Goal: Complete application form: Complete application form

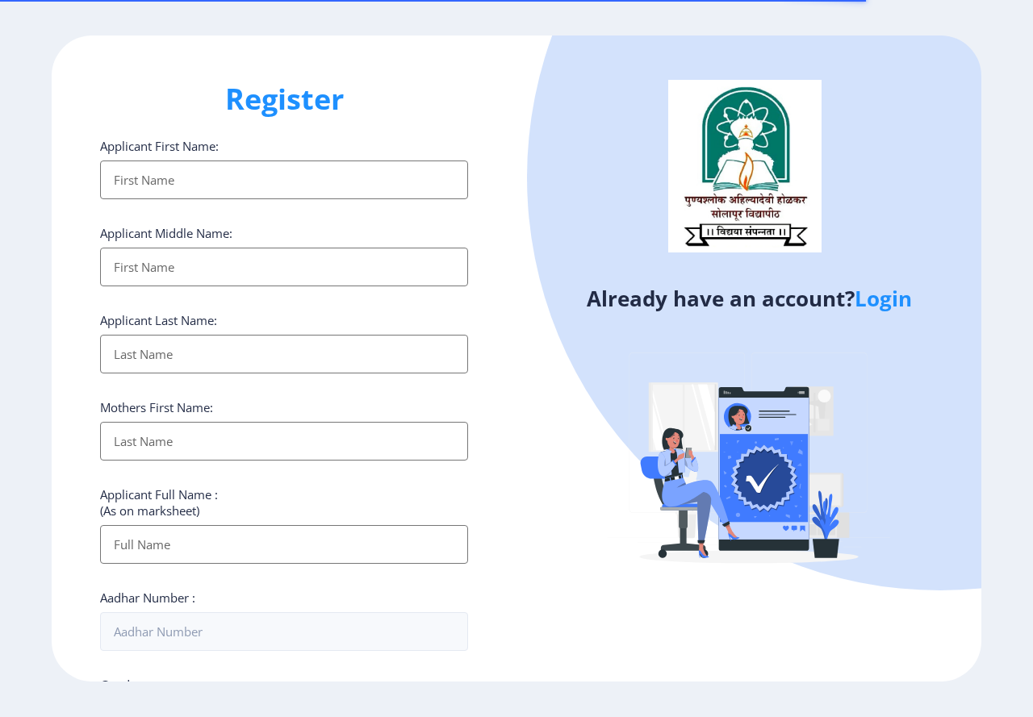
select select
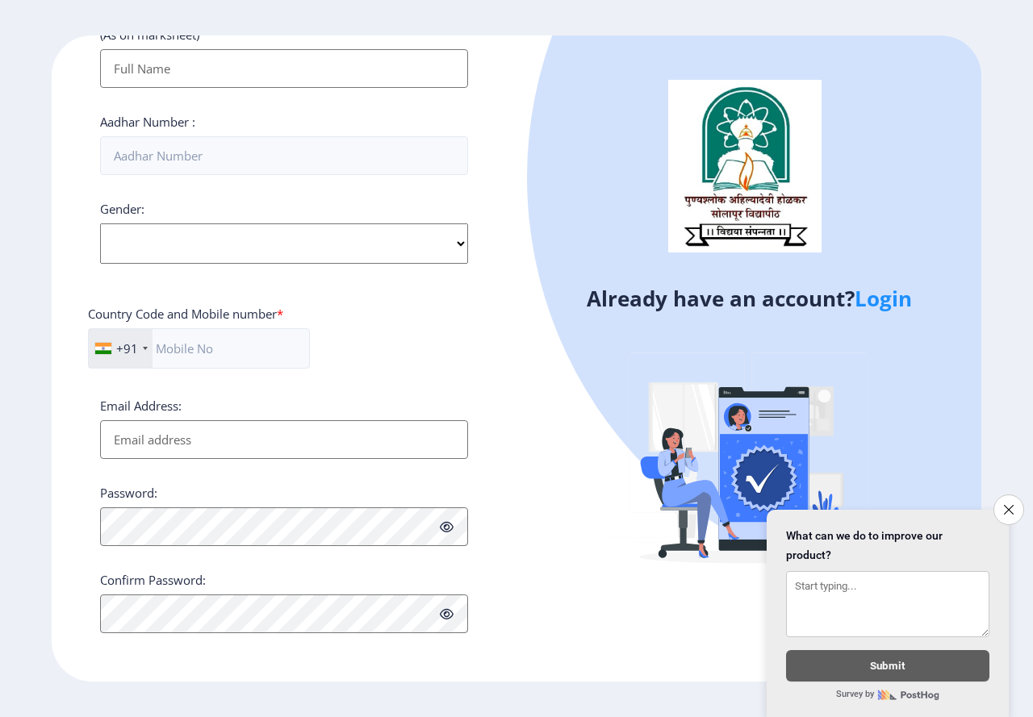
scroll to position [478, 0]
click at [1011, 505] on icon "Close survey" at bounding box center [1008, 509] width 10 height 10
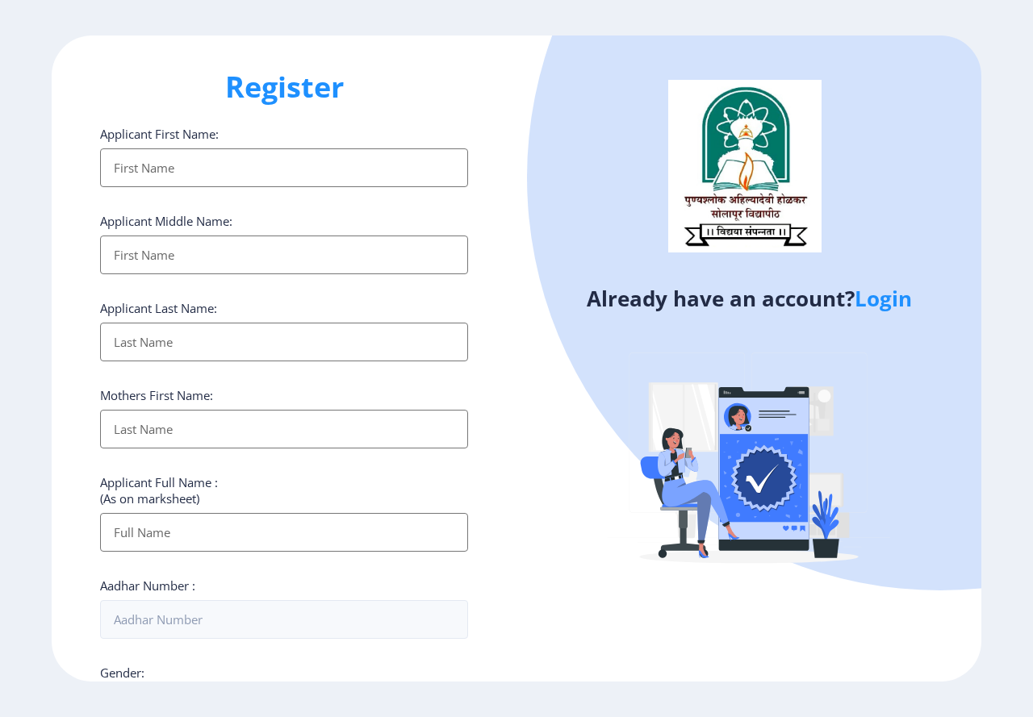
scroll to position [0, 0]
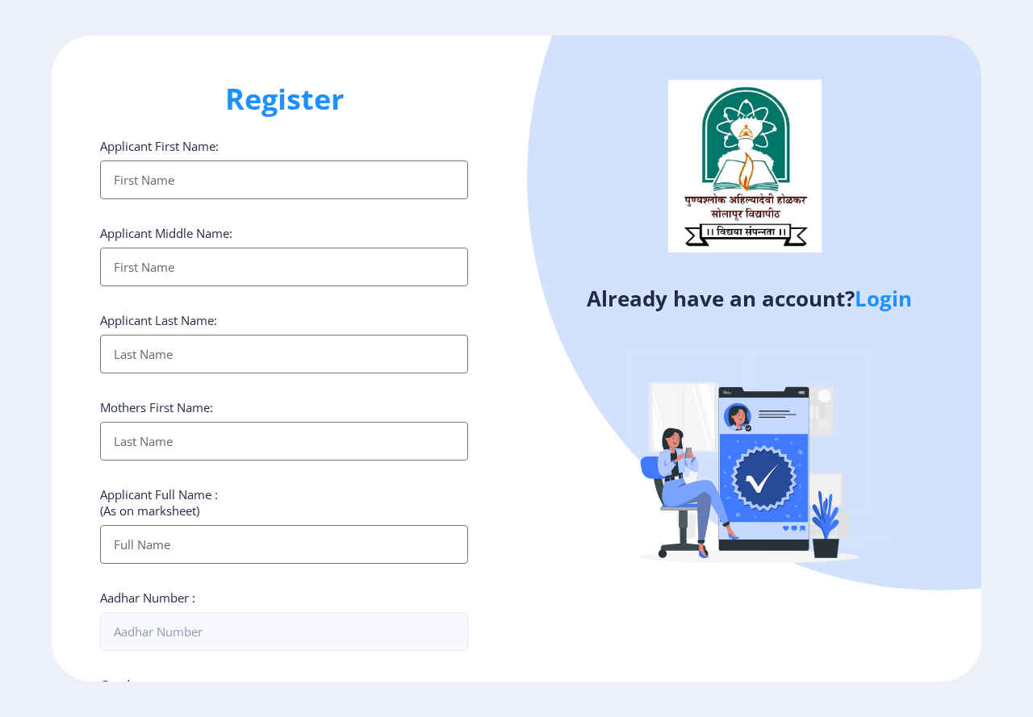
click at [900, 299] on link "Login" at bounding box center [882, 298] width 57 height 29
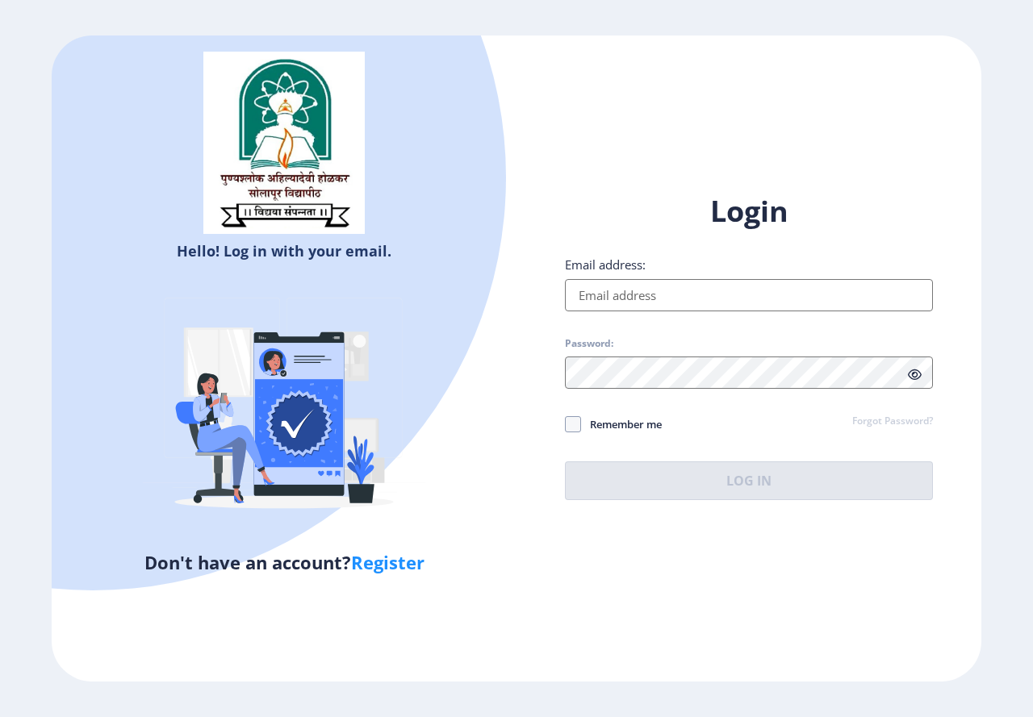
click at [400, 560] on link "Register" at bounding box center [387, 562] width 73 height 24
select select
click at [399, 566] on link "Register" at bounding box center [387, 562] width 73 height 24
select select
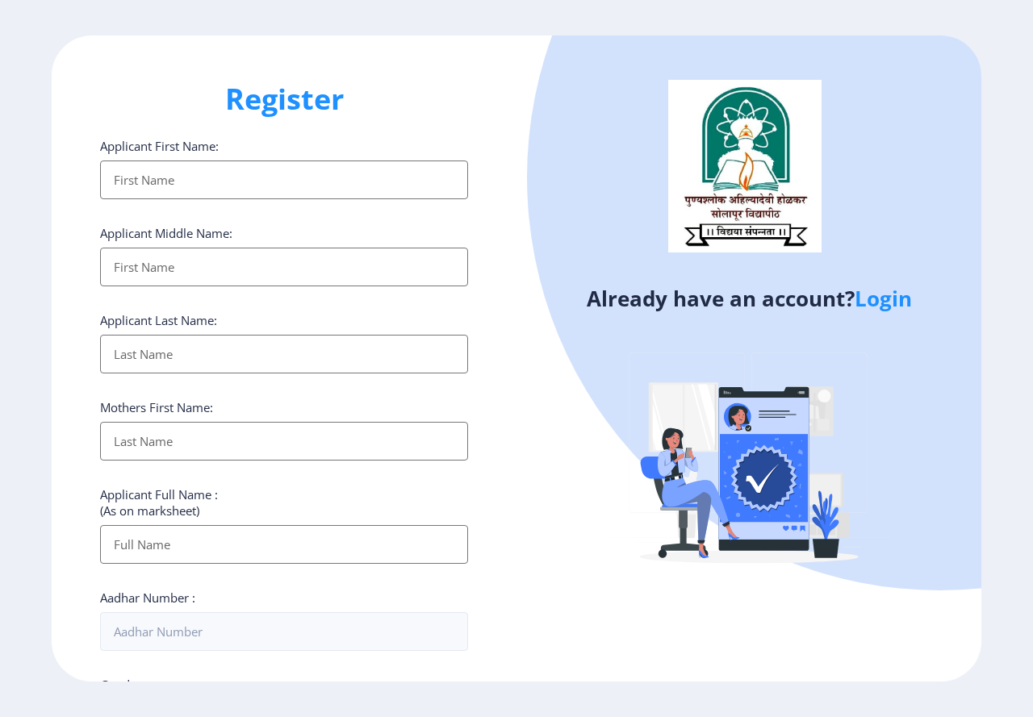
click at [262, 186] on input "Applicant First Name:" at bounding box center [284, 180] width 368 height 39
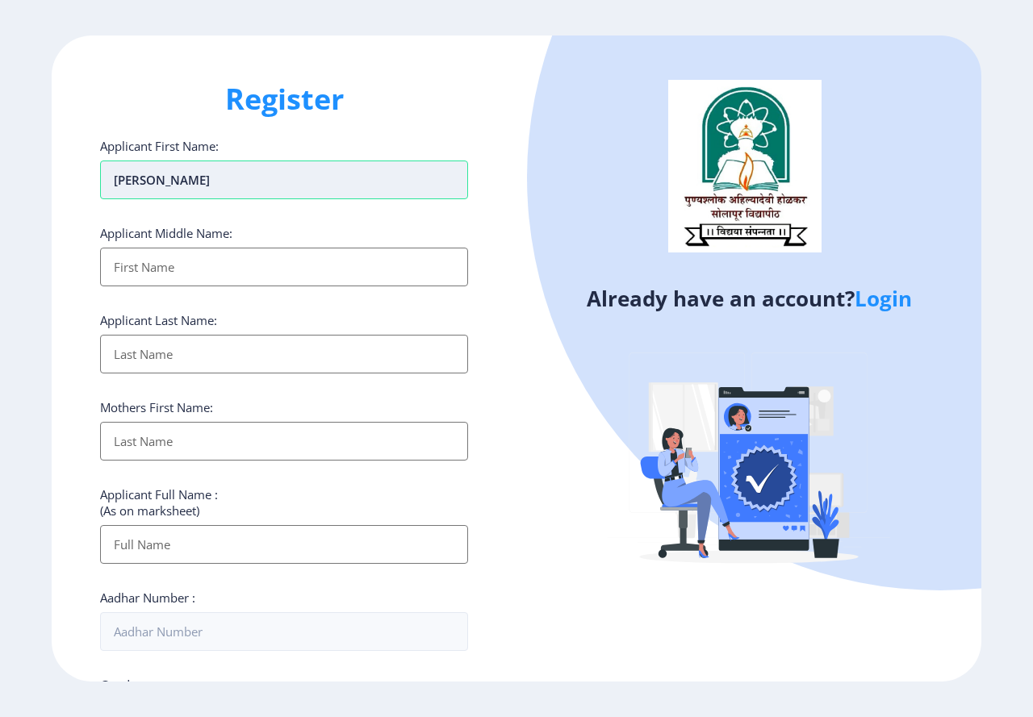
type input "[PERSON_NAME]"
type input "BHIMANAVARU"
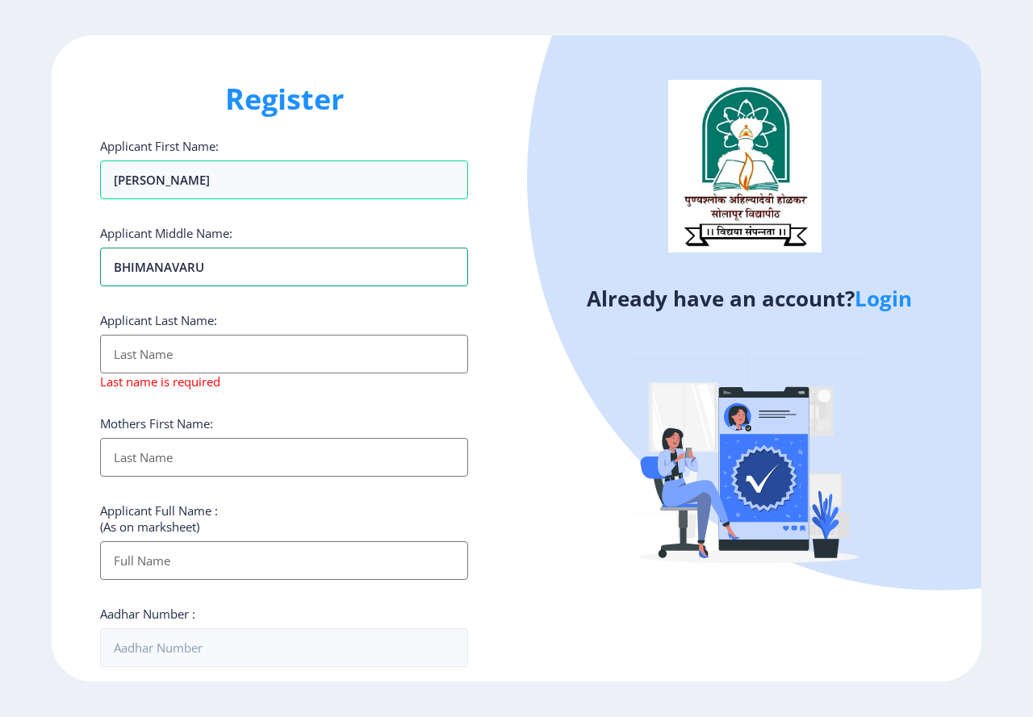
drag, startPoint x: 240, startPoint y: 270, endPoint x: 33, endPoint y: 278, distance: 206.7
click at [33, 278] on ngx-register "Register Applicant First Name: [PERSON_NAME] Applicant Middle Name: BHIMANAVARU…" at bounding box center [516, 357] width 1033 height 645
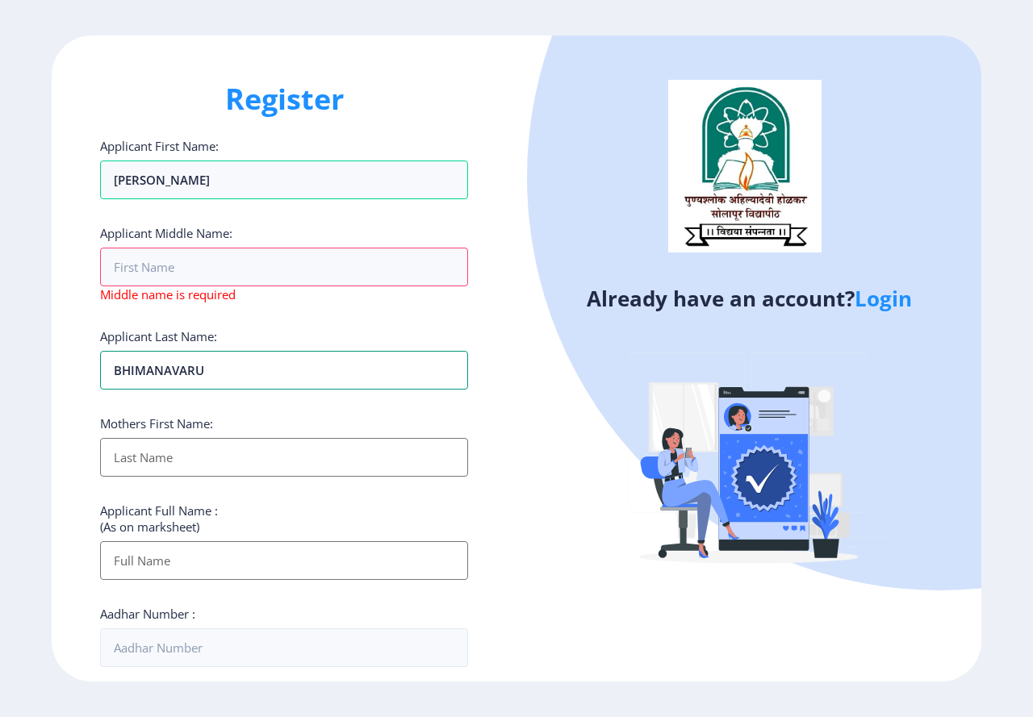
type input "BHIMANAVARU"
click at [177, 462] on input "Applicant First Name:" at bounding box center [284, 457] width 368 height 39
click at [184, 274] on input "Applicant First Name:" at bounding box center [284, 267] width 368 height 39
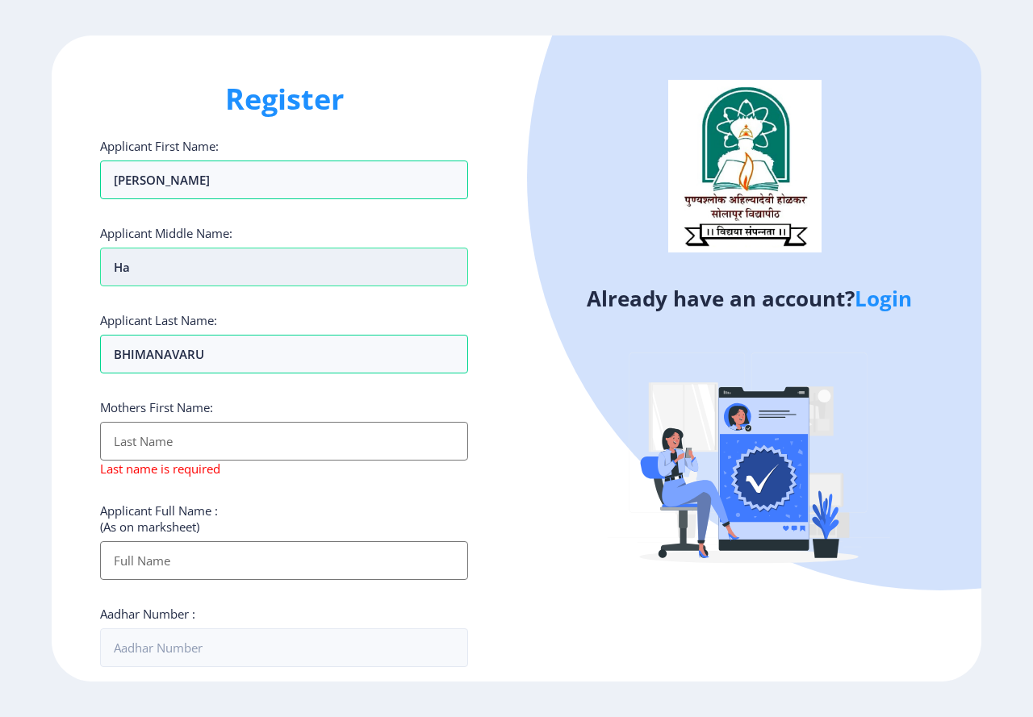
type input "h"
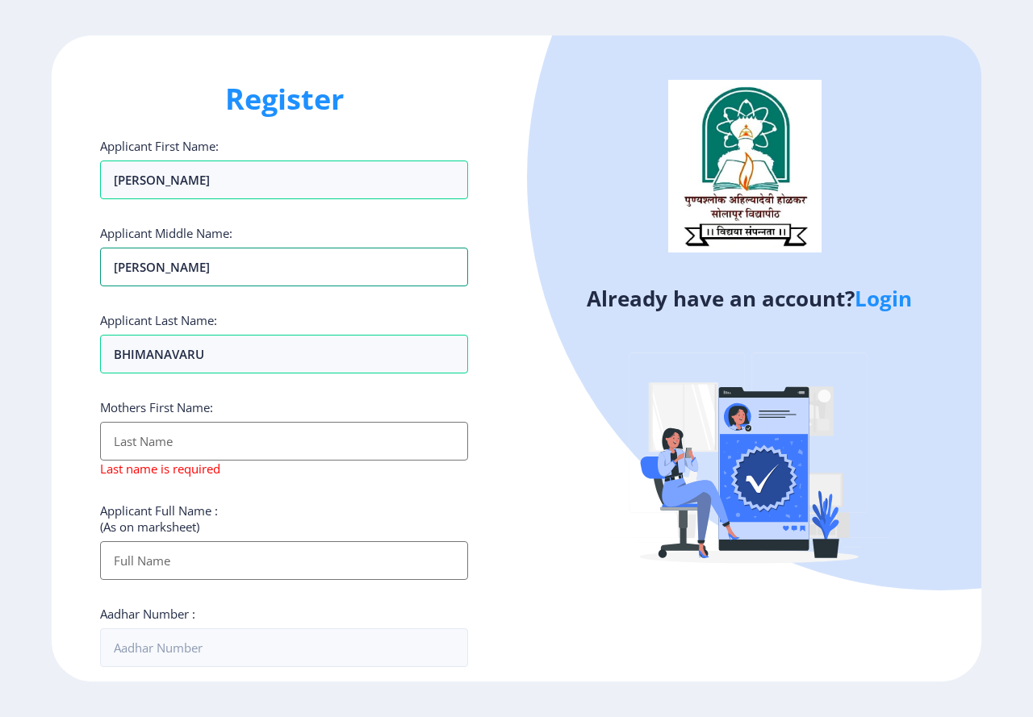
type input "[PERSON_NAME]"
click at [206, 440] on input "Applicant First Name:" at bounding box center [284, 441] width 368 height 39
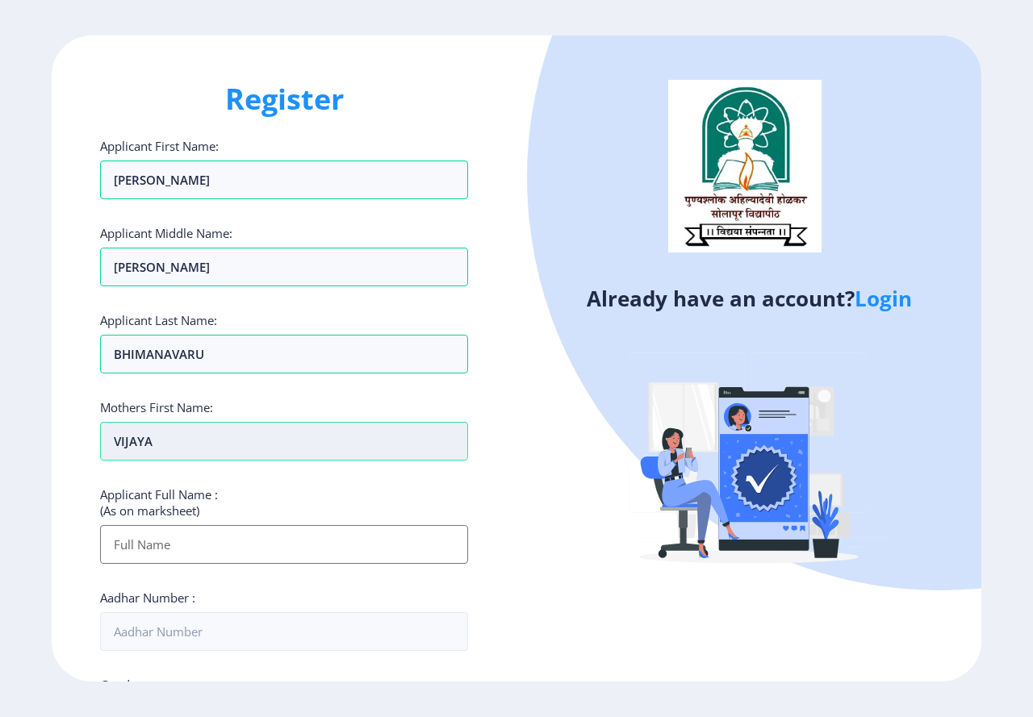
type input "VIJAYA"
type input "[PERSON_NAME]"
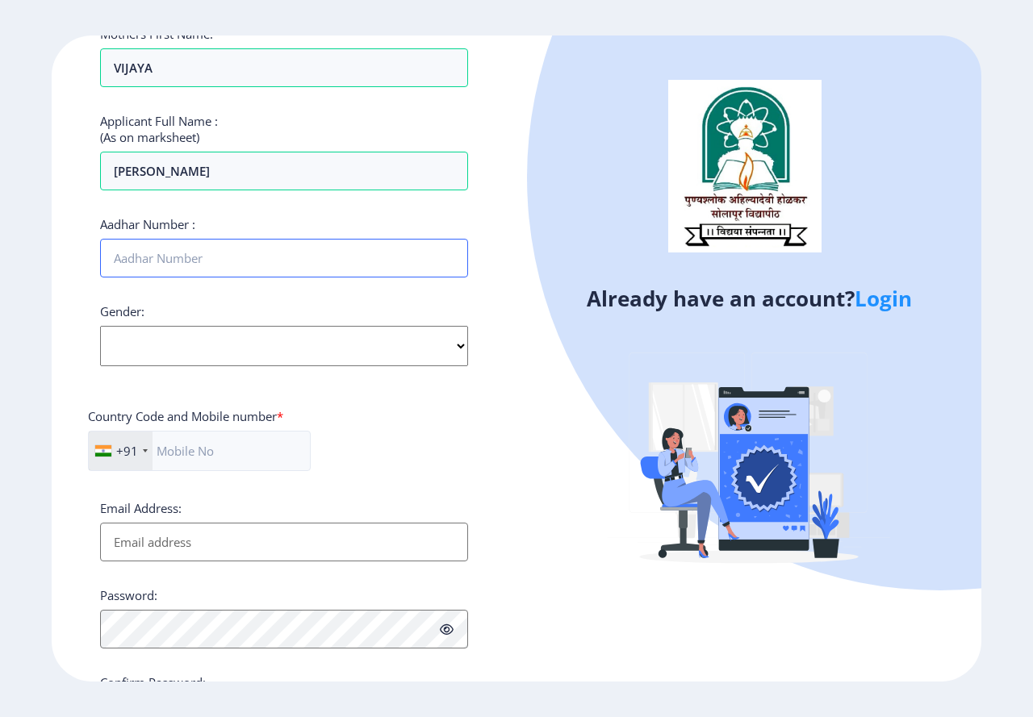
scroll to position [403, 0]
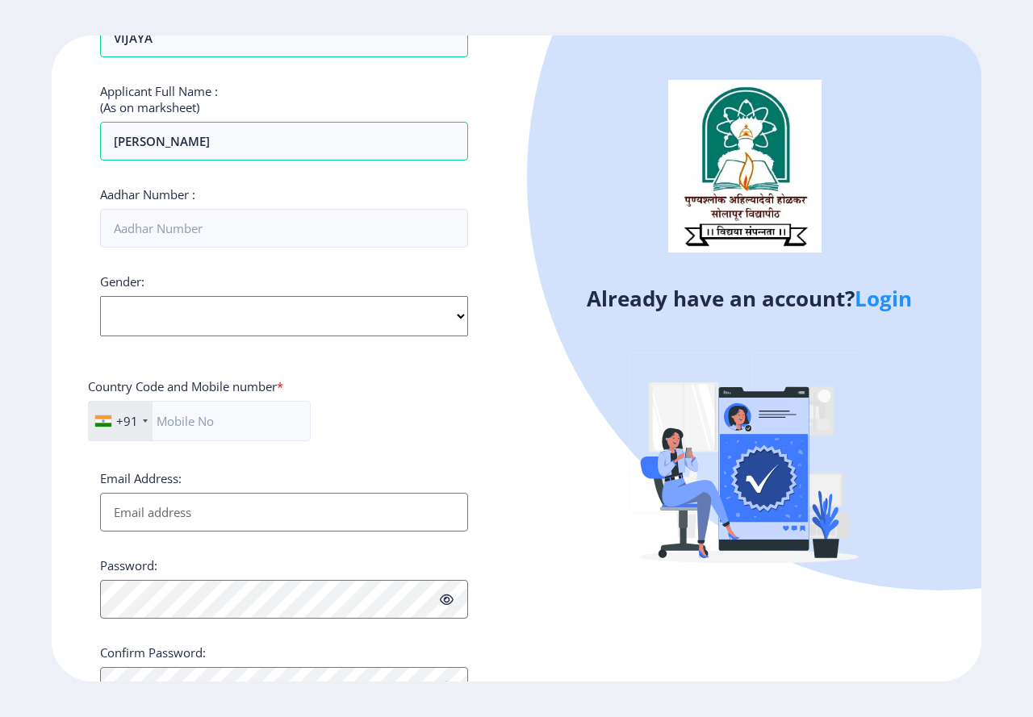
click at [222, 304] on div "Applicant First Name: [PERSON_NAME] Applicant Middle Name: [PERSON_NAME] Applic…" at bounding box center [284, 220] width 368 height 971
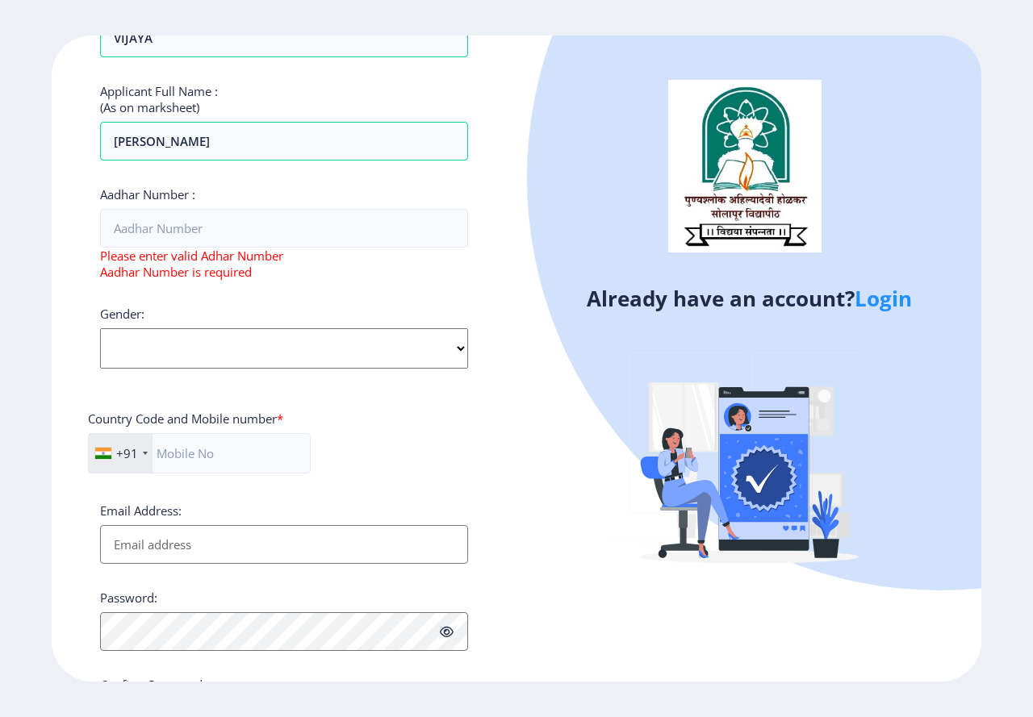
select select "[DEMOGRAPHIC_DATA]"
click at [100, 328] on select "Select Gender [DEMOGRAPHIC_DATA] [DEMOGRAPHIC_DATA] Other" at bounding box center [284, 348] width 368 height 40
click at [178, 442] on input "text" at bounding box center [199, 453] width 223 height 40
type input "9422381868"
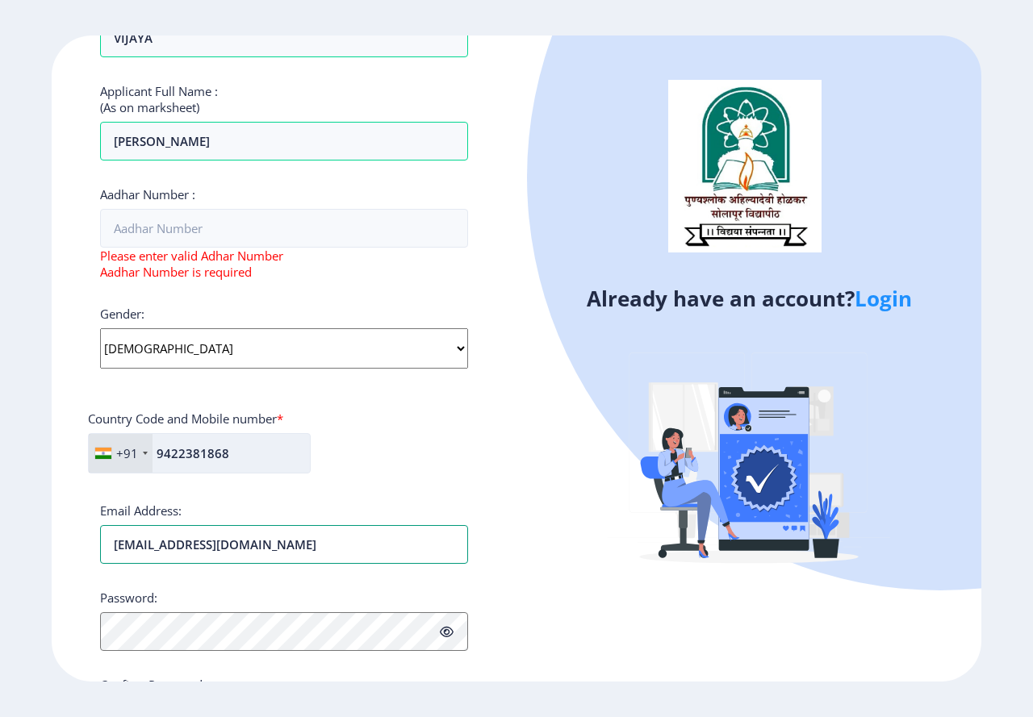
type input "[EMAIL_ADDRESS][DOMAIN_NAME]"
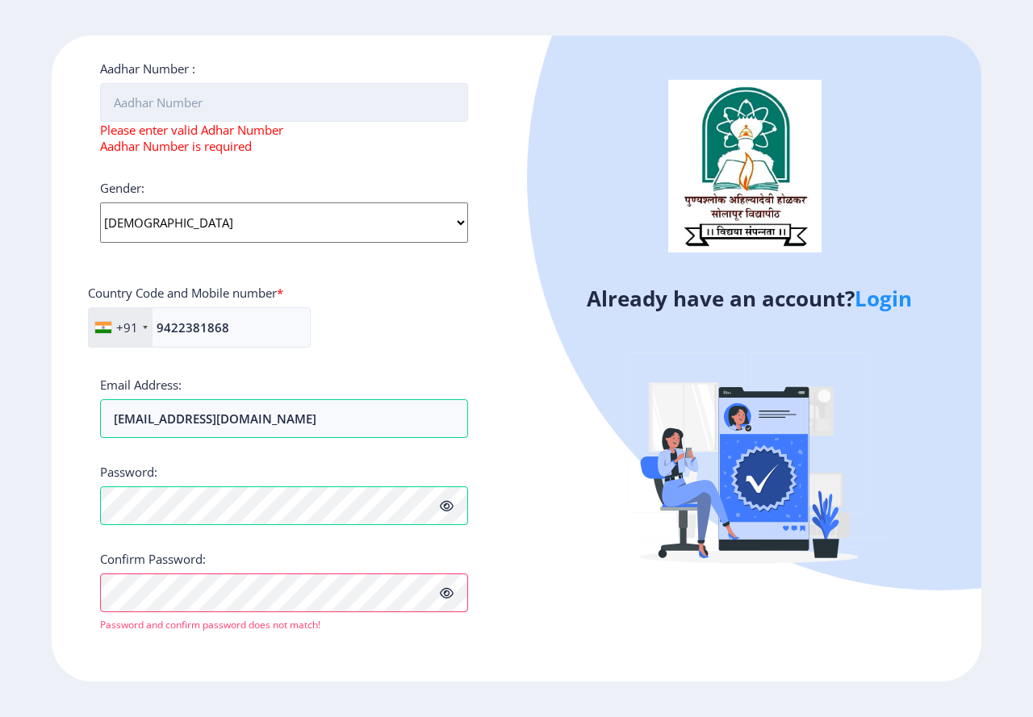
click at [180, 99] on input "Aadhar Number :" at bounding box center [284, 102] width 368 height 39
click at [445, 594] on icon at bounding box center [447, 593] width 14 height 12
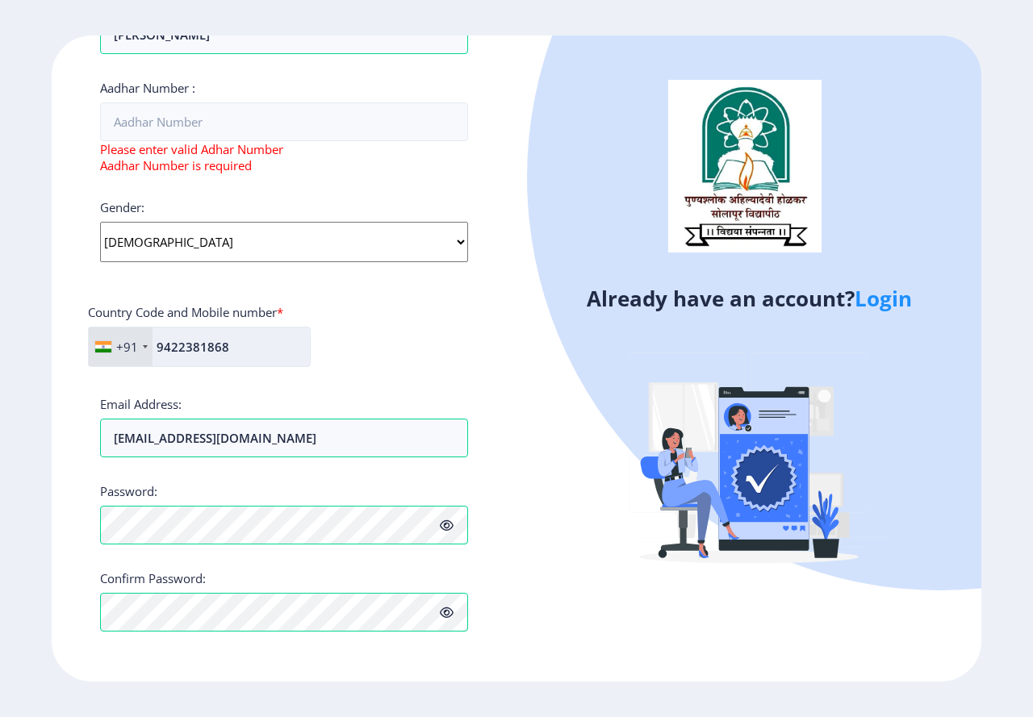
click at [244, 349] on input "9422381868" at bounding box center [199, 347] width 223 height 40
click at [326, 448] on input "[EMAIL_ADDRESS][DOMAIN_NAME]" at bounding box center [284, 438] width 368 height 39
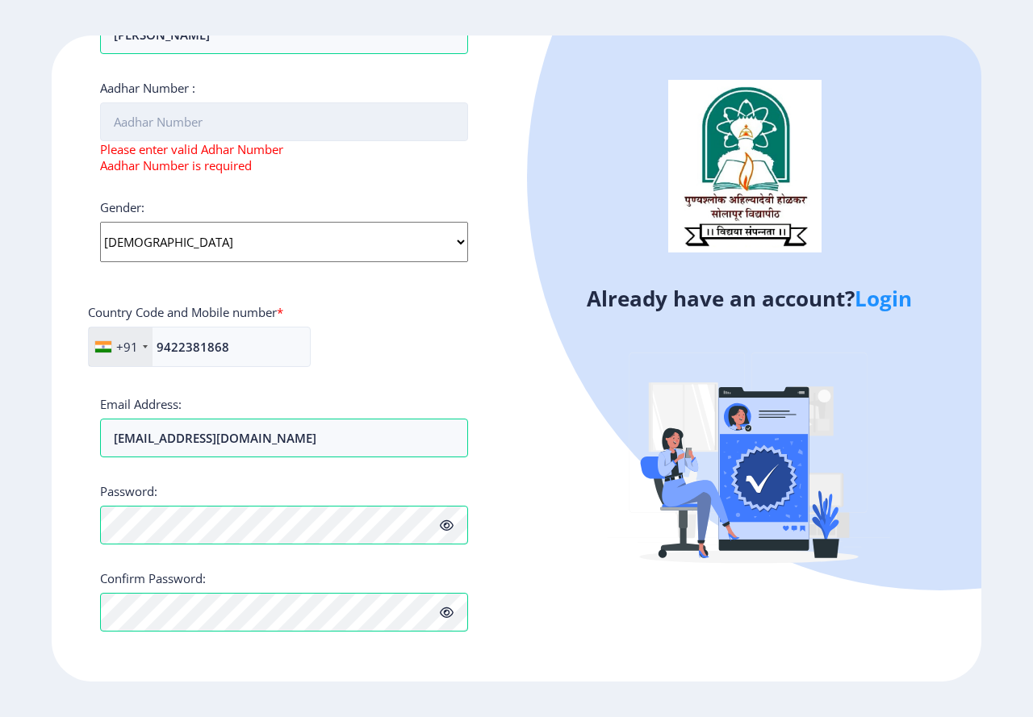
click at [250, 132] on input "Aadhar Number :" at bounding box center [284, 121] width 368 height 39
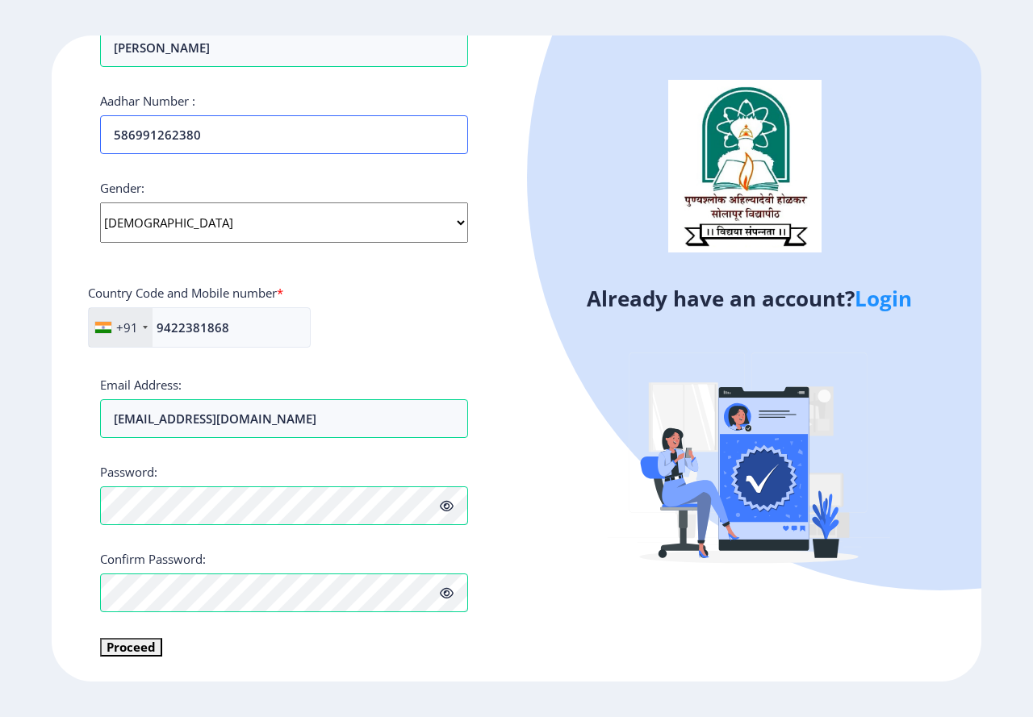
scroll to position [496, 0]
type input "586991262380"
click at [155, 649] on button "Proceed" at bounding box center [131, 648] width 62 height 19
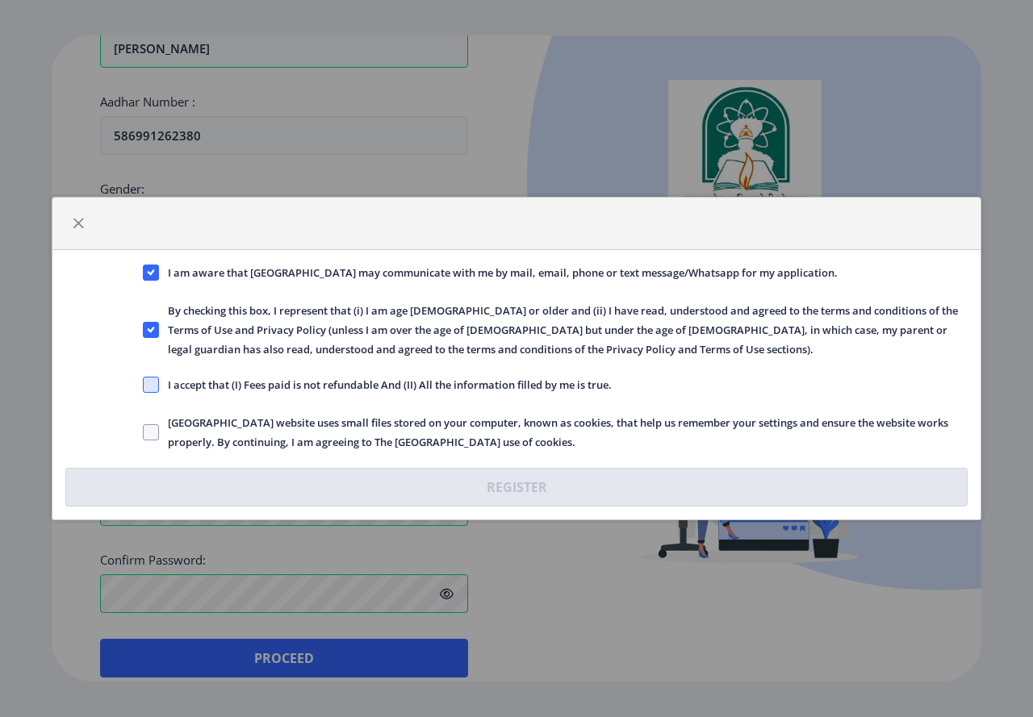
click at [144, 382] on span at bounding box center [151, 385] width 16 height 16
click at [144, 385] on input "I accept that (I) Fees paid is not refundable And (II) All the information fill…" at bounding box center [143, 385] width 1 height 1
checkbox input "true"
click at [157, 438] on span at bounding box center [151, 432] width 16 height 16
click at [144, 433] on input "[GEOGRAPHIC_DATA] website uses small files stored on your computer, known as co…" at bounding box center [143, 432] width 1 height 1
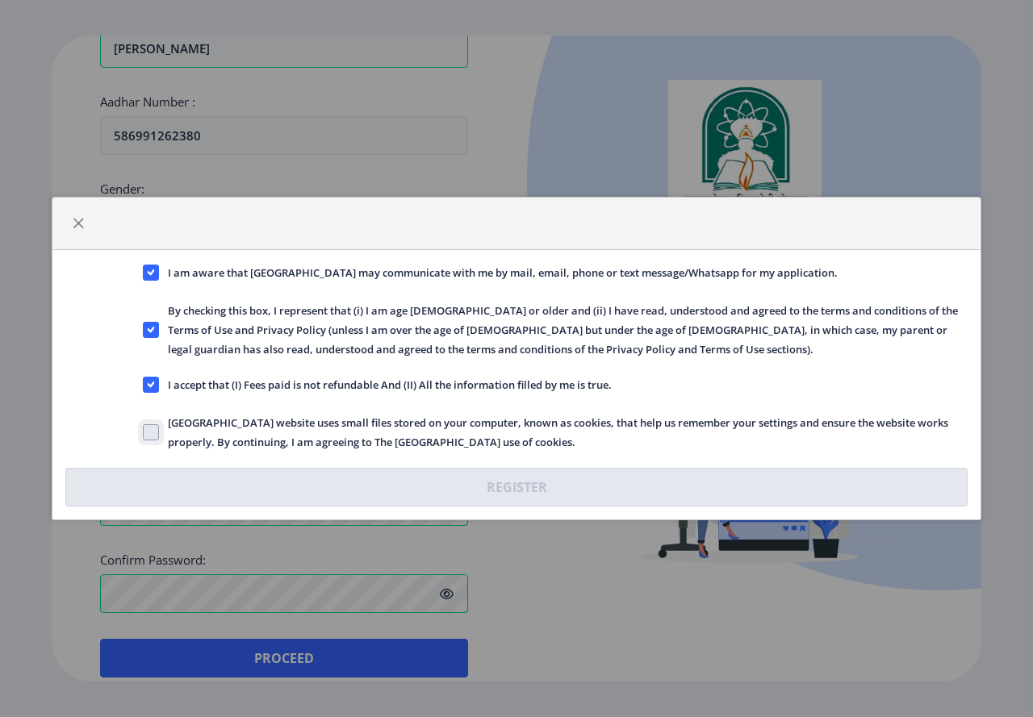
checkbox input "true"
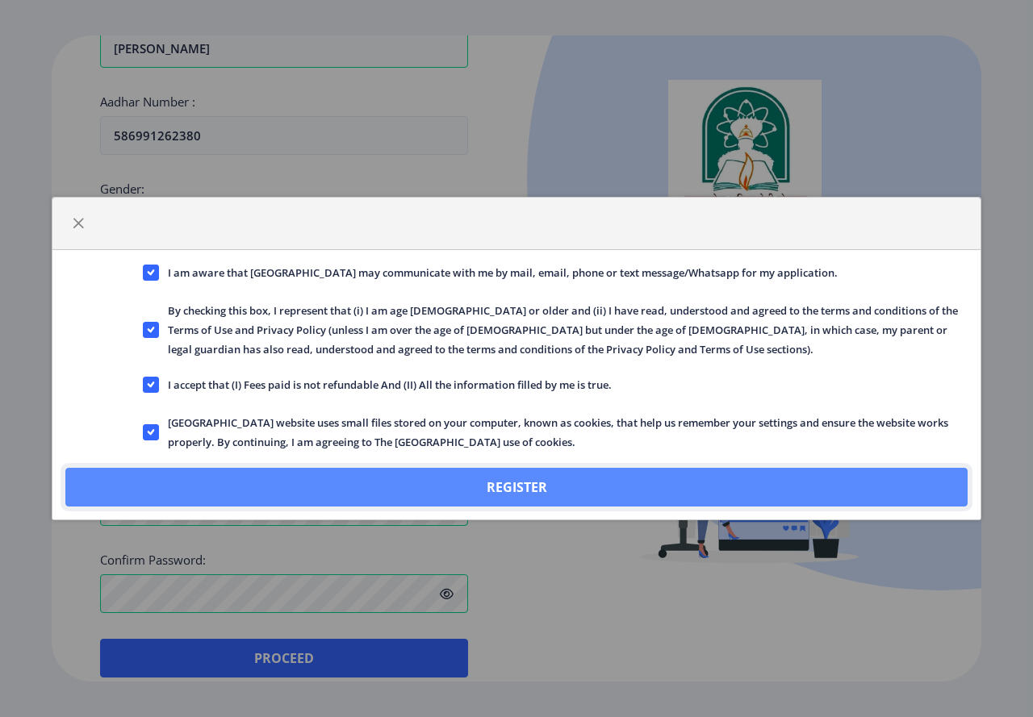
click at [472, 491] on button "Register" at bounding box center [516, 487] width 902 height 39
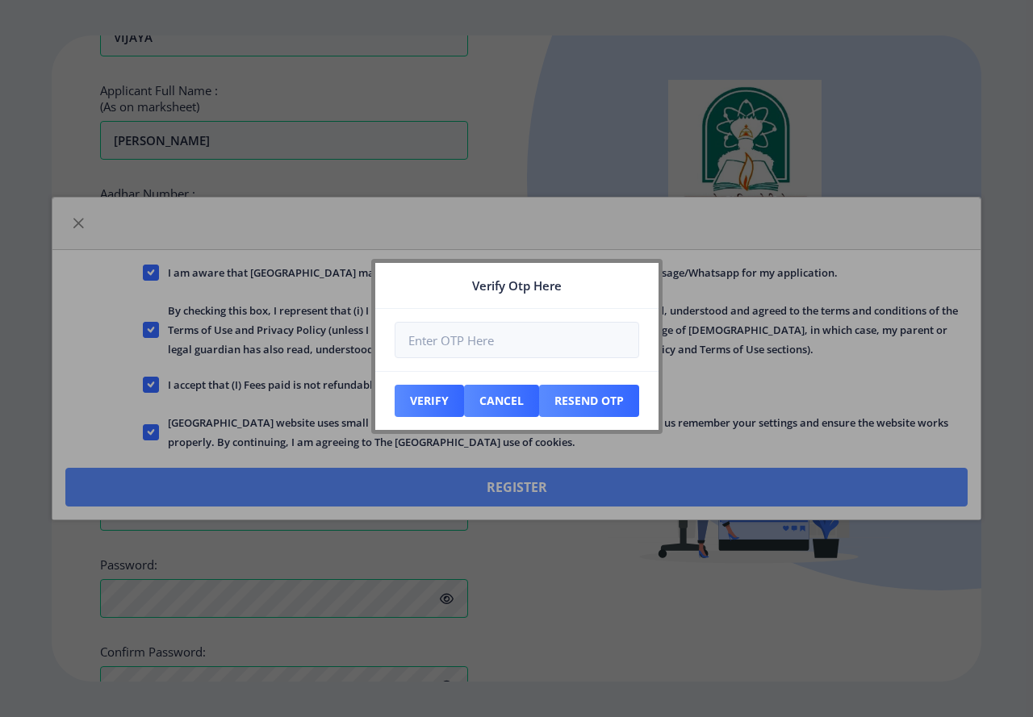
scroll to position [588, 0]
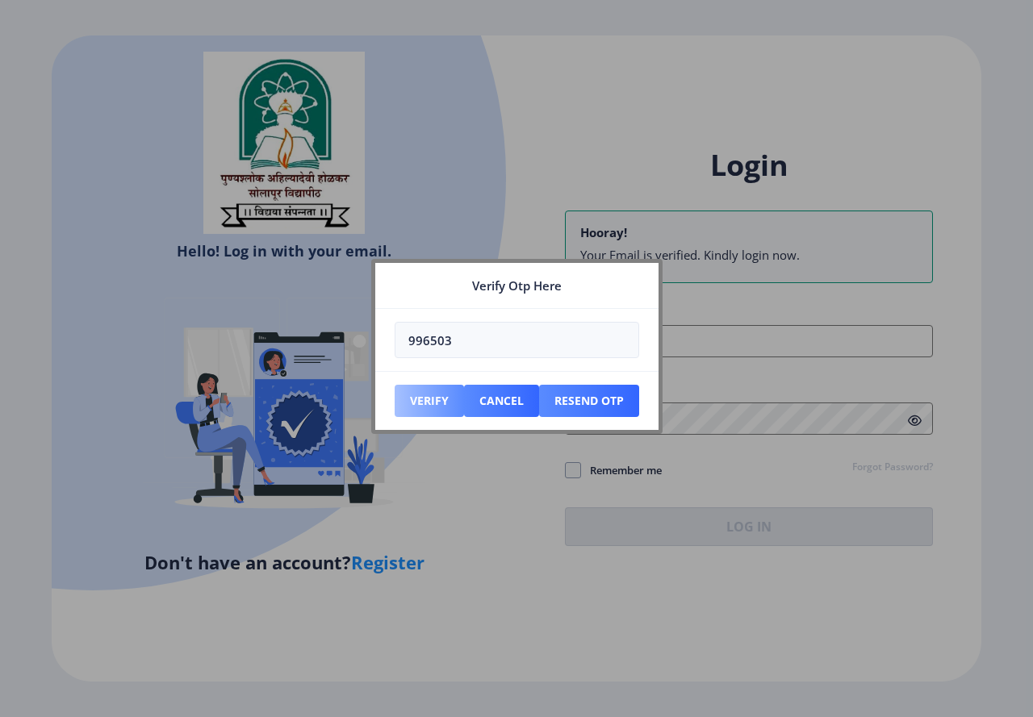
type input "996503"
click at [435, 407] on button "Verify" at bounding box center [429, 401] width 69 height 32
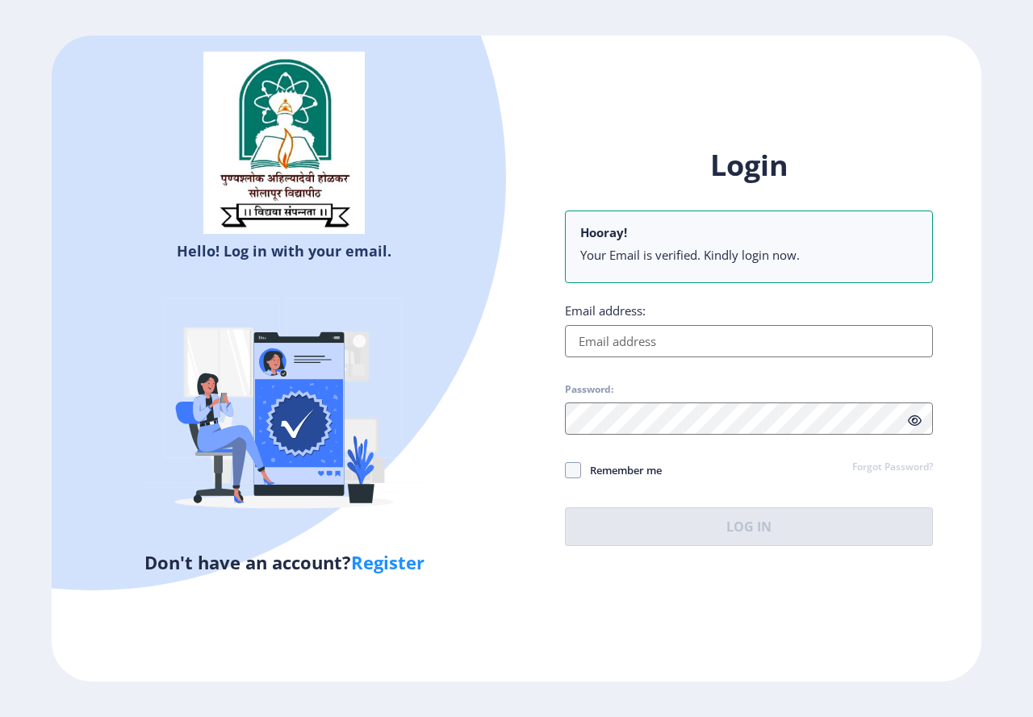
click at [676, 348] on input "Email address:" at bounding box center [749, 341] width 368 height 32
paste input "[EMAIL_ADDRESS][DOMAIN_NAME]"
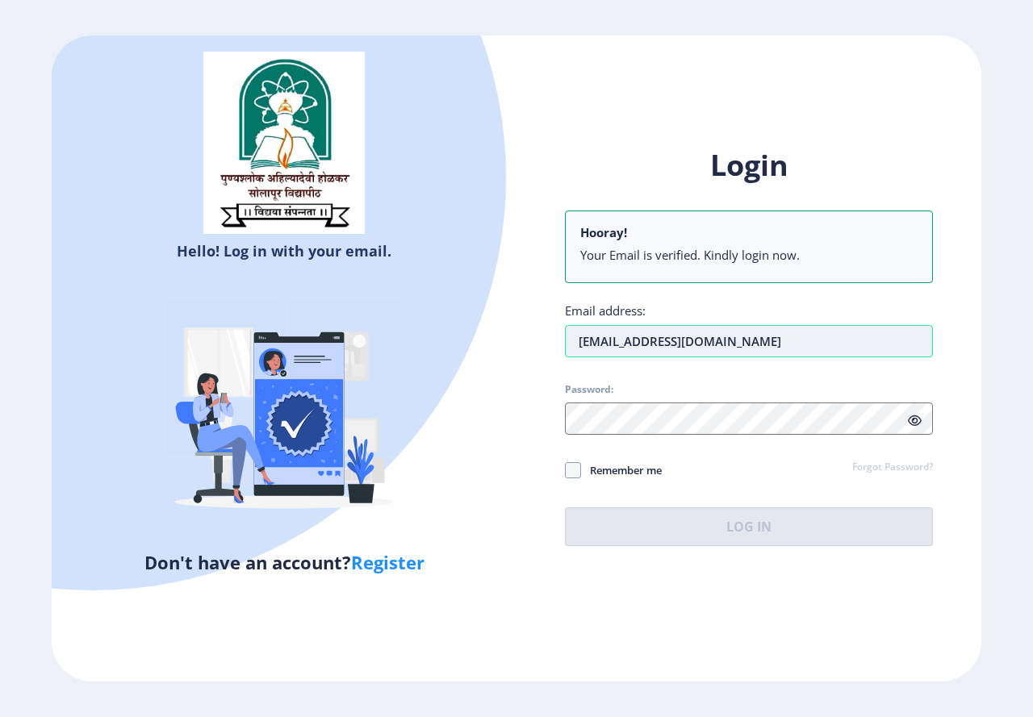
type input "[EMAIL_ADDRESS][DOMAIN_NAME]"
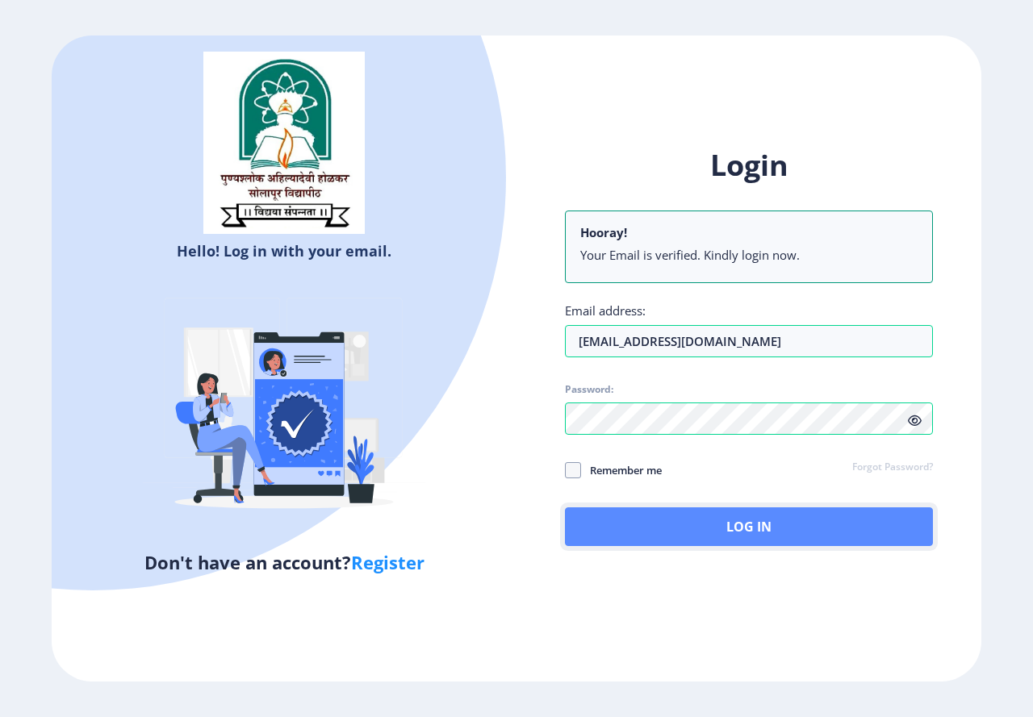
click at [766, 529] on button "Log In" at bounding box center [749, 526] width 368 height 39
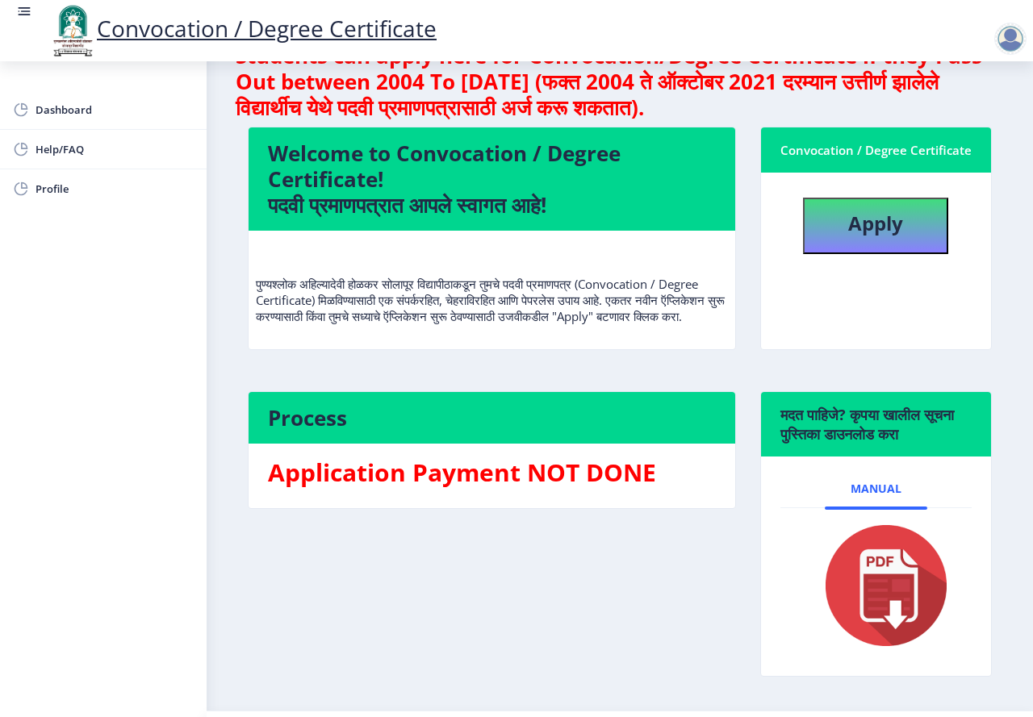
scroll to position [106, 0]
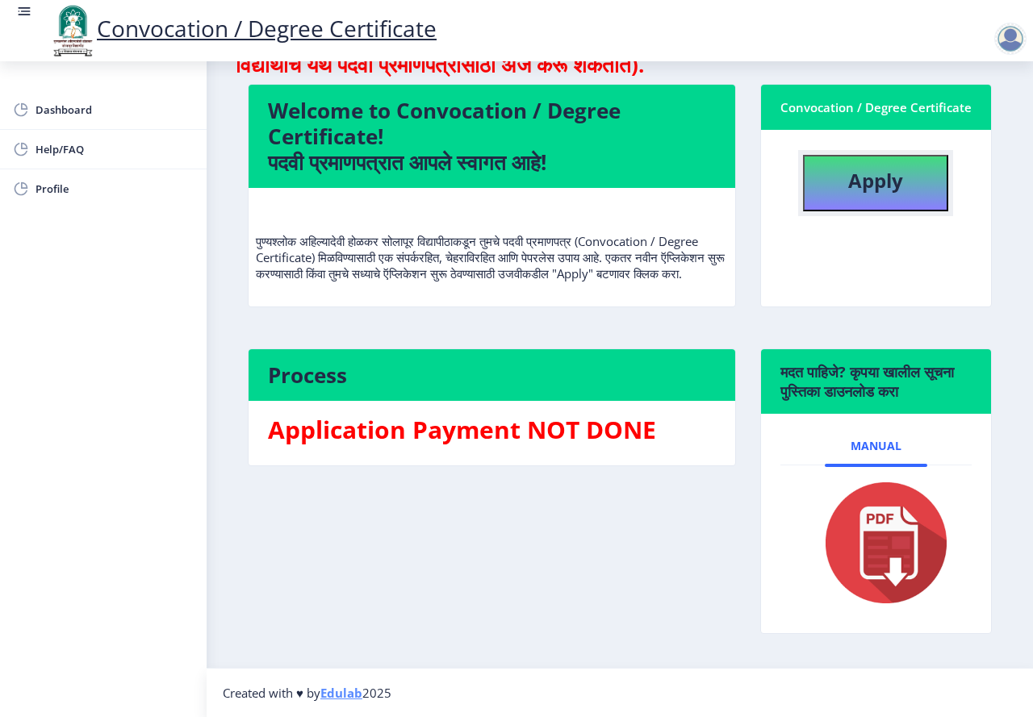
click at [862, 170] on b "Apply" at bounding box center [875, 180] width 55 height 27
select select
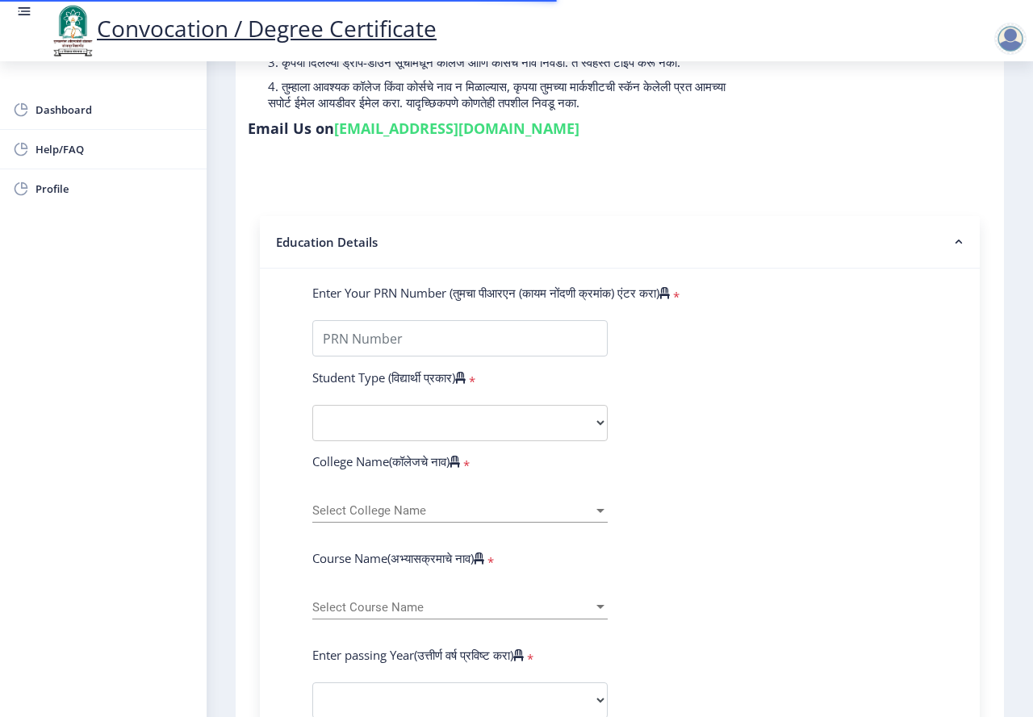
scroll to position [269, 0]
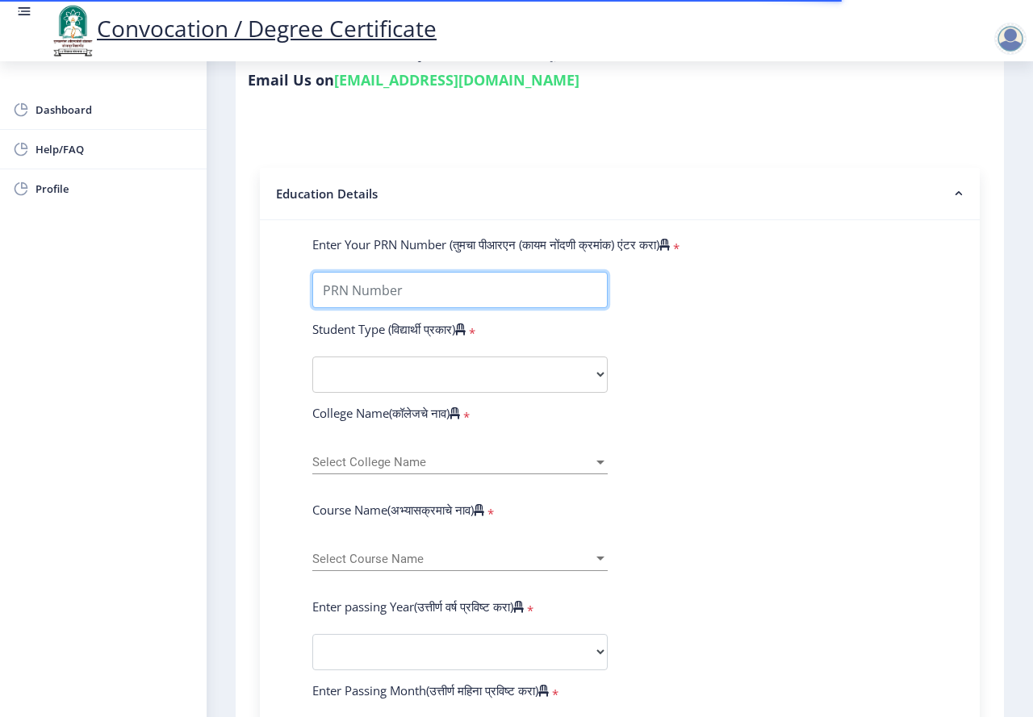
click at [499, 305] on input "Enter Your PRN Number (तुमचा पीआरएन (कायम नोंदणी क्रमांक) एंटर करा)" at bounding box center [459, 290] width 295 height 36
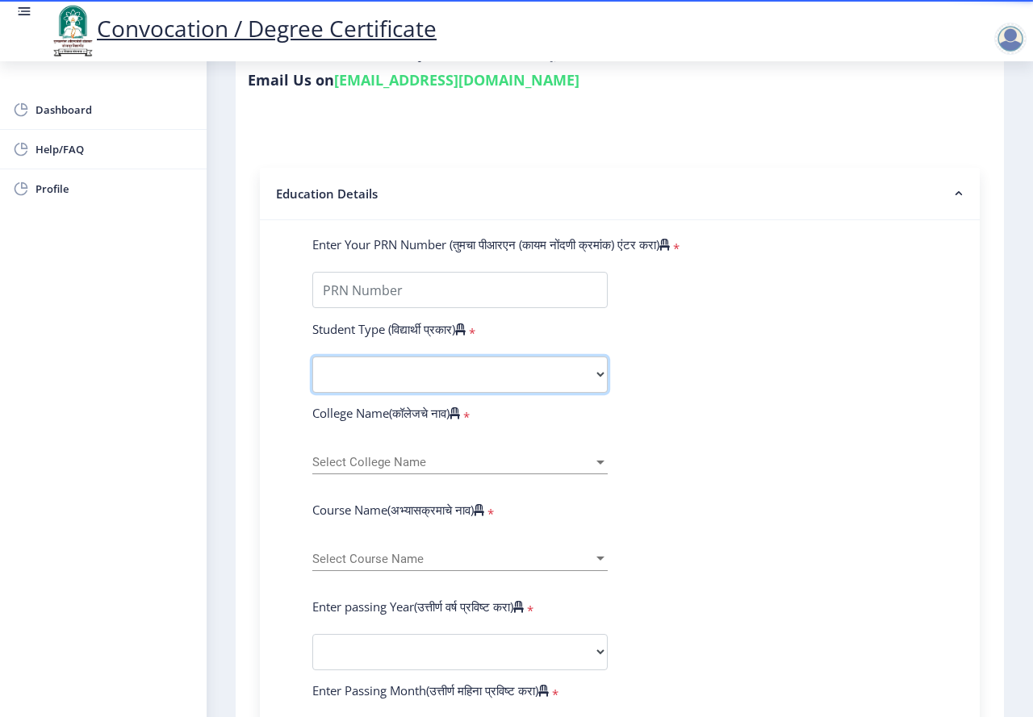
click at [583, 387] on select "Select Student Type Regular External" at bounding box center [459, 375] width 295 height 36
select select "Regular"
click at [312, 357] on select "Select Student Type Regular External" at bounding box center [459, 375] width 295 height 36
click at [488, 463] on span "Select College Name" at bounding box center [452, 463] width 281 height 14
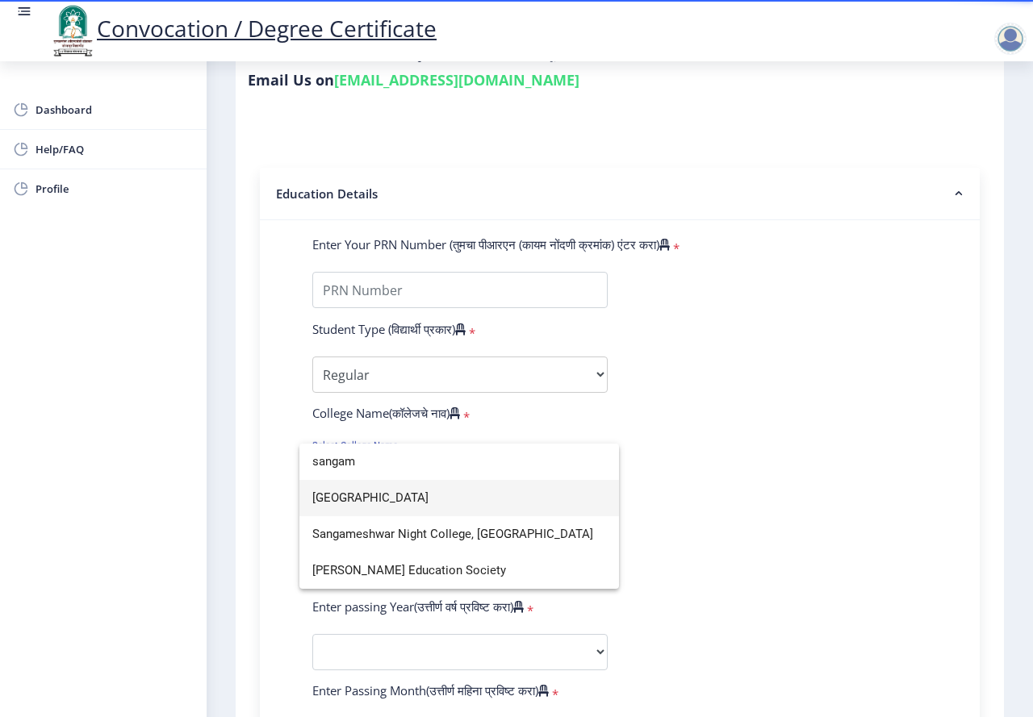
type input "sangam"
click at [470, 493] on span "[GEOGRAPHIC_DATA]" at bounding box center [459, 498] width 294 height 36
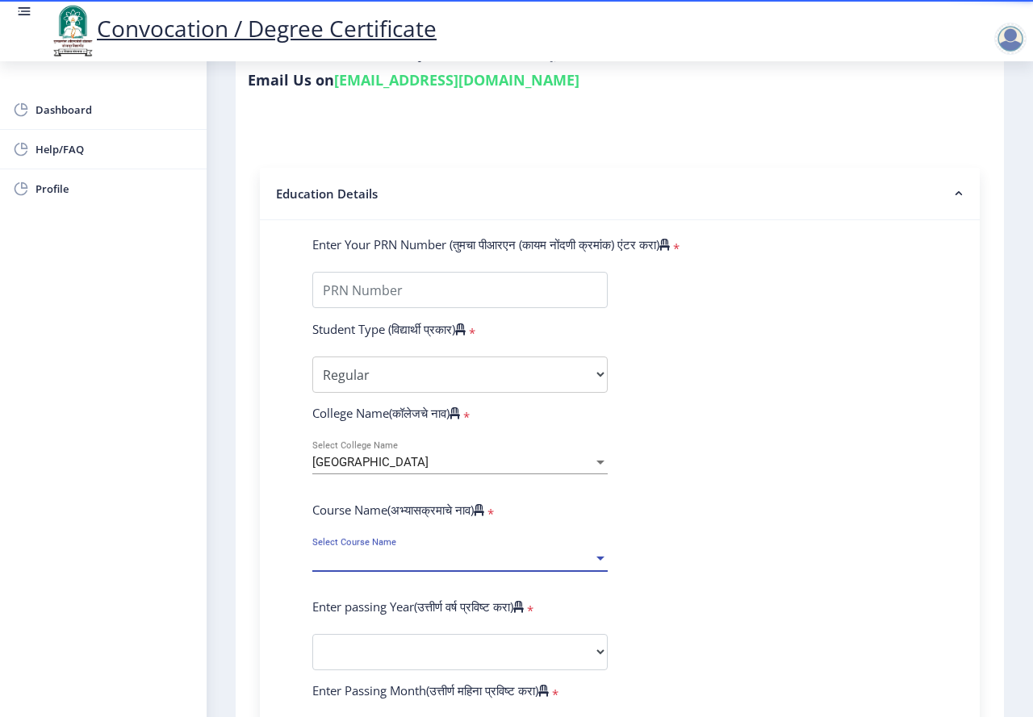
click at [441, 561] on span "Select Course Name" at bounding box center [452, 560] width 281 height 14
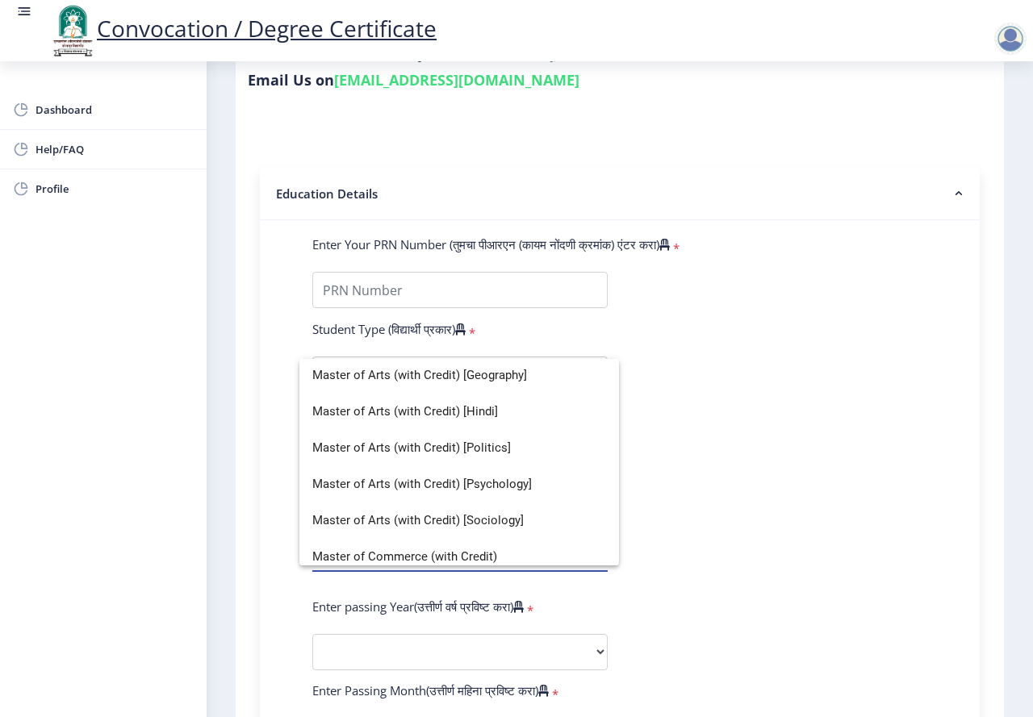
scroll to position [660, 0]
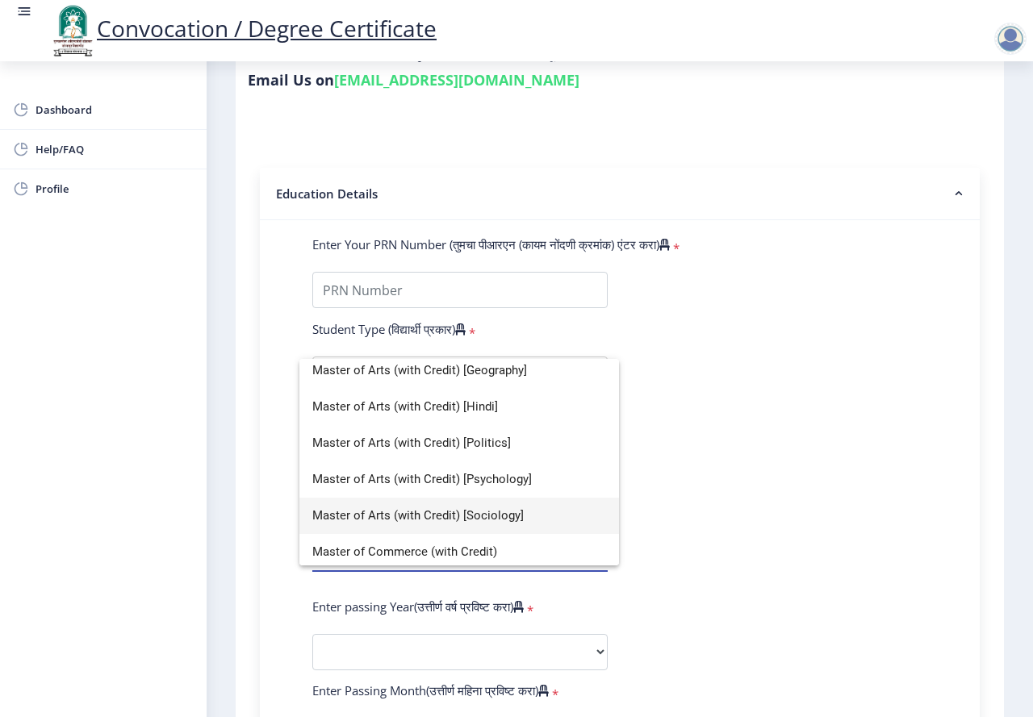
click at [511, 520] on span "Master of Arts (with Credit) [Sociology]" at bounding box center [459, 516] width 294 height 36
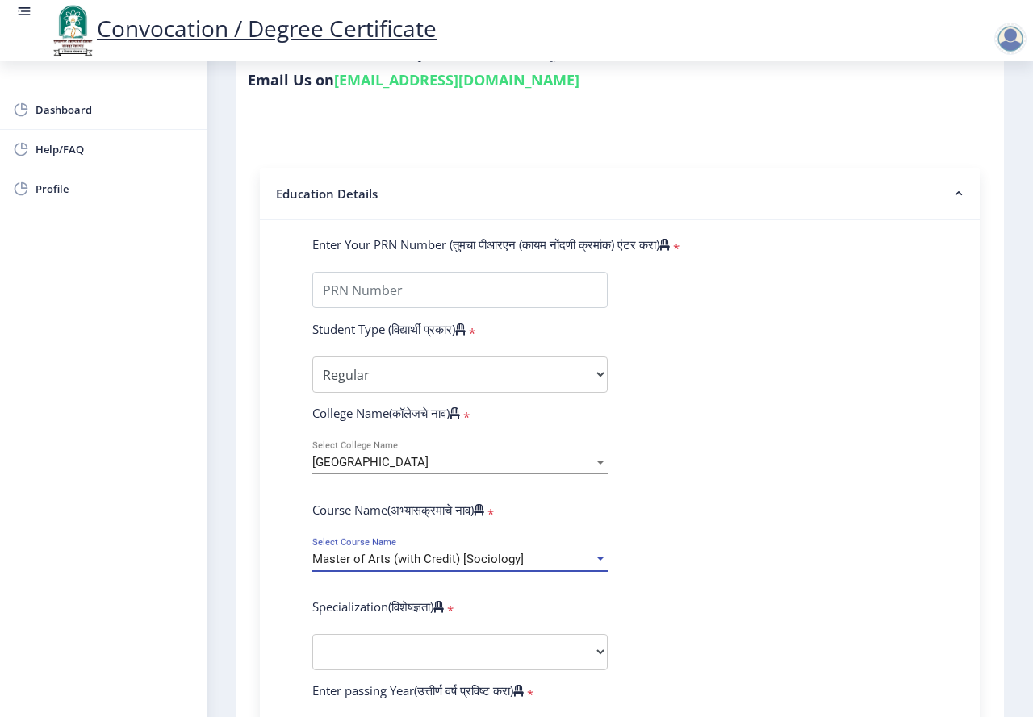
click at [512, 560] on span "Master of Arts (with Credit) [Sociology]" at bounding box center [417, 559] width 211 height 15
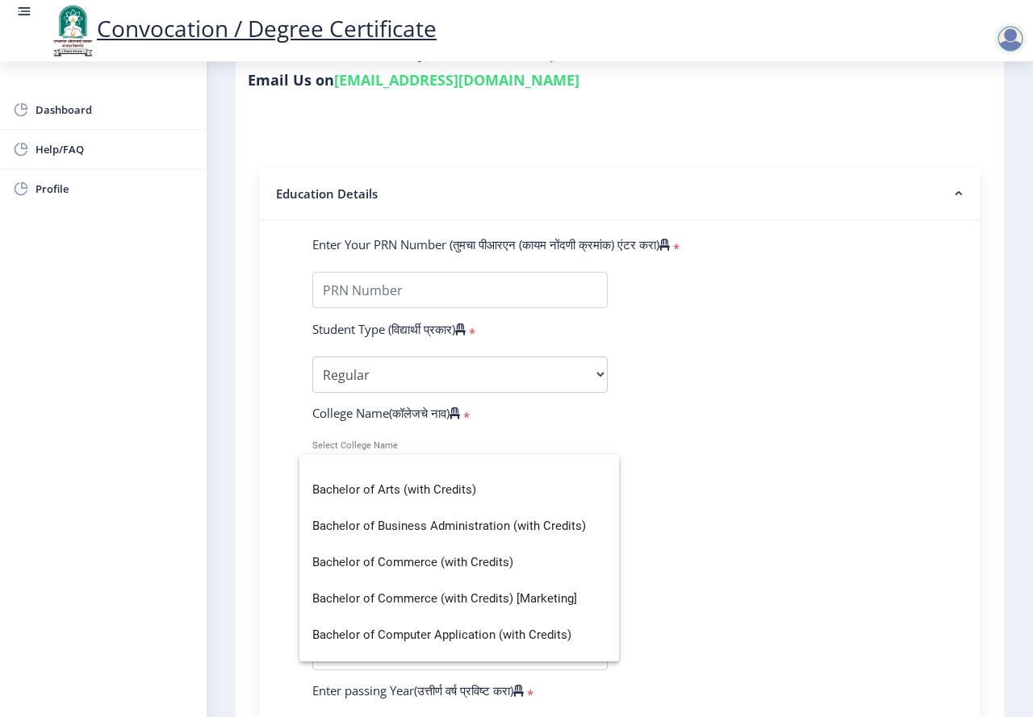
scroll to position [0, 0]
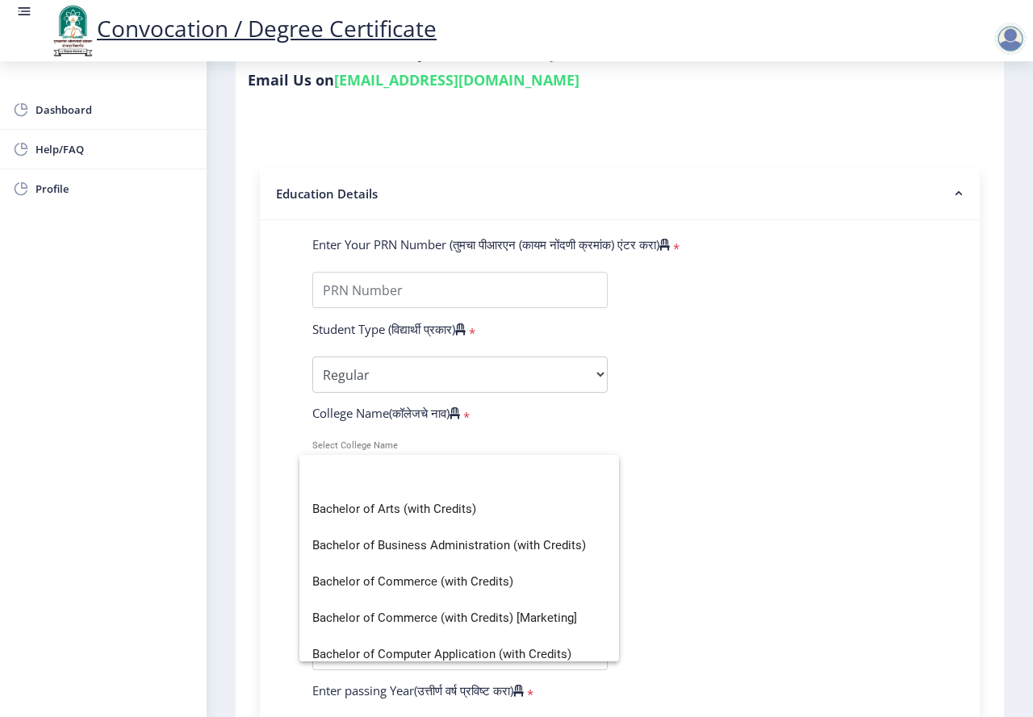
click at [734, 395] on div at bounding box center [516, 358] width 1033 height 717
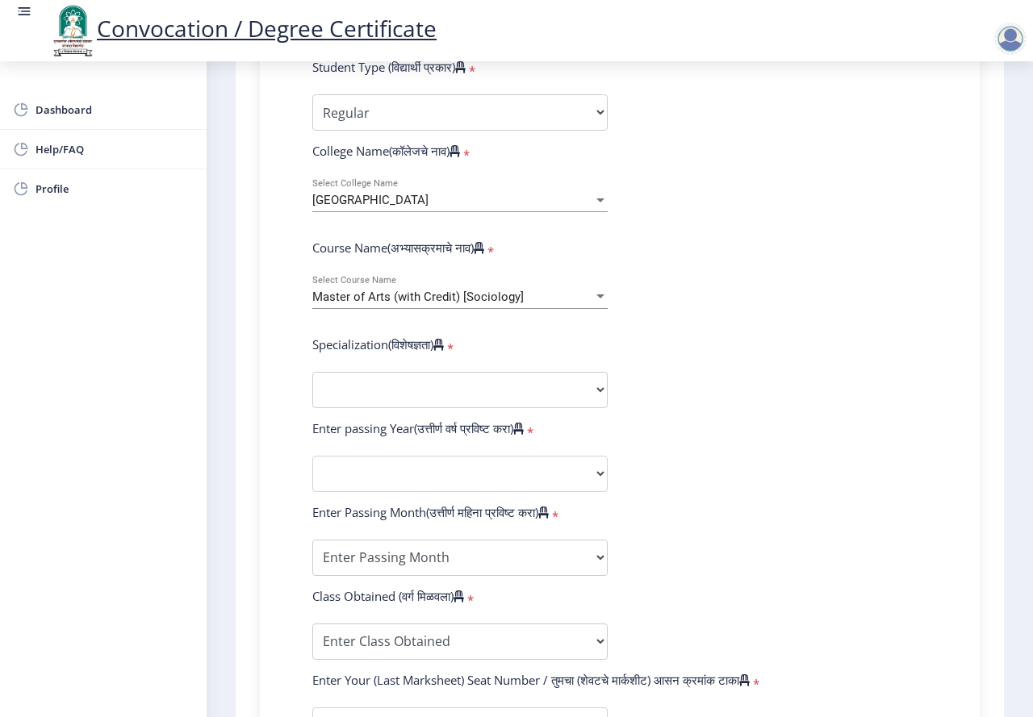
scroll to position [538, 0]
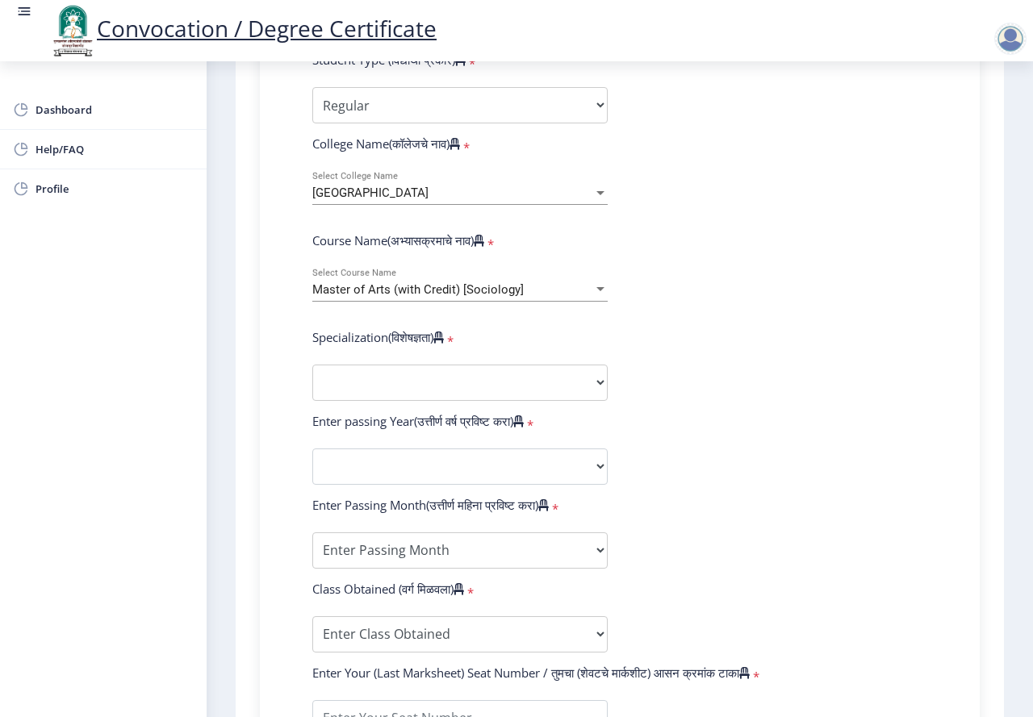
click at [553, 290] on div "Master of Arts (with Credit) [Sociology]" at bounding box center [452, 290] width 281 height 14
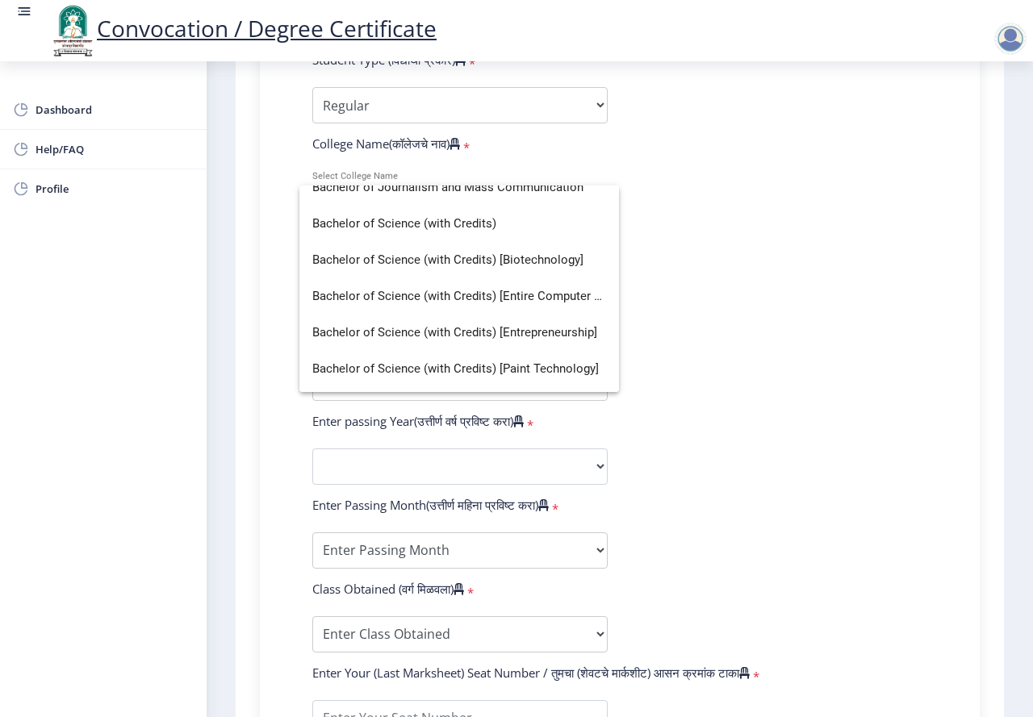
scroll to position [0, 0]
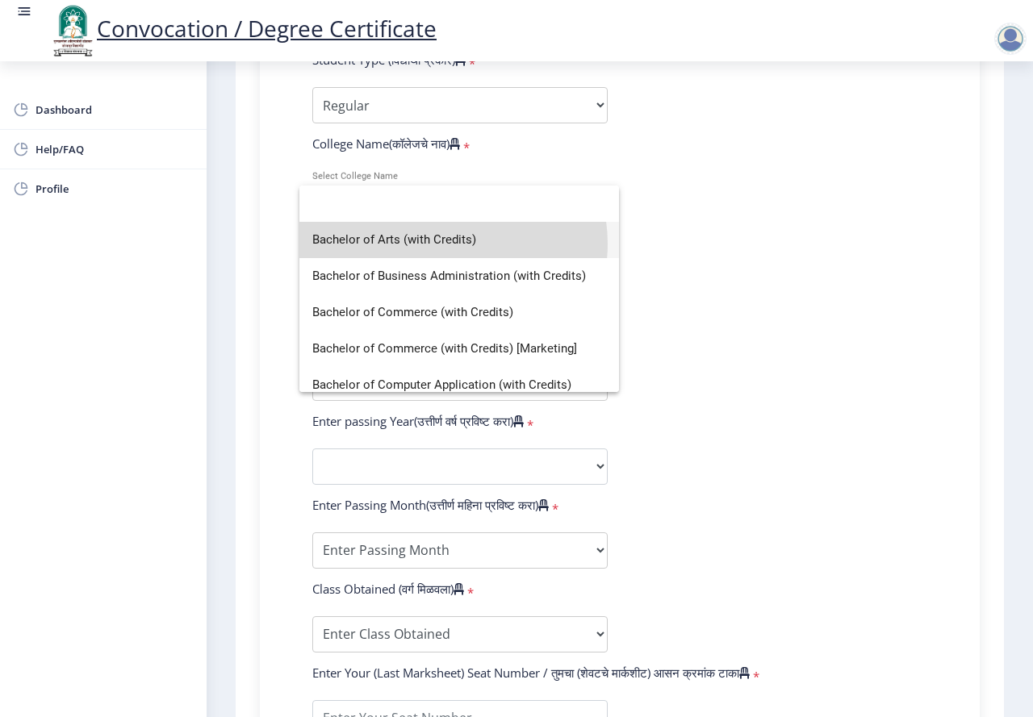
click at [450, 244] on span "Bachelor of Arts (with Credits)" at bounding box center [459, 240] width 294 height 36
select select "English"
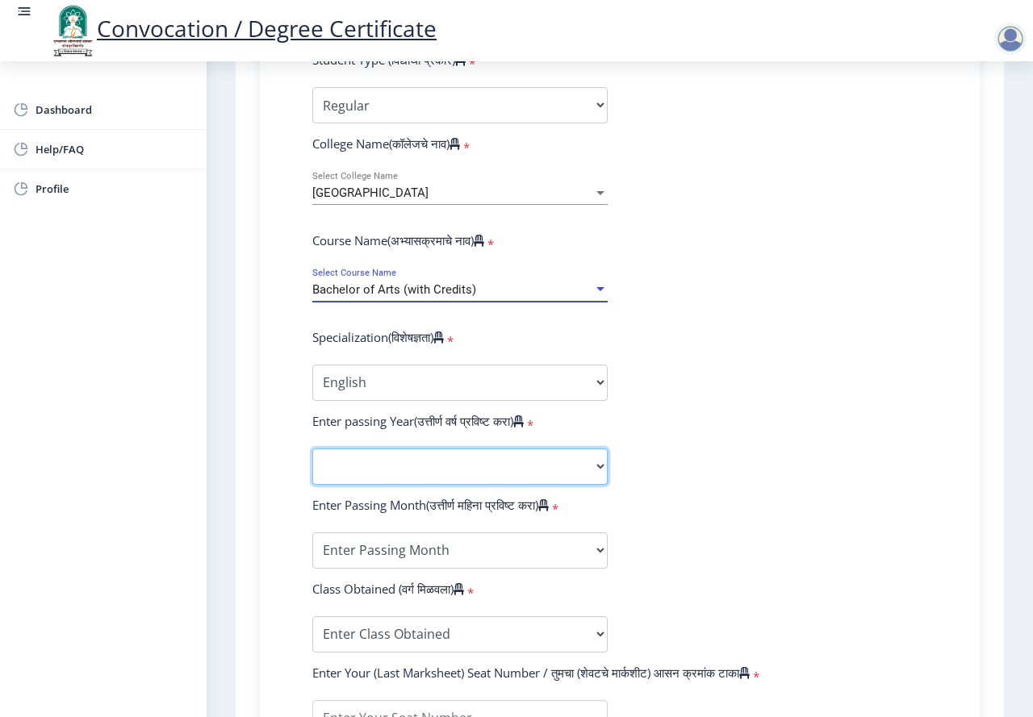
click at [432, 462] on select "2025 2024 2023 2022 2021 2020 2019 2018 2017 2016 2015 2014 2013 2012 2011 2010…" at bounding box center [459, 467] width 295 height 36
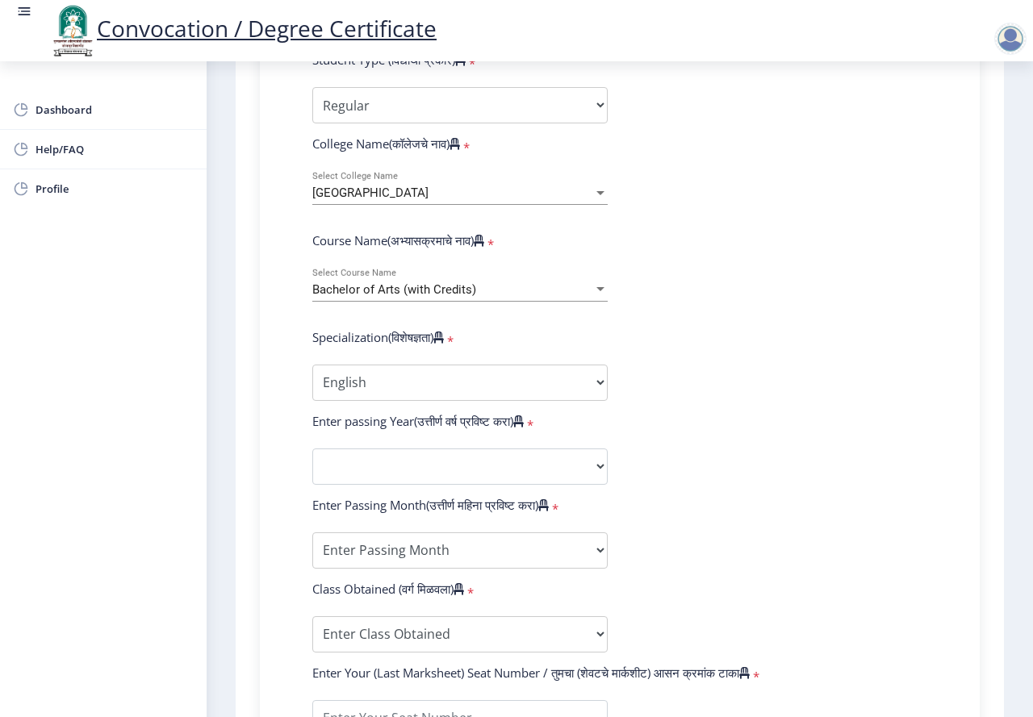
click at [643, 290] on form "Enter Your PRN Number (तुमचा पीआरएन (कायम नोंदणी क्रमांक) एंटर करा) * Student T…" at bounding box center [619, 436] width 639 height 939
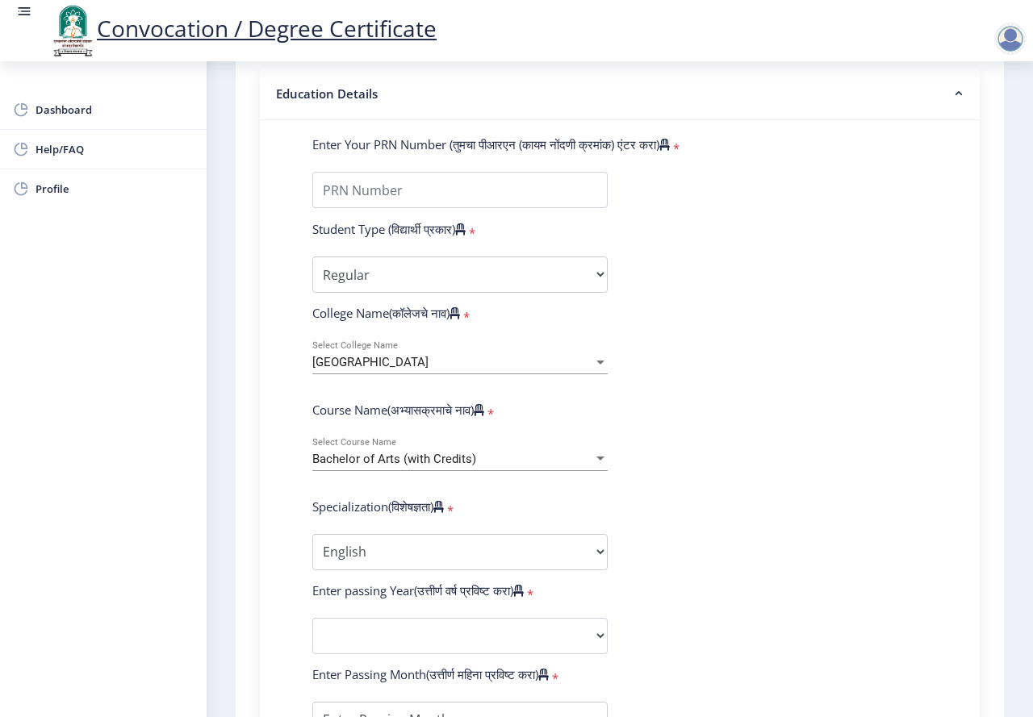
scroll to position [269, 0]
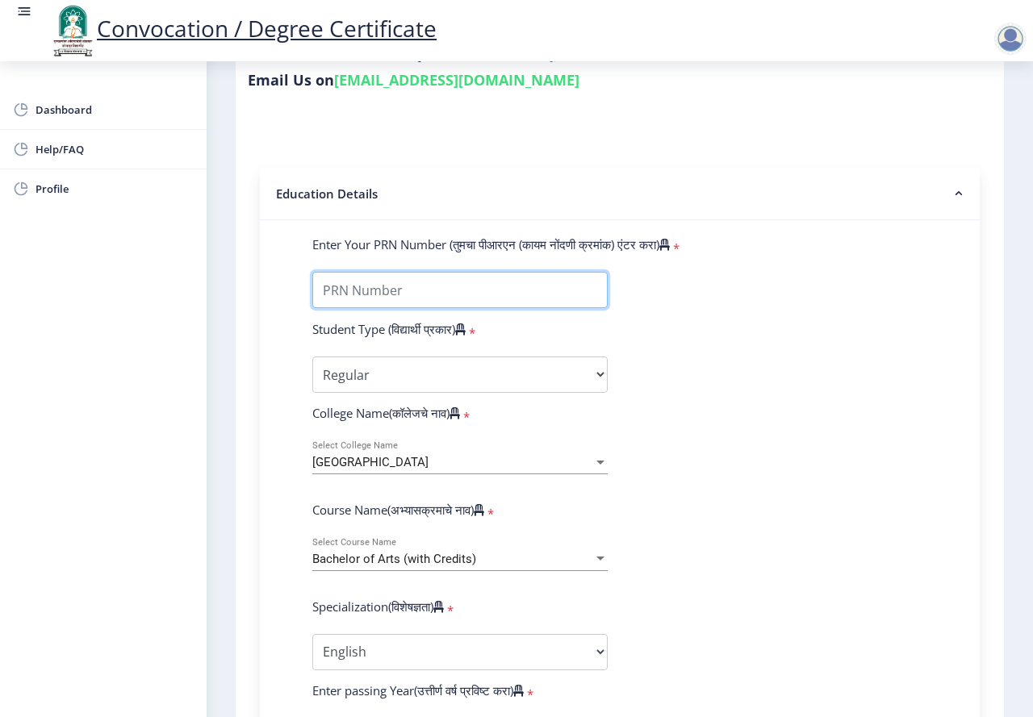
click at [444, 299] on input "Enter Your PRN Number (तुमचा पीआरएन (कायम नोंदणी क्रमांक) एंटर करा)" at bounding box center [459, 290] width 295 height 36
type input "2008032500073552"
click at [716, 354] on form "Enter Your PRN Number (तुमचा पीआरएन (कायम नोंदणी क्रमांक) एंटर करा) * Student T…" at bounding box center [619, 705] width 639 height 939
click at [562, 295] on input "Enter Your PRN Number (तुमचा पीआरएन (कायम नोंदणी क्रमांक) एंटर करा)" at bounding box center [459, 290] width 295 height 36
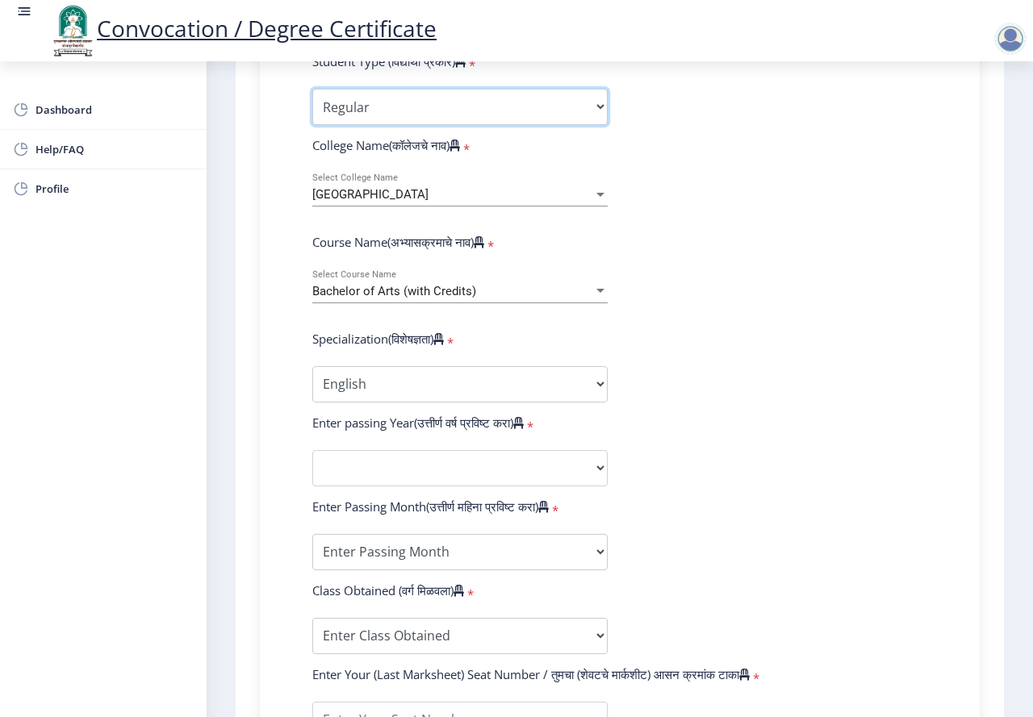
scroll to position [538, 0]
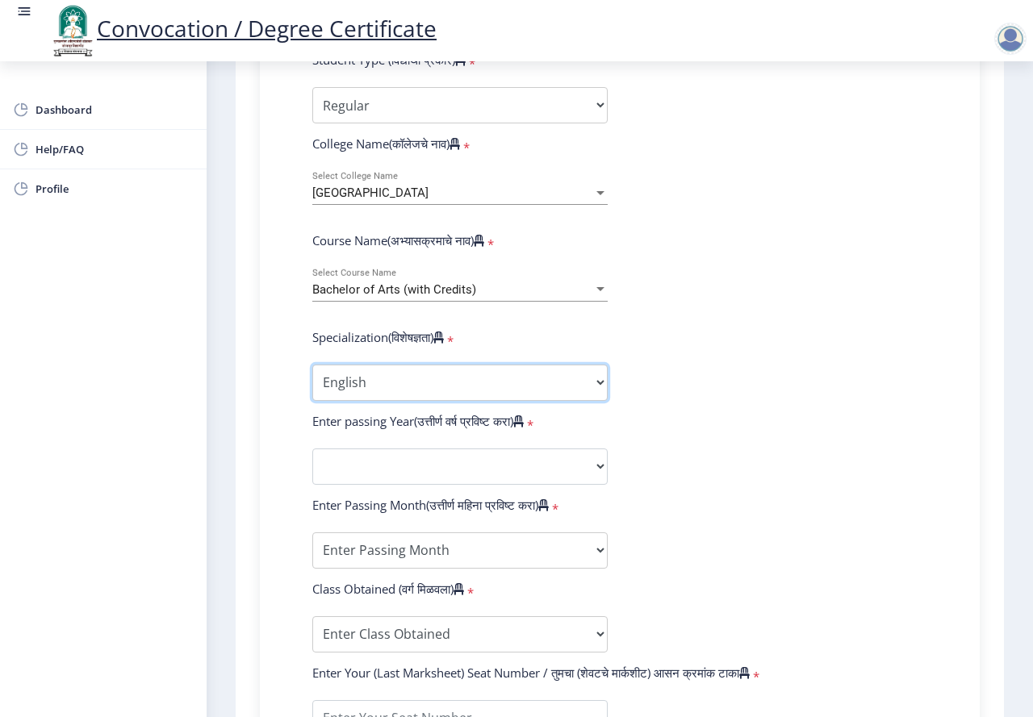
click at [427, 374] on select "Specialization English Geography Hindi Marathi Music Sanskrit Urdu Ancient Indi…" at bounding box center [459, 383] width 295 height 36
click at [666, 406] on form "Enter Your PRN Number (तुमचा पीआरएन (कायम नोंदणी क्रमांक) एंटर करा) * Student T…" at bounding box center [619, 436] width 639 height 939
click at [480, 379] on select "Specialization English Geography Hindi Marathi Music Sanskrit Urdu Ancient Indi…" at bounding box center [459, 383] width 295 height 36
select select "Sociology"
click at [312, 365] on select "Specialization English Geography Hindi Marathi Music Sanskrit Urdu Ancient Indi…" at bounding box center [459, 383] width 295 height 36
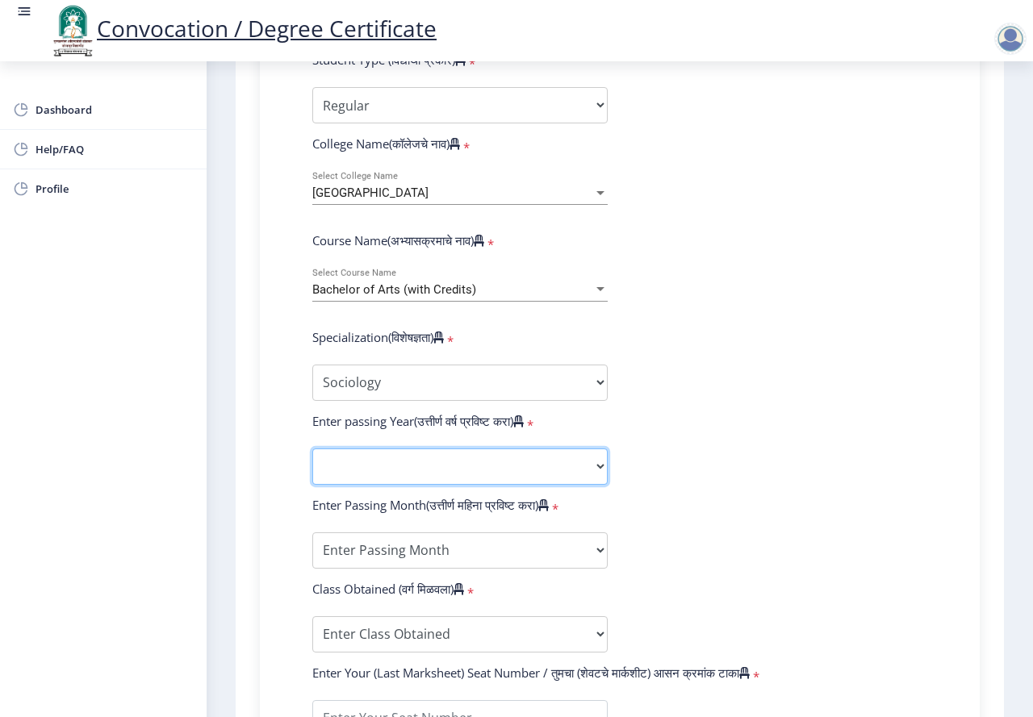
click at [414, 463] on select "2025 2024 2023 2022 2021 2020 2019 2018 2017 2016 2015 2014 2013 2012 2011 2010…" at bounding box center [459, 467] width 295 height 36
select select "2012"
click at [766, 512] on form "Enter Your PRN Number (तुमचा पीआरएन (कायम नोंदणी क्रमांक) एंटर करा) * Student T…" at bounding box center [619, 436] width 639 height 939
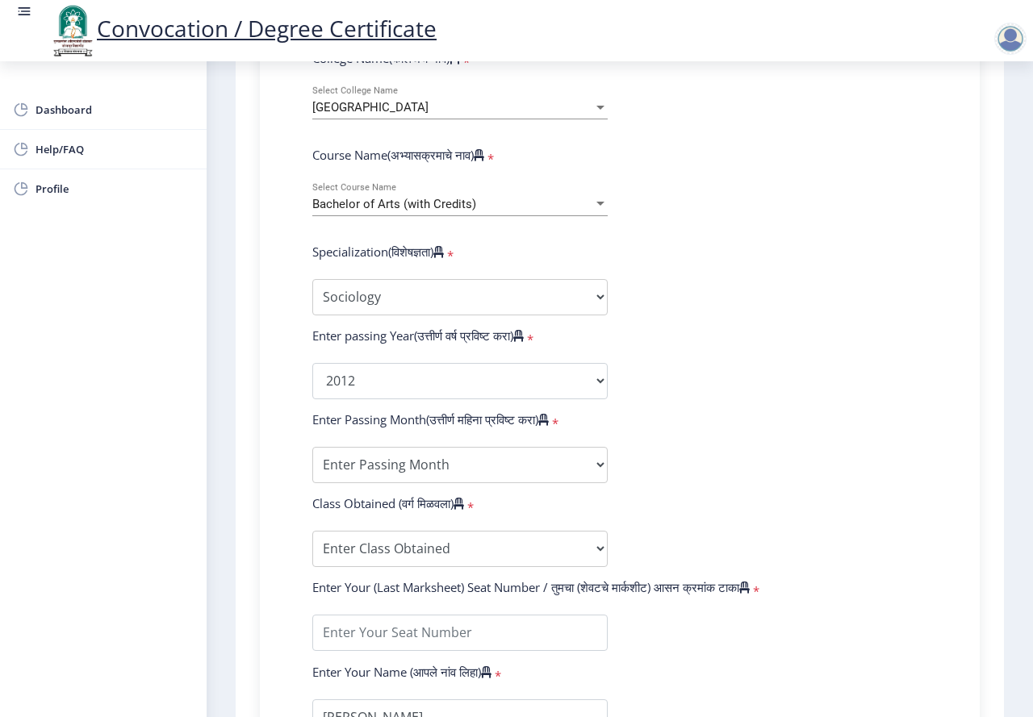
scroll to position [807, 0]
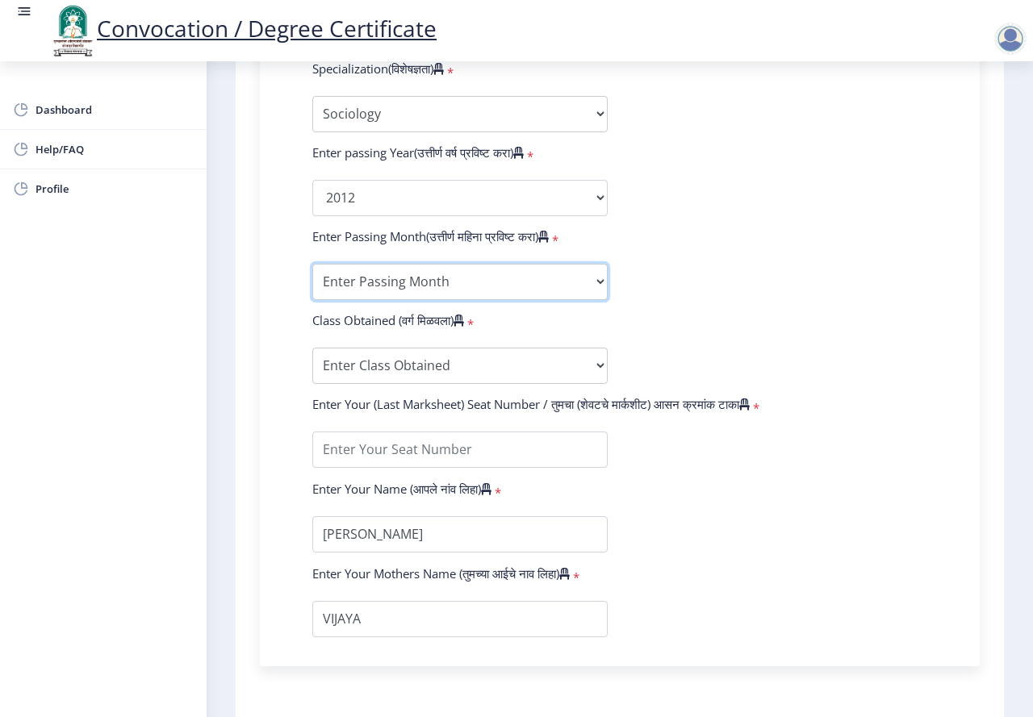
click at [507, 281] on select "Enter Passing Month March April May October November December" at bounding box center [459, 282] width 295 height 36
select select "March"
click at [312, 264] on select "Enter Passing Month March April May October November December" at bounding box center [459, 282] width 295 height 36
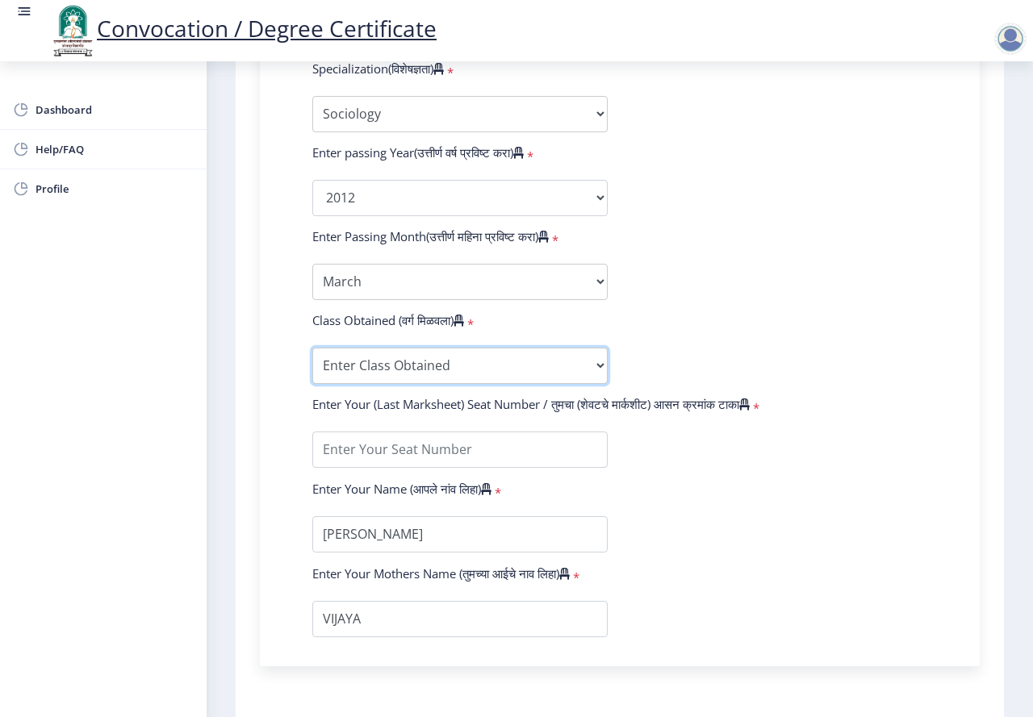
click at [454, 374] on select "Enter Class Obtained FIRST CLASS WITH DISTINCTION FIRST CLASS HIGHER SECOND CLA…" at bounding box center [459, 366] width 295 height 36
select select "FIRST CLASS"
click at [312, 348] on select "Enter Class Obtained FIRST CLASS WITH DISTINCTION FIRST CLASS HIGHER SECOND CLA…" at bounding box center [459, 366] width 295 height 36
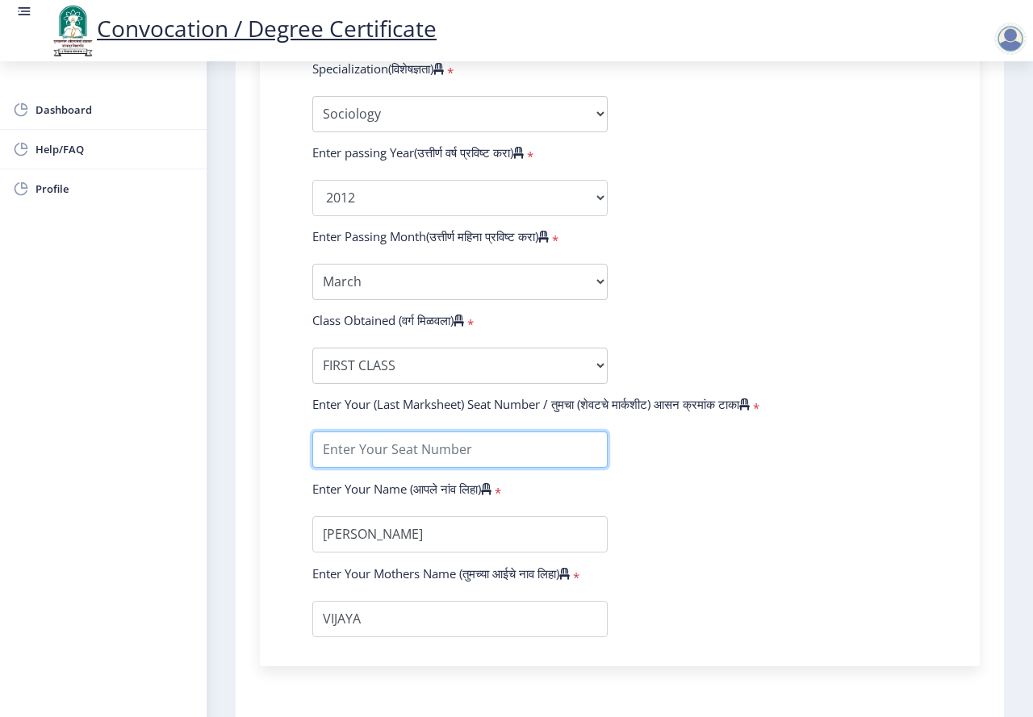
click at [409, 448] on input "textarea" at bounding box center [459, 450] width 295 height 36
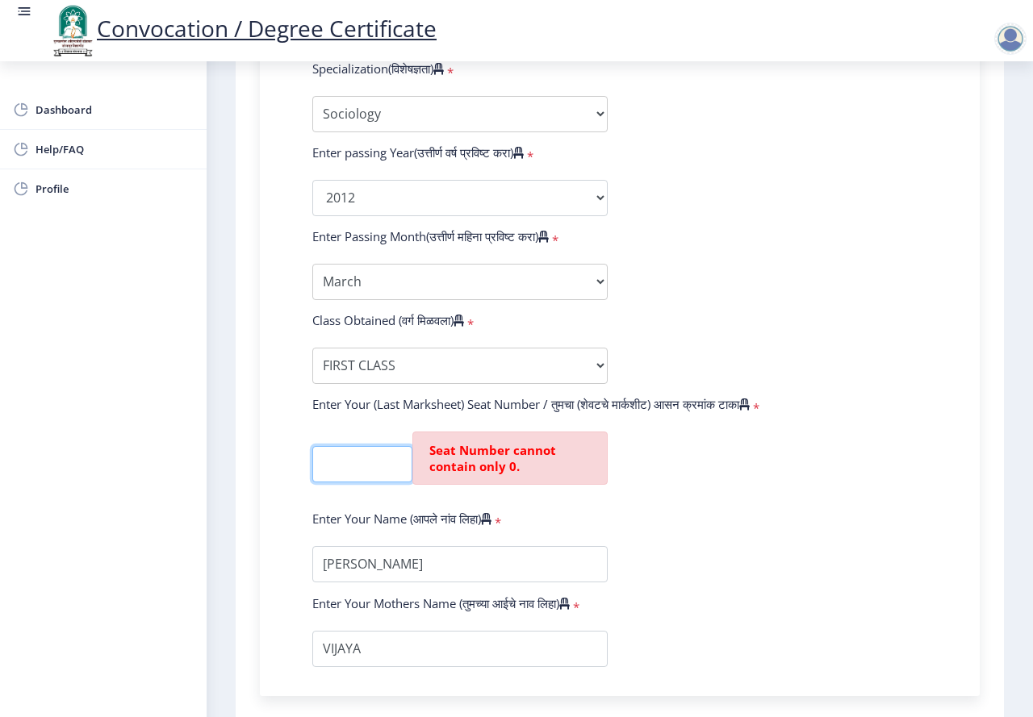
scroll to position [0, 0]
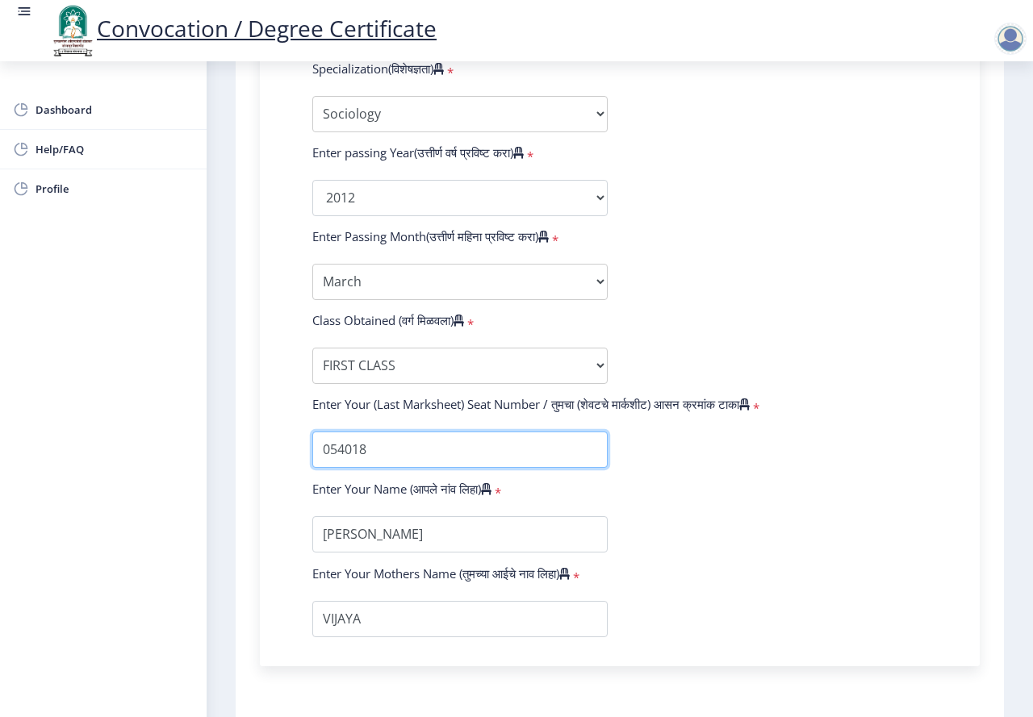
type input "054018"
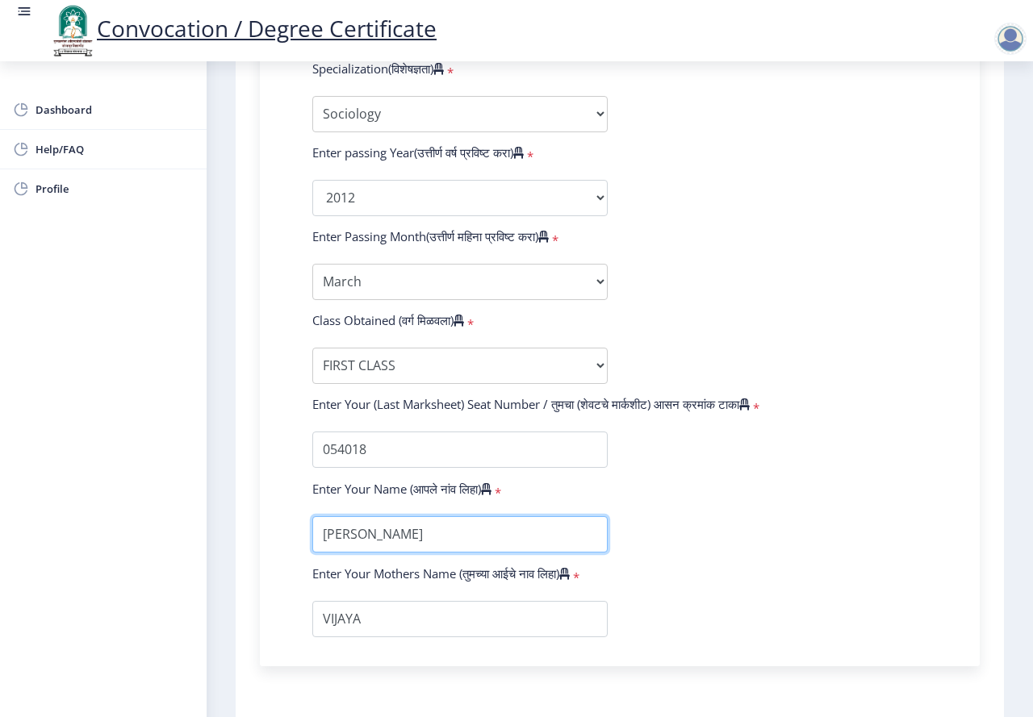
click at [416, 528] on input "textarea" at bounding box center [459, 534] width 295 height 36
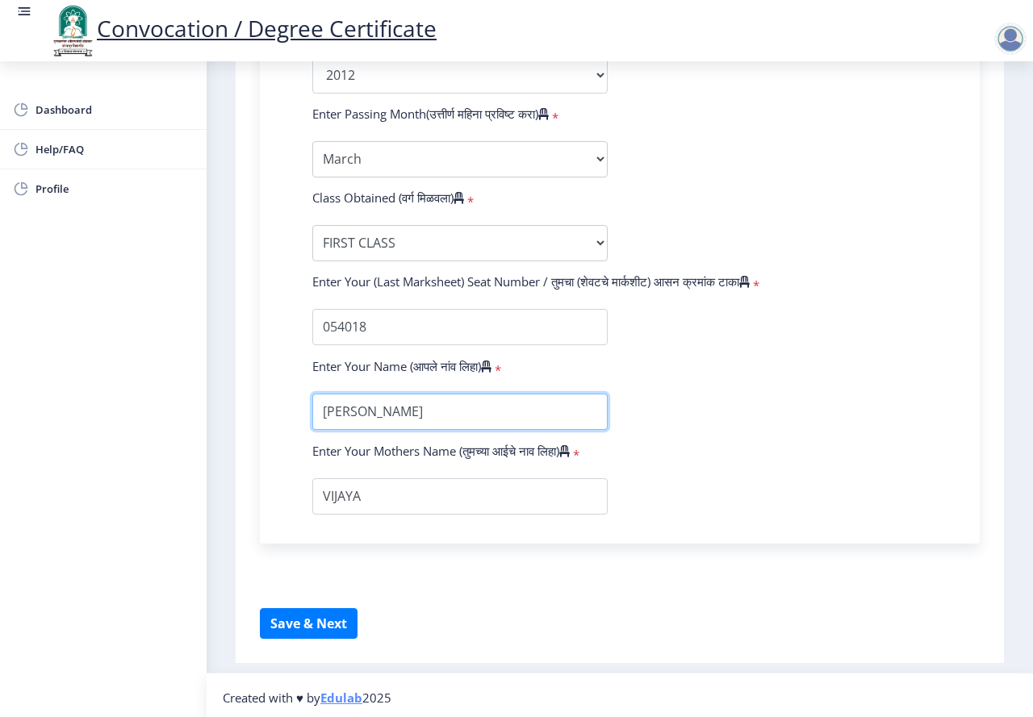
scroll to position [933, 0]
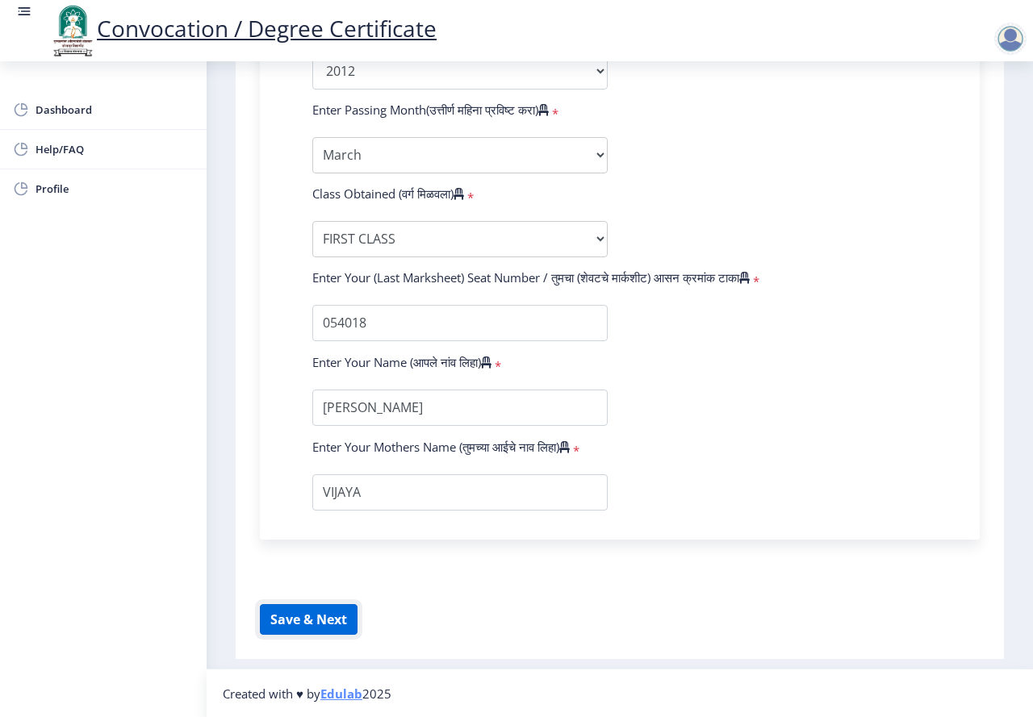
click at [336, 608] on button "Save & Next" at bounding box center [309, 619] width 98 height 31
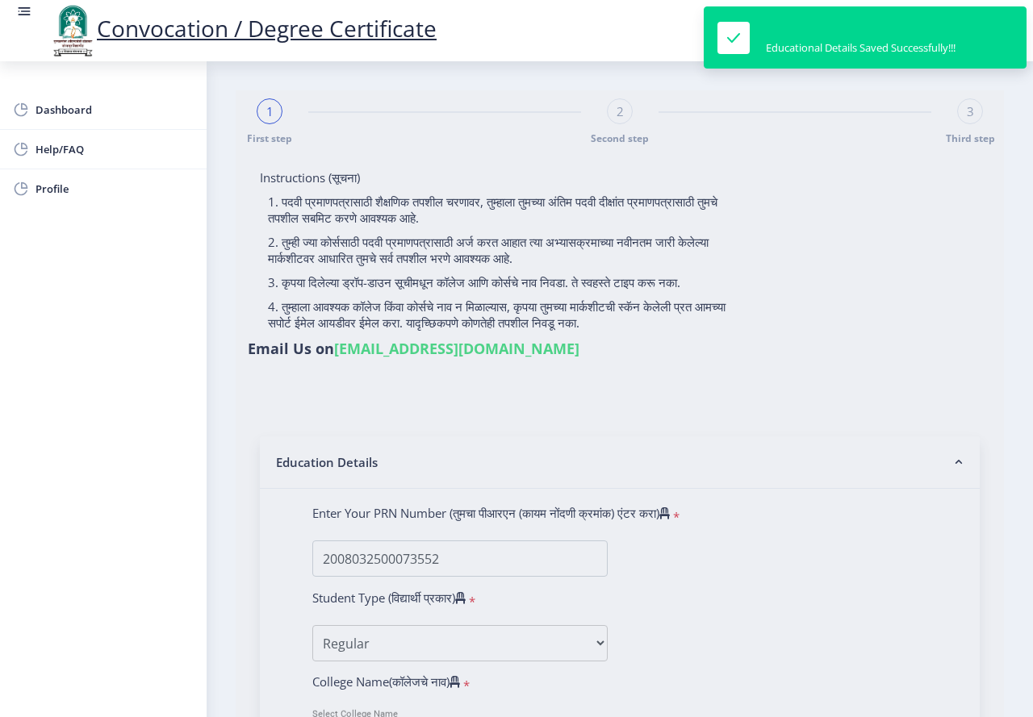
select select "Regular"
select select "2012"
select select "March"
select select "FIRST CLASS"
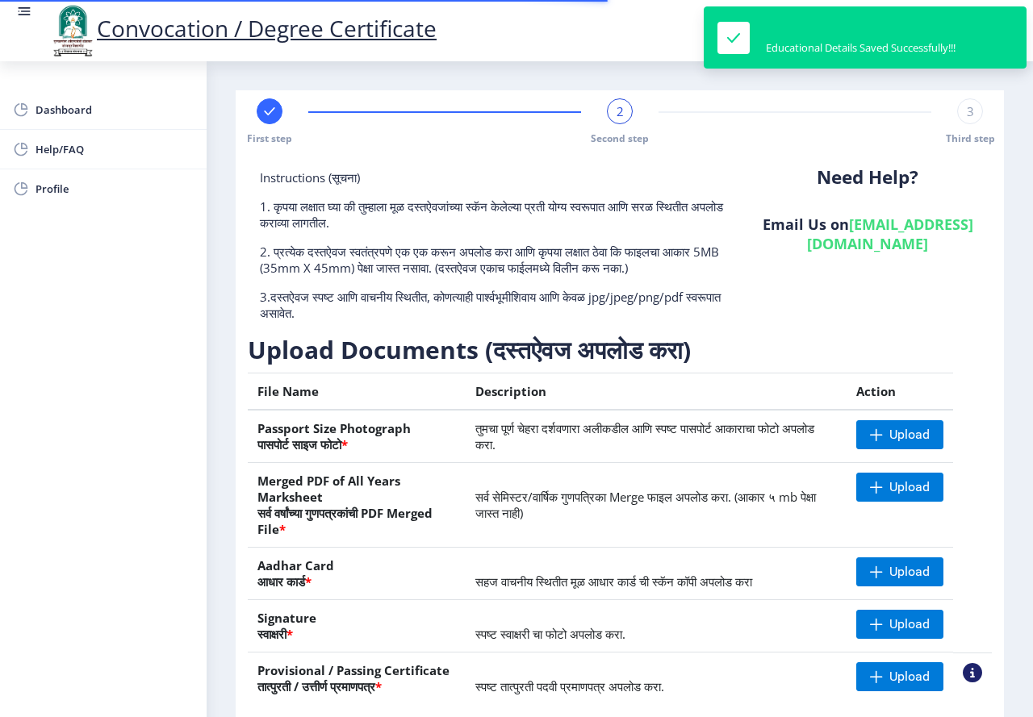
scroll to position [114, 0]
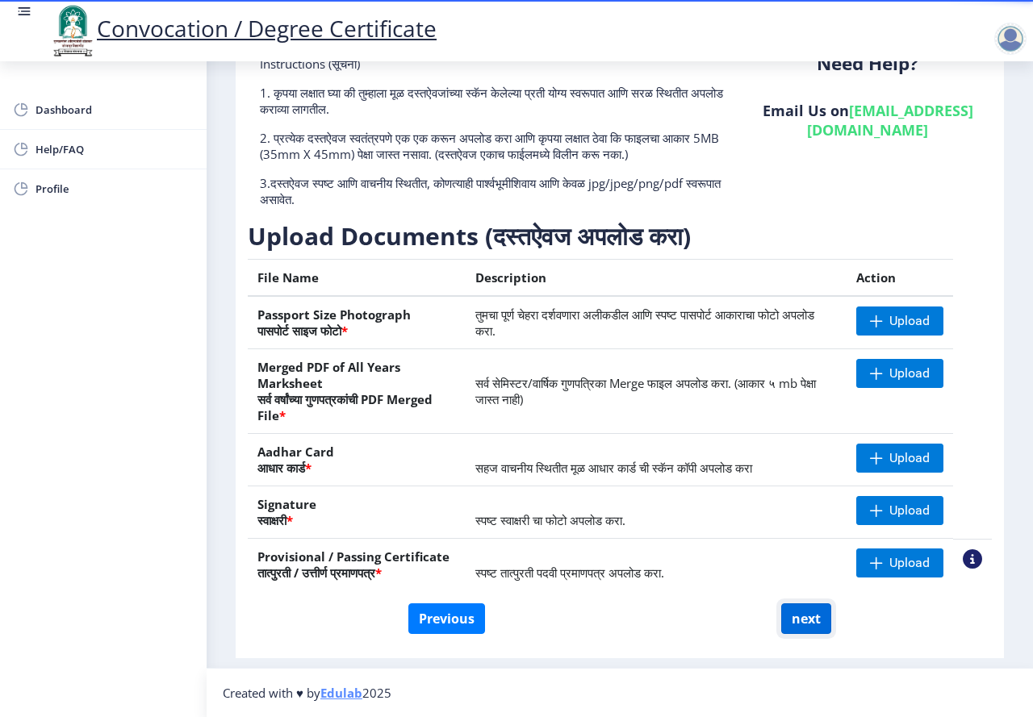
click at [787, 616] on button "next" at bounding box center [806, 618] width 50 height 31
select select
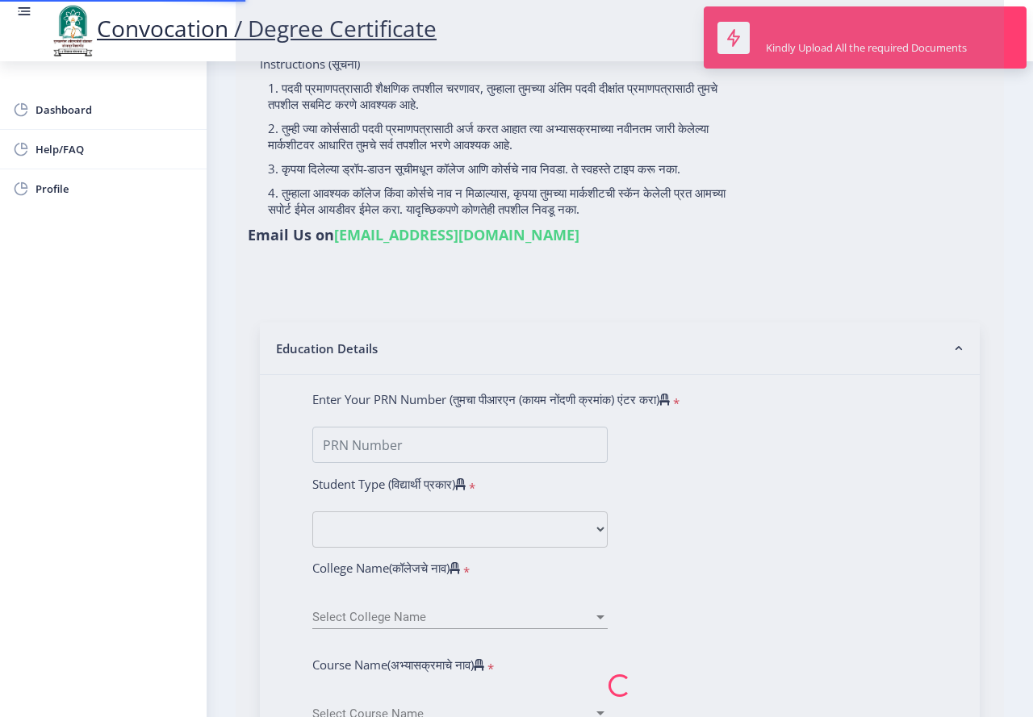
scroll to position [0, 0]
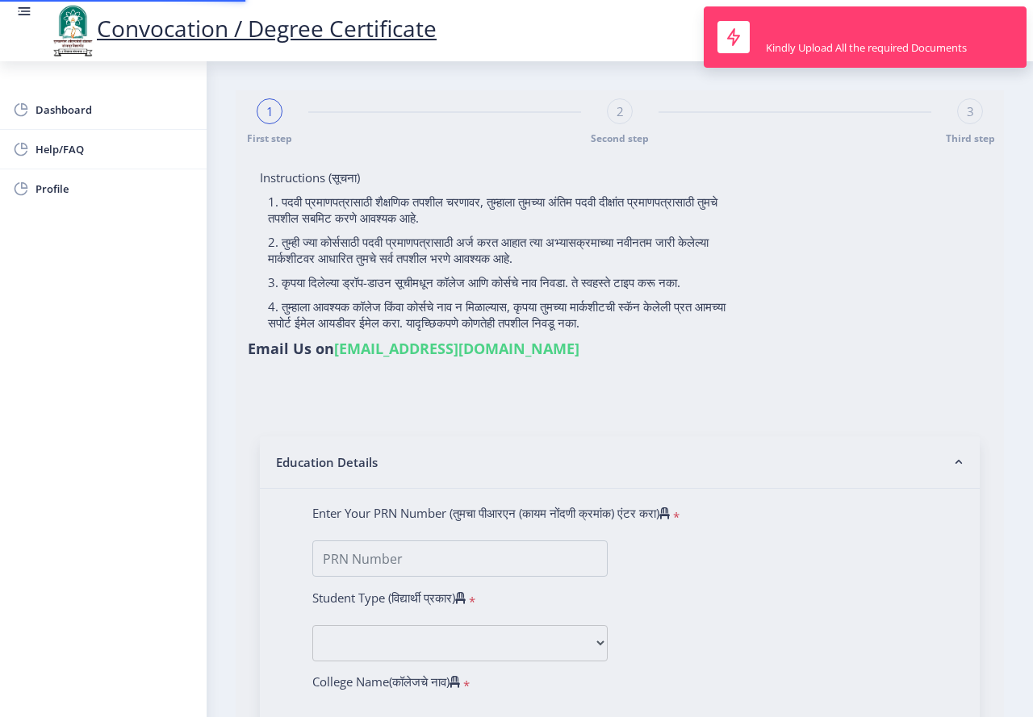
type input "2008032500073552"
select select "Regular"
select select "2012"
select select "March"
select select "FIRST CLASS"
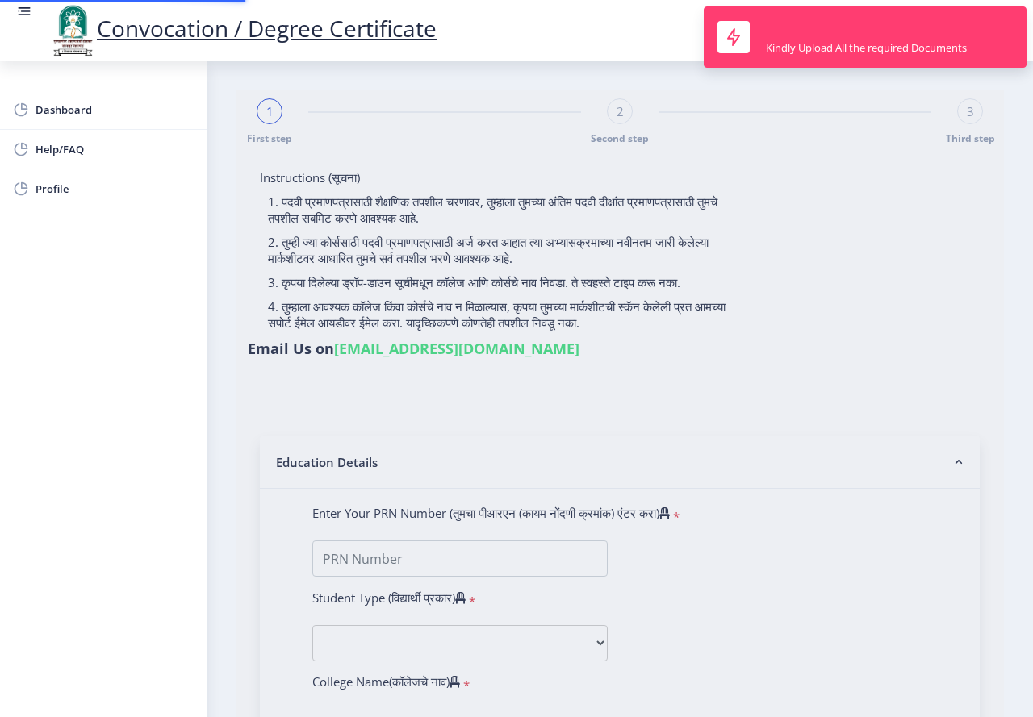
type input "054018"
select select "Sociology"
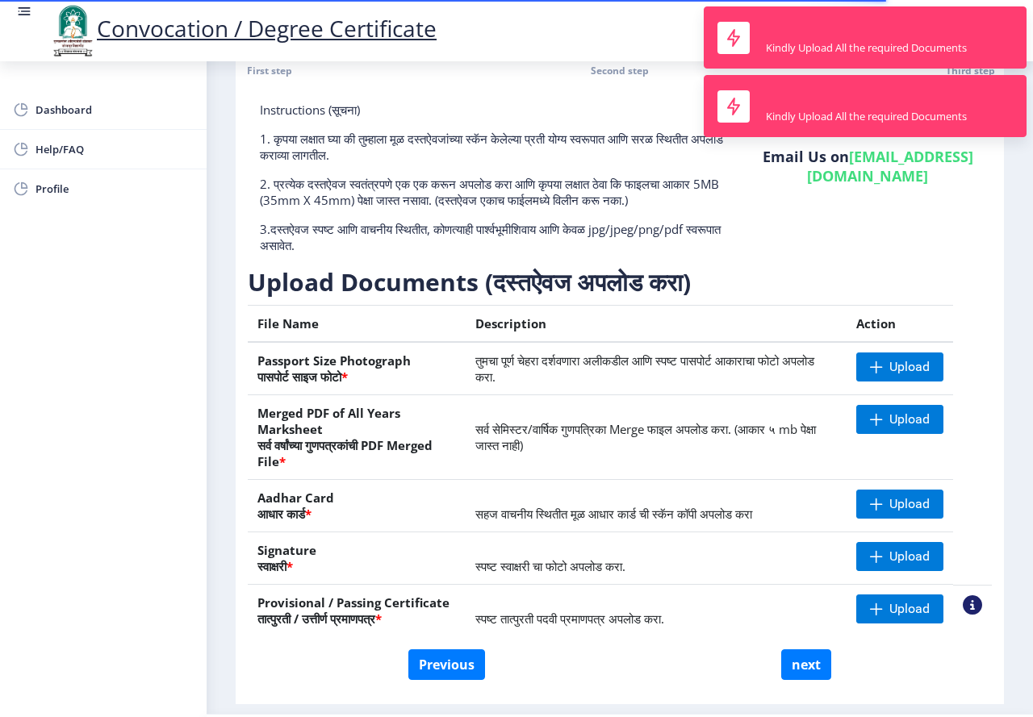
scroll to position [114, 0]
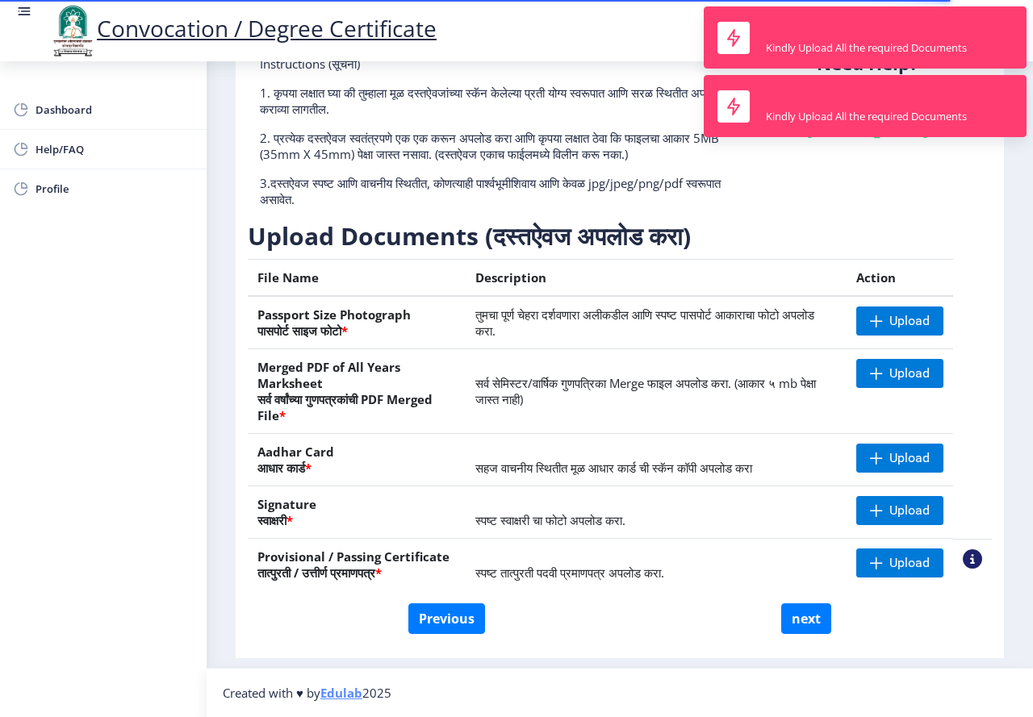
drag, startPoint x: 811, startPoint y: 113, endPoint x: 823, endPoint y: 75, distance: 39.8
click at [811, 112] on div "Kindly Upload All the required Documents" at bounding box center [866, 116] width 201 height 15
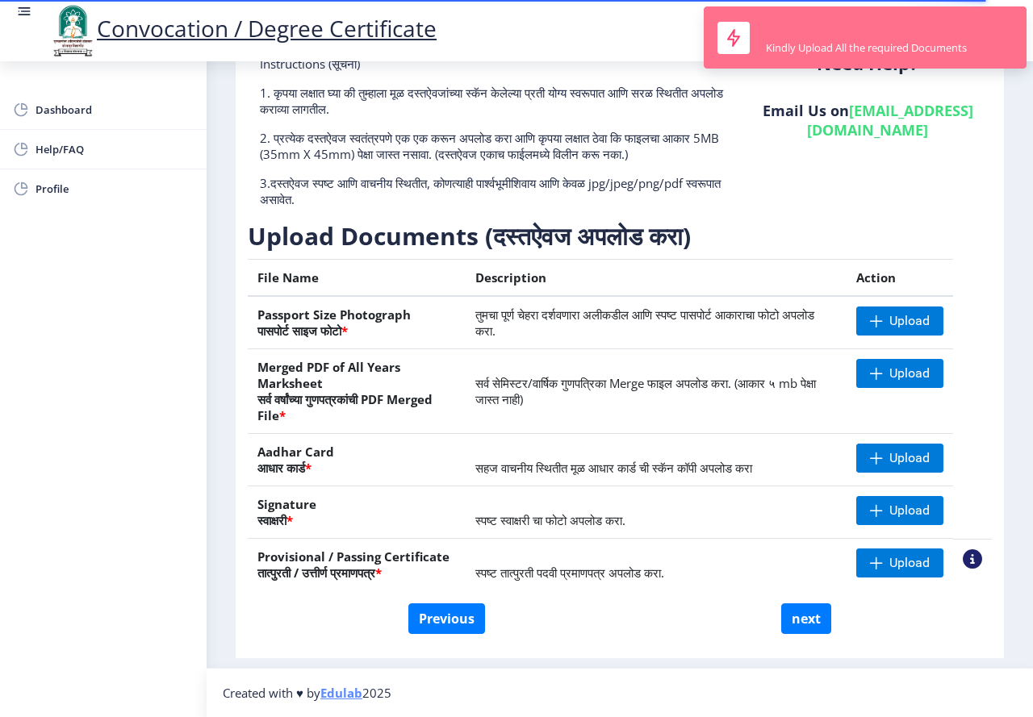
click at [828, 45] on div "Kindly Upload All the required Documents" at bounding box center [866, 47] width 201 height 15
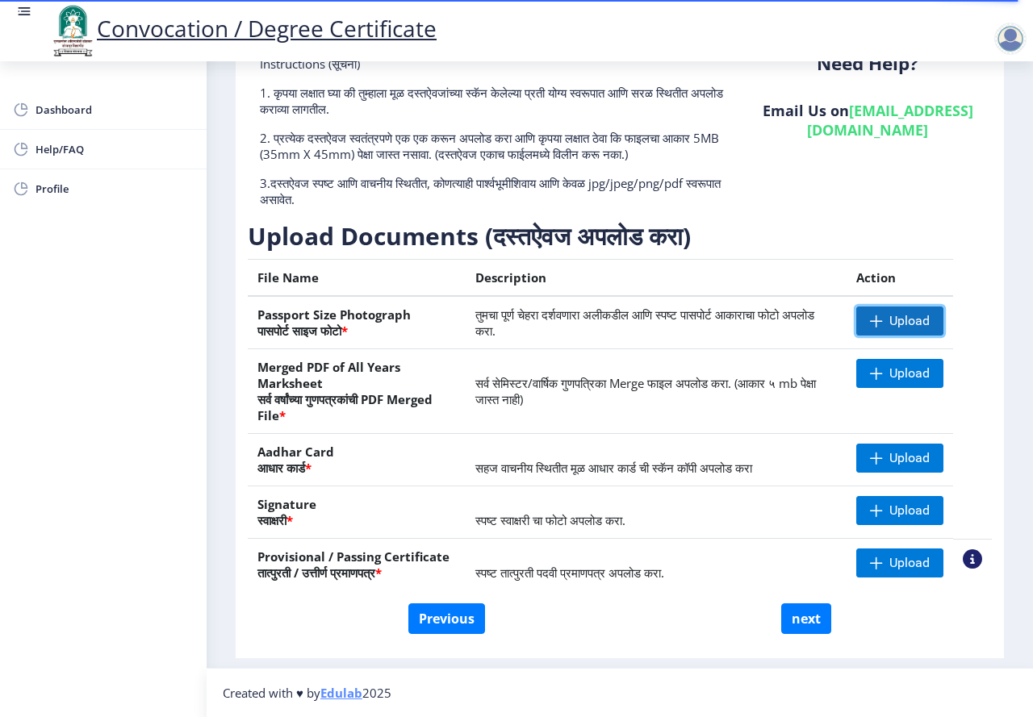
click at [889, 328] on span "Upload" at bounding box center [909, 321] width 40 height 16
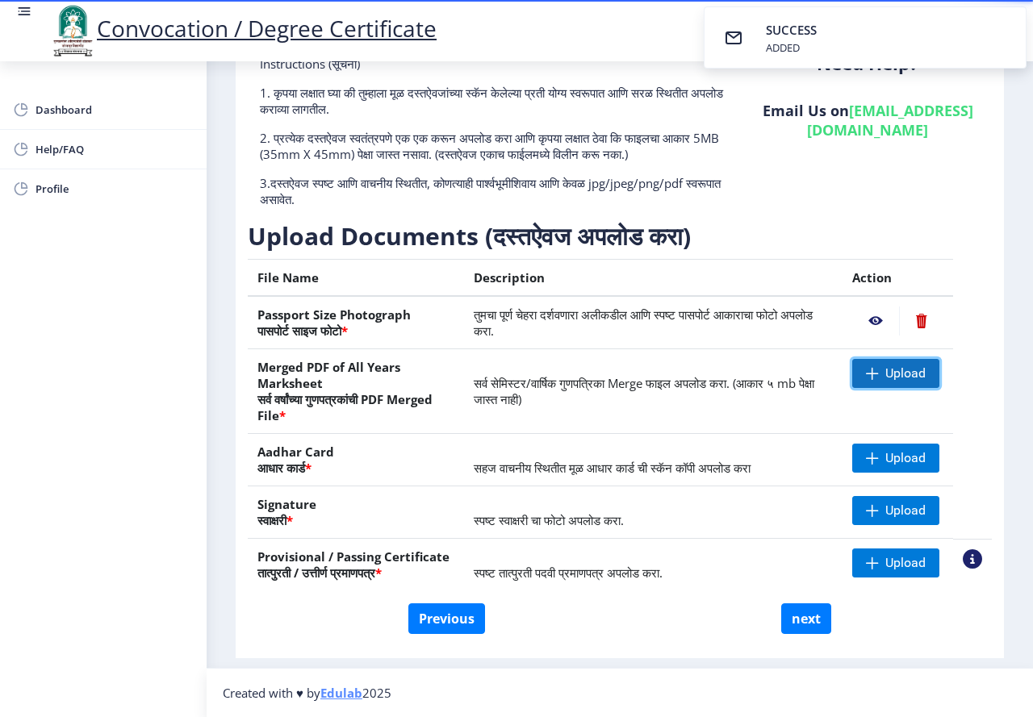
click at [911, 381] on span "Upload" at bounding box center [905, 373] width 40 height 16
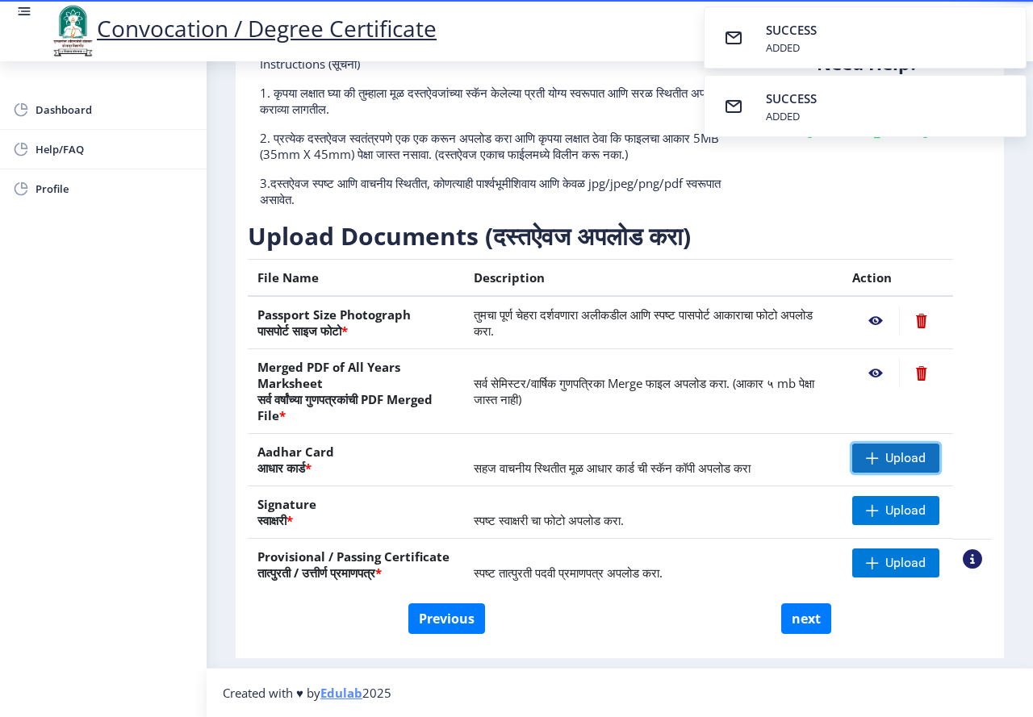
click at [890, 462] on span "Upload" at bounding box center [905, 458] width 40 height 16
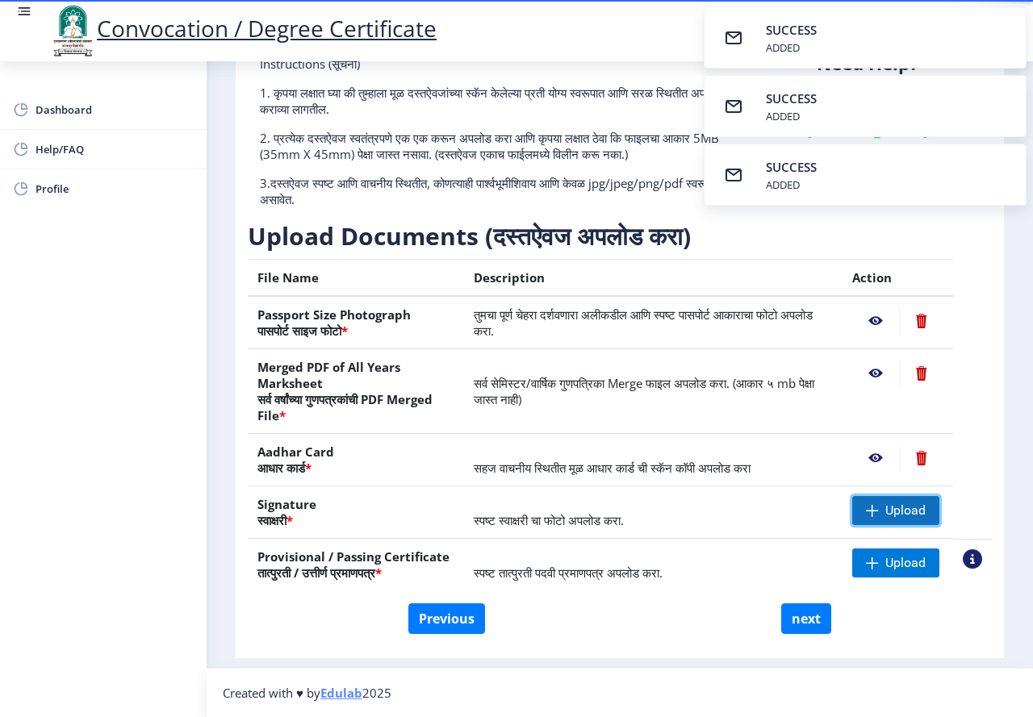
click at [866, 507] on span at bounding box center [872, 510] width 13 height 13
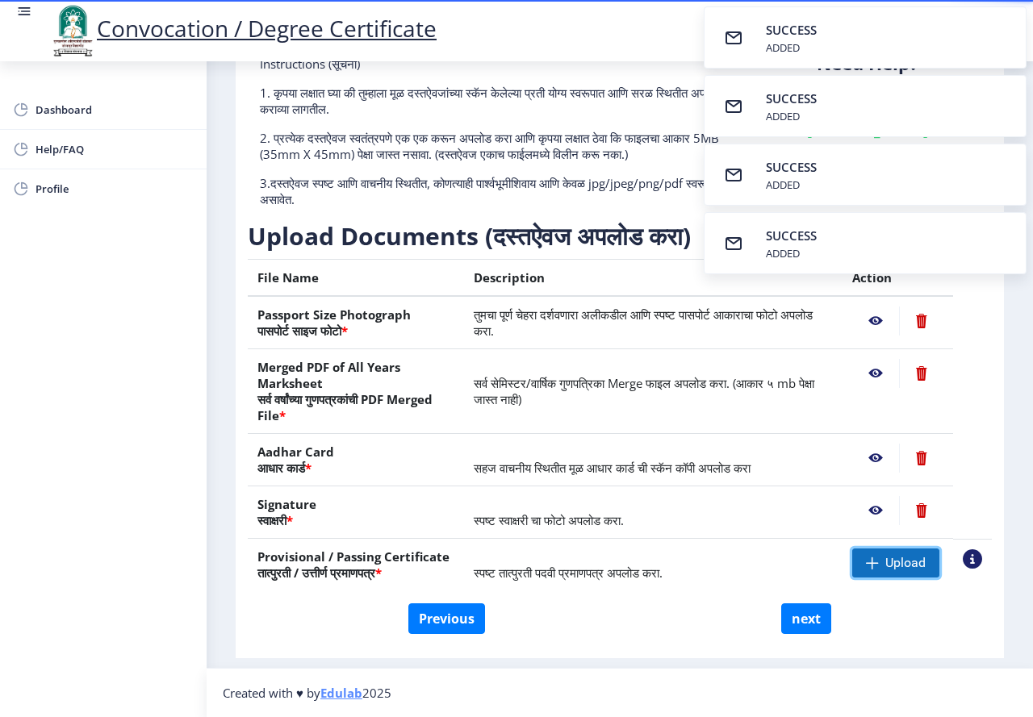
click at [907, 569] on span "Upload" at bounding box center [905, 563] width 40 height 16
click at [793, 622] on button "next" at bounding box center [806, 618] width 50 height 31
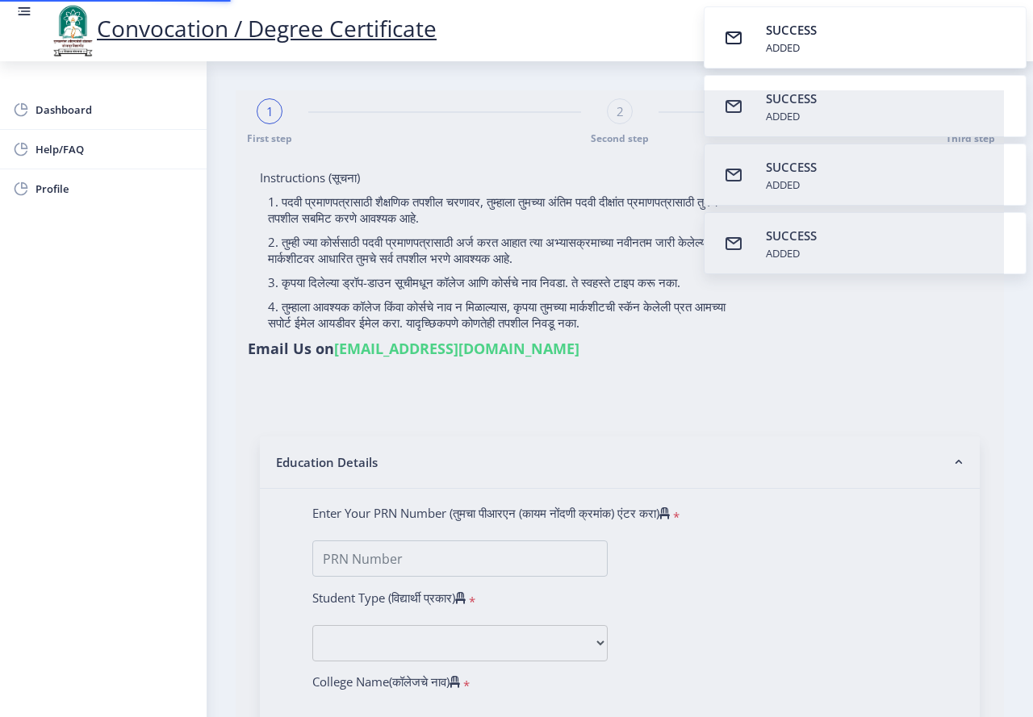
select select
type input "2008032500073552"
select select "Regular"
select select "2012"
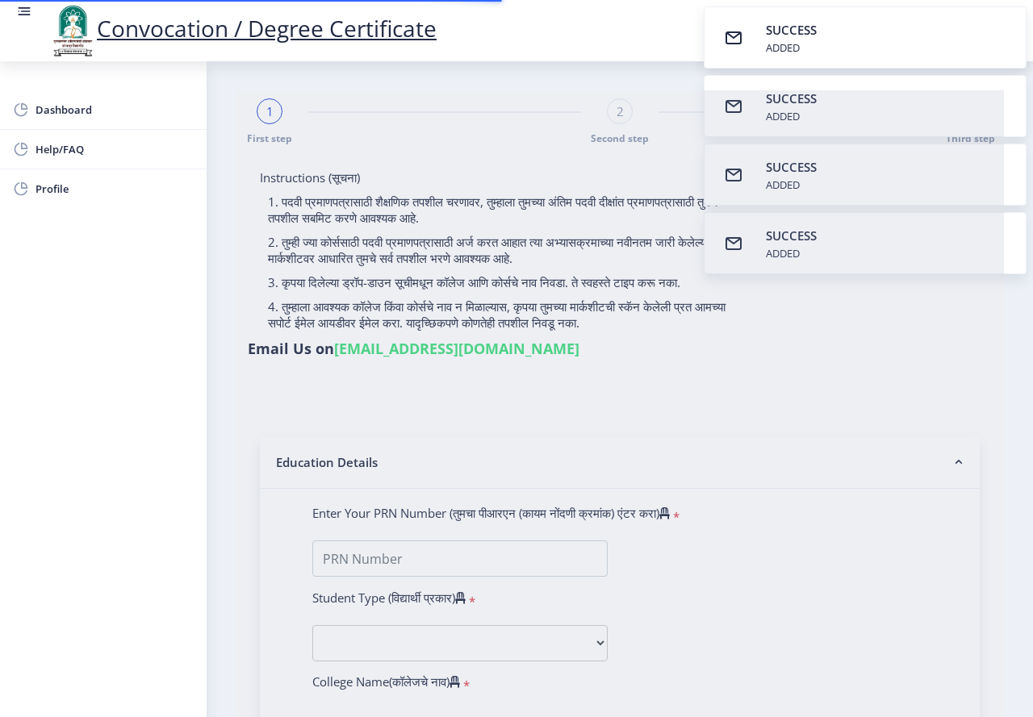
select select "March"
select select "FIRST CLASS"
type input "054018"
select select "Sociology"
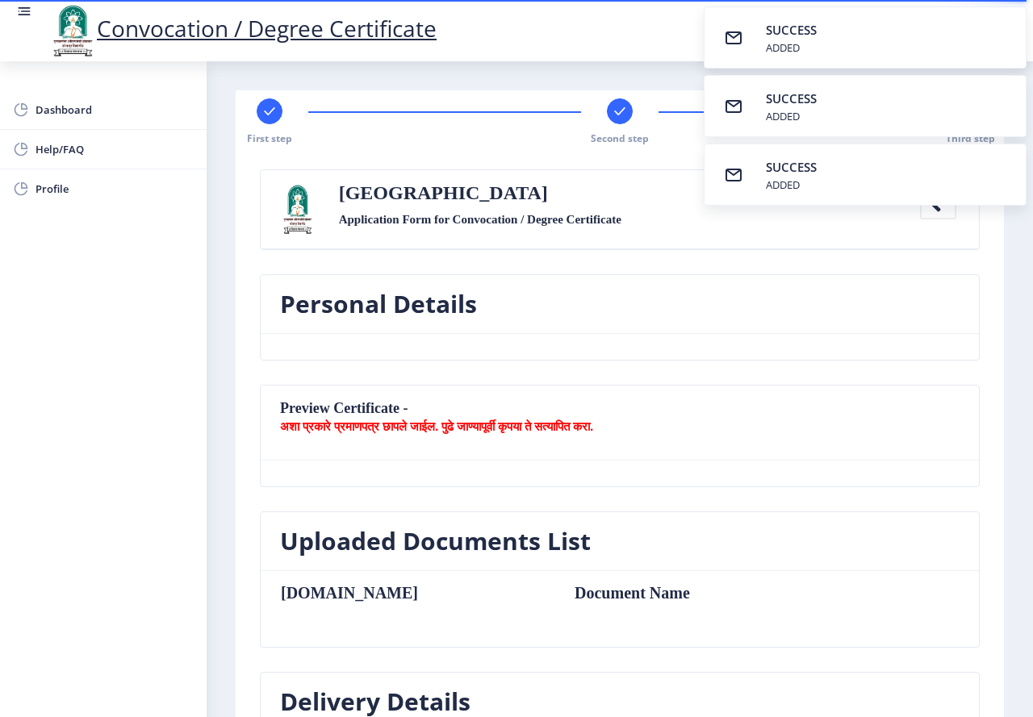
click at [992, 303] on div "First step Second step 3 Third step Solapur University Application Form for Con…" at bounding box center [620, 663] width 768 height 1146
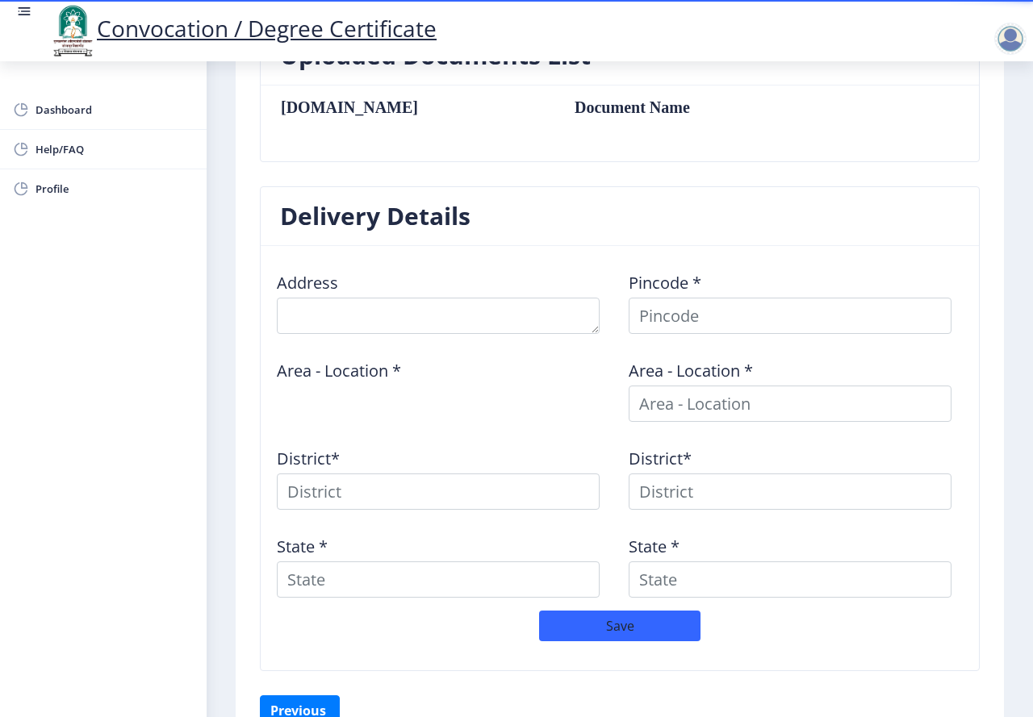
scroll to position [538, 0]
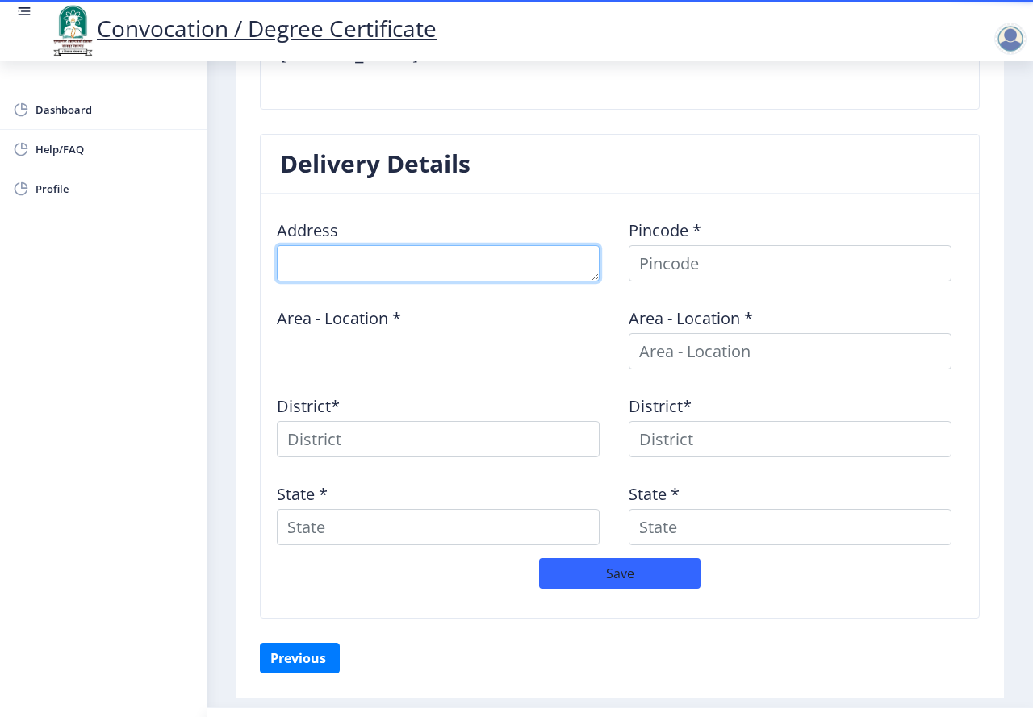
click at [443, 255] on textarea at bounding box center [438, 263] width 323 height 36
type textarea "at post [GEOGRAPHIC_DATA] tal south"
select select
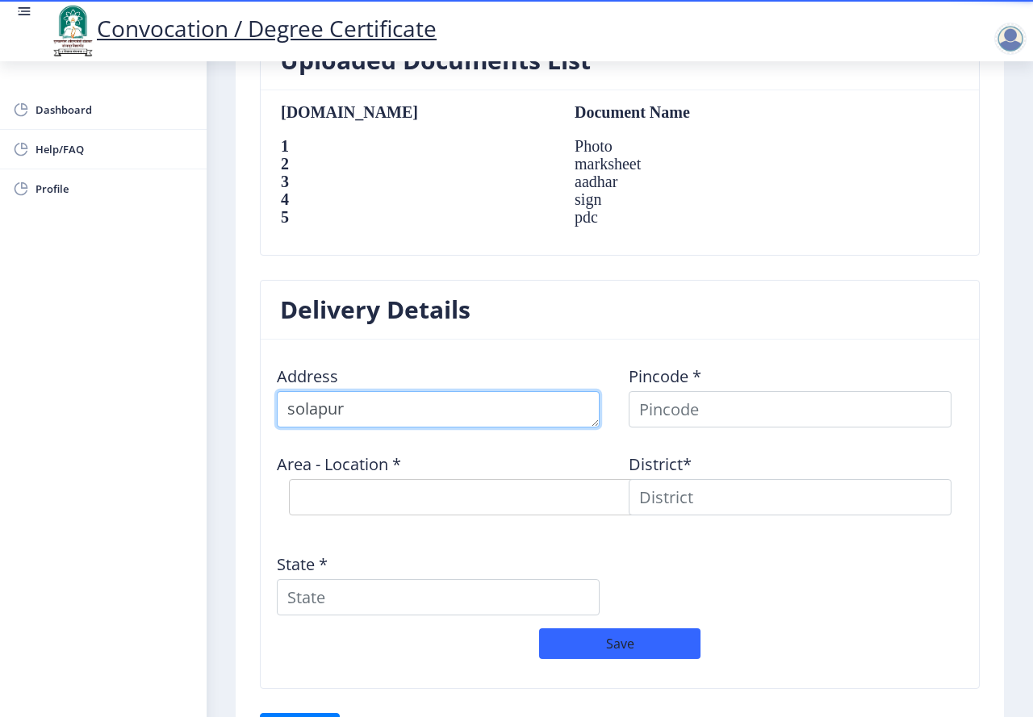
scroll to position [1075, 0]
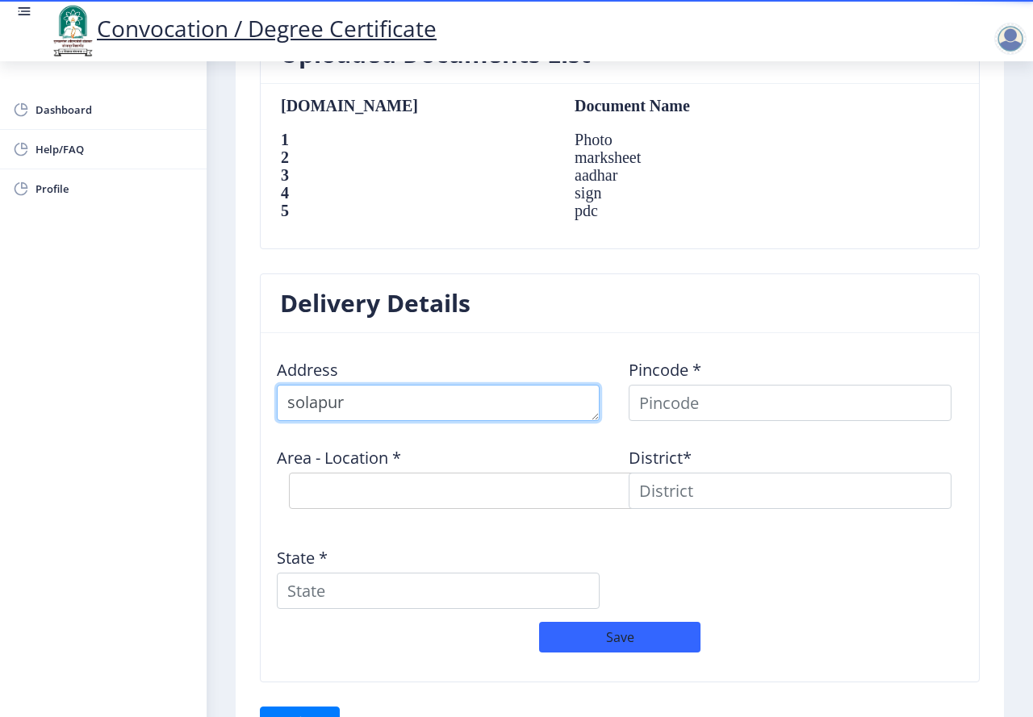
drag, startPoint x: 399, startPoint y: 398, endPoint x: 265, endPoint y: 399, distance: 133.9
click at [265, 399] on nb-card-body "Address Pincode * Area - Location * Select Area Location District* State * Save" at bounding box center [620, 507] width 718 height 349
type textarea "at post [GEOGRAPHIC_DATA] tal [GEOGRAPHIC_DATA]"
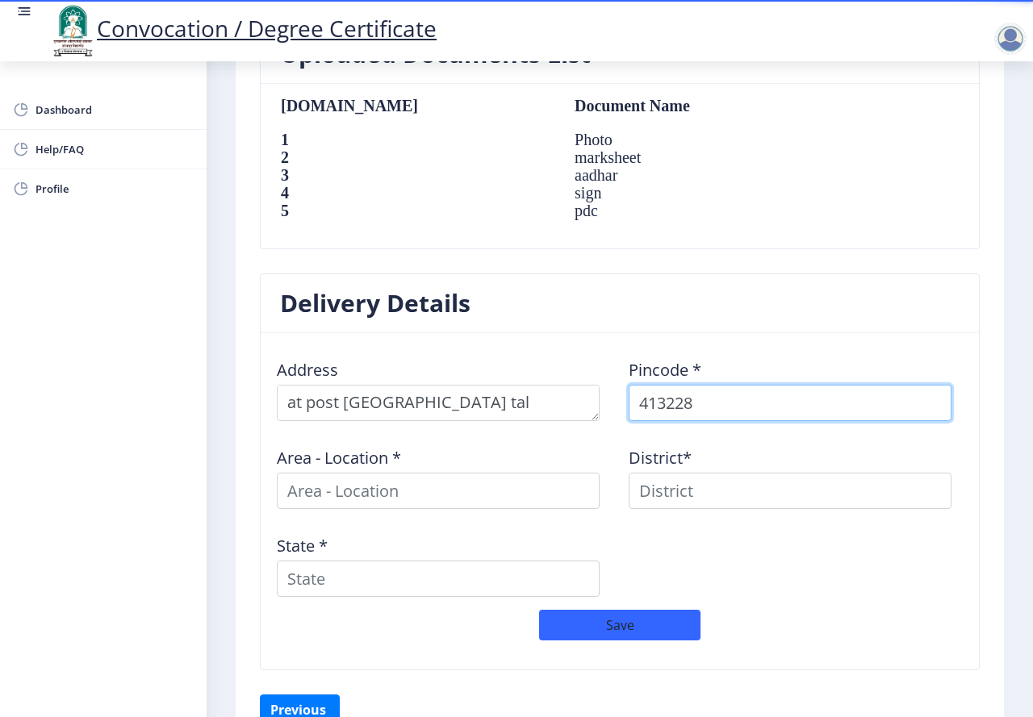
type input "413228"
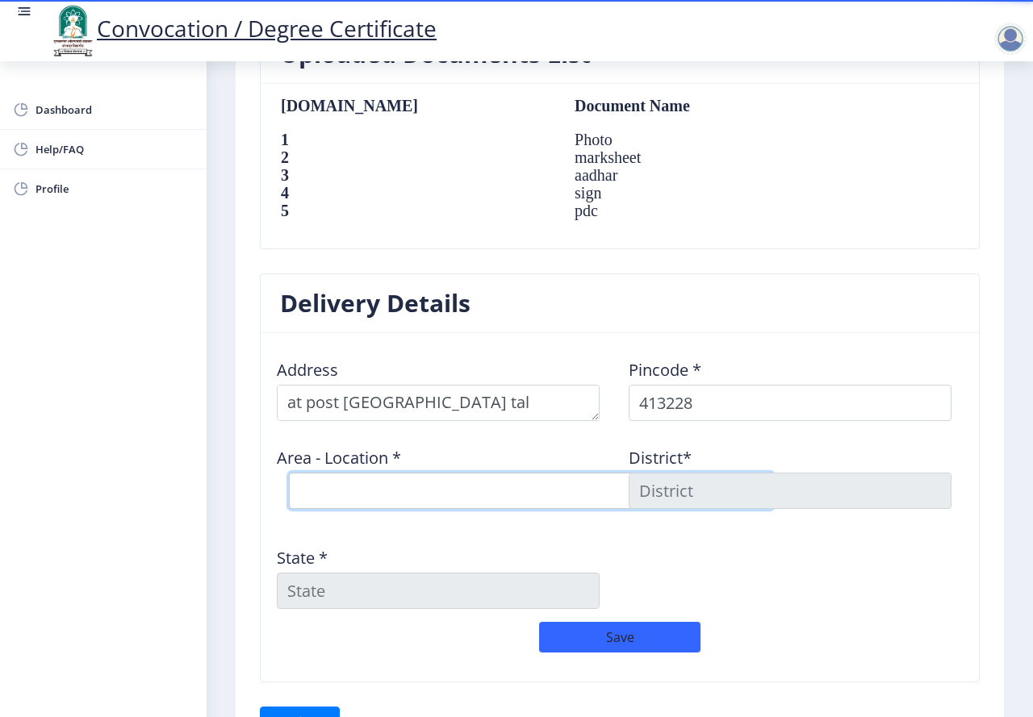
click at [380, 483] on select "Select Area Location [GEOGRAPHIC_DATA] B.O Dhotri B.O Karjal B.O Limbichincholi…" at bounding box center [531, 491] width 484 height 36
select select "5: Object"
click at [289, 473] on select "Select Area Location [GEOGRAPHIC_DATA] B.O Dhotri B.O Karjal B.O Limbichincholi…" at bounding box center [531, 491] width 484 height 36
type input "SOLAPUR"
type input "[GEOGRAPHIC_DATA]"
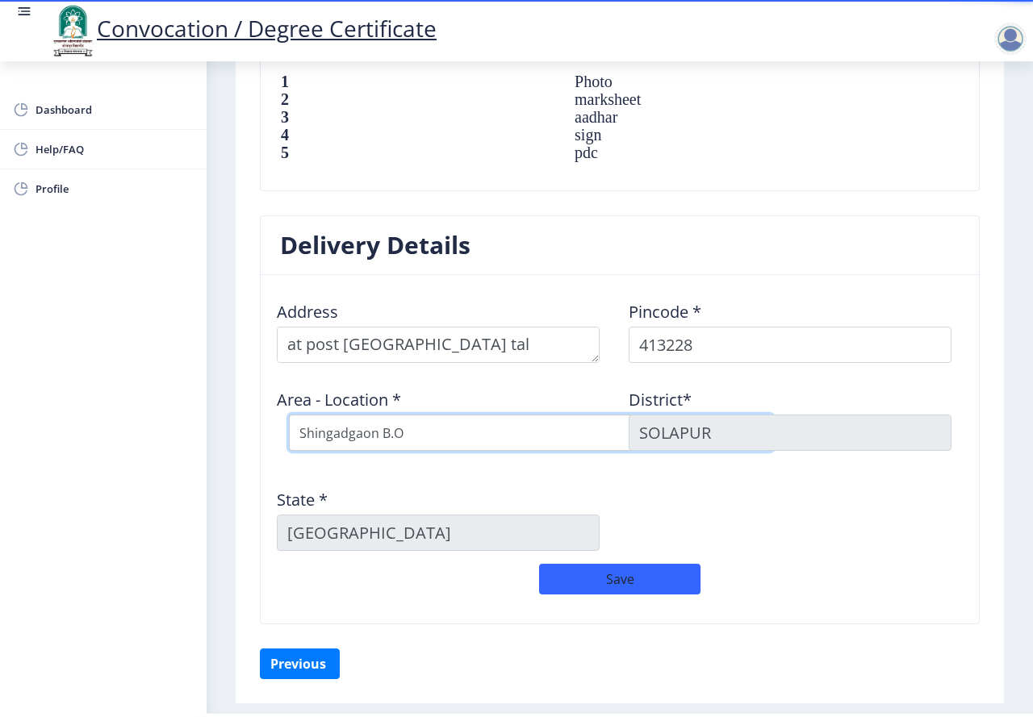
scroll to position [1179, 0]
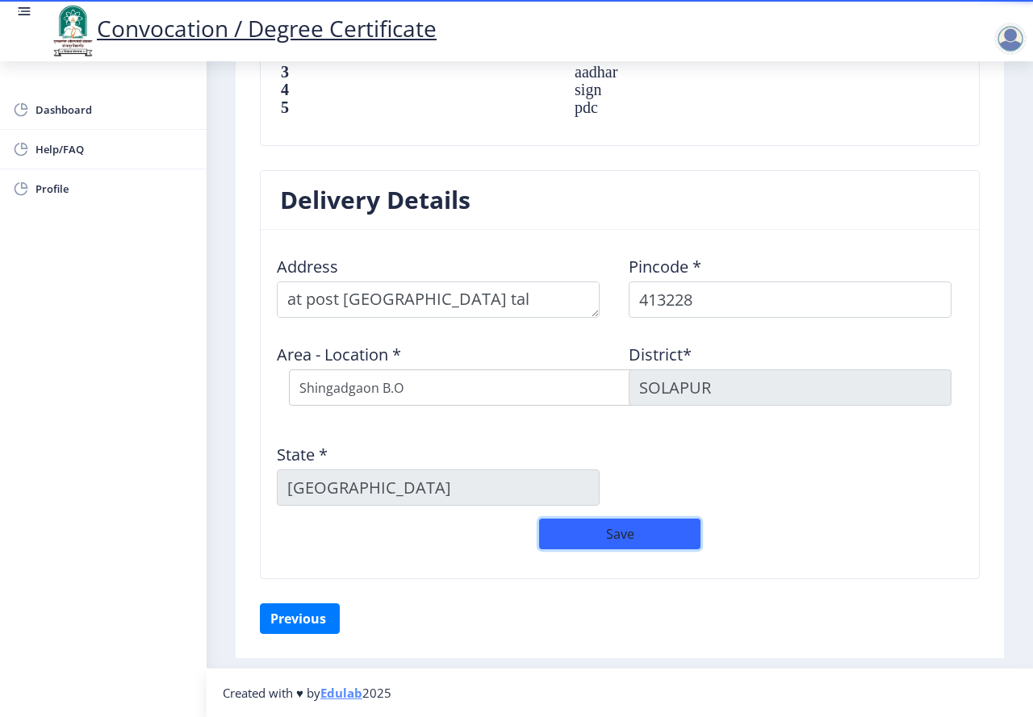
click at [626, 528] on button "Save" at bounding box center [619, 534] width 161 height 31
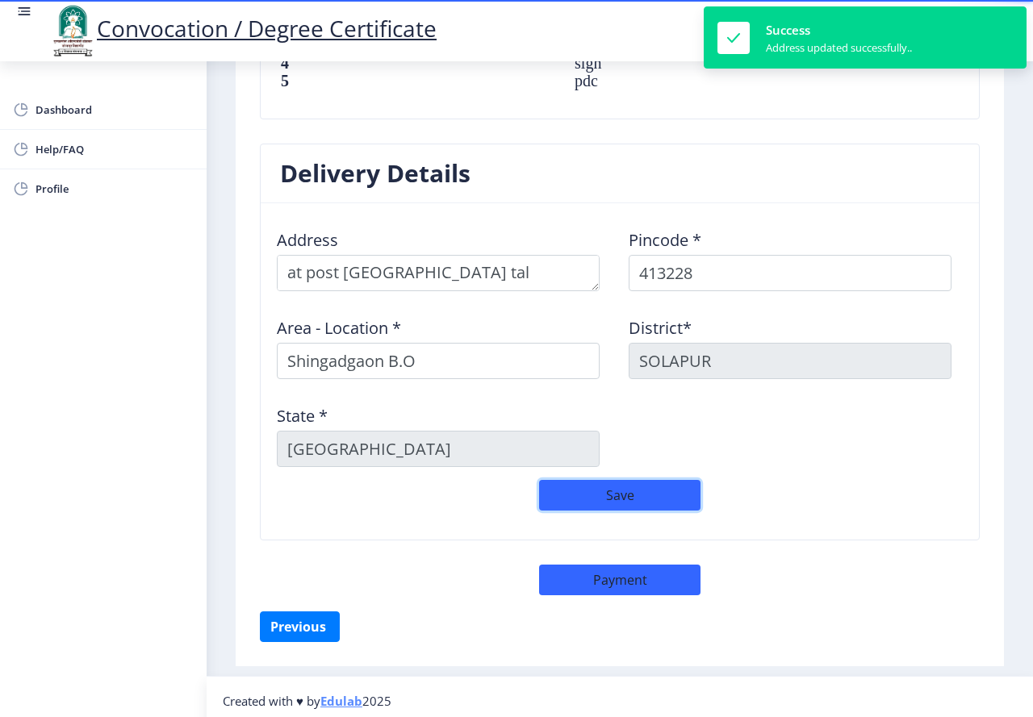
scroll to position [1213, 0]
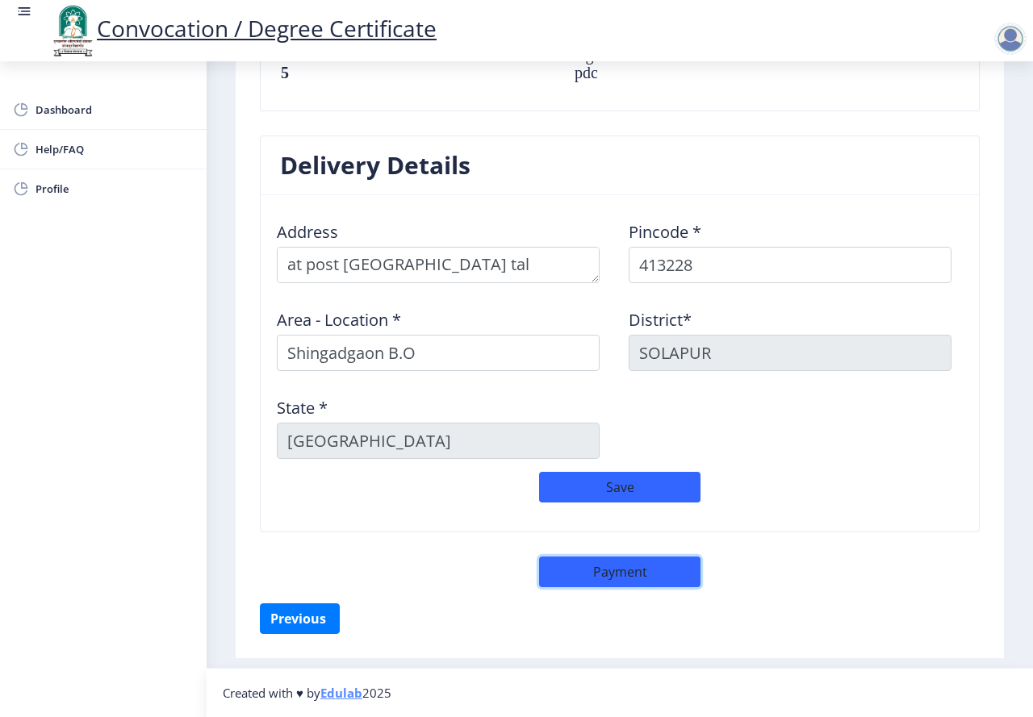
click at [619, 574] on button "Payment" at bounding box center [619, 572] width 161 height 31
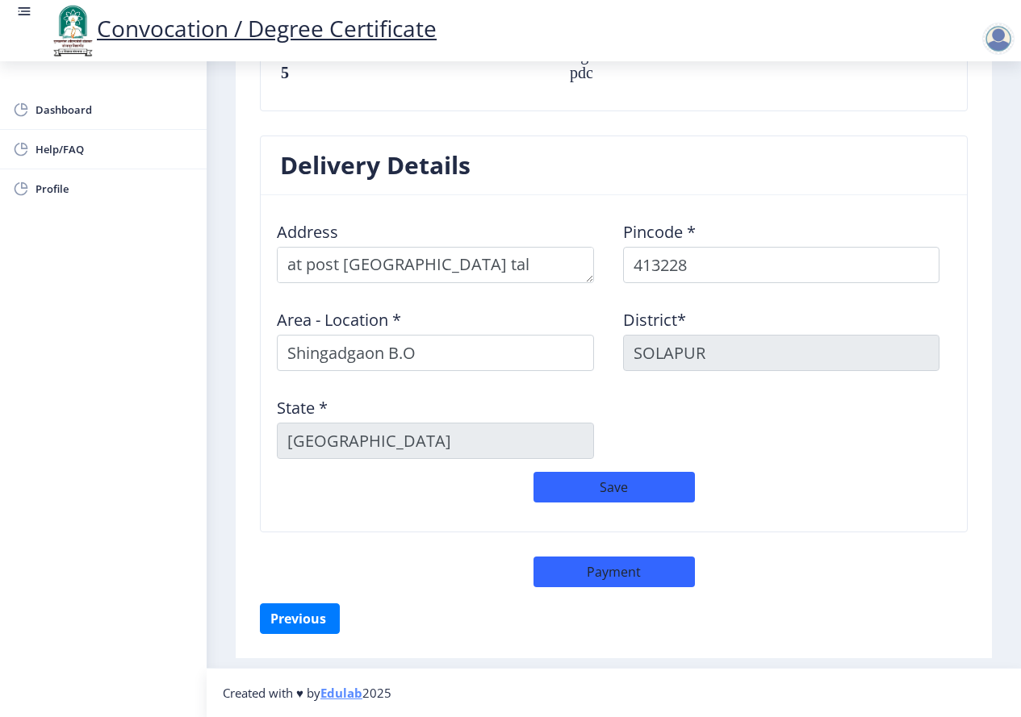
select select "sealed"
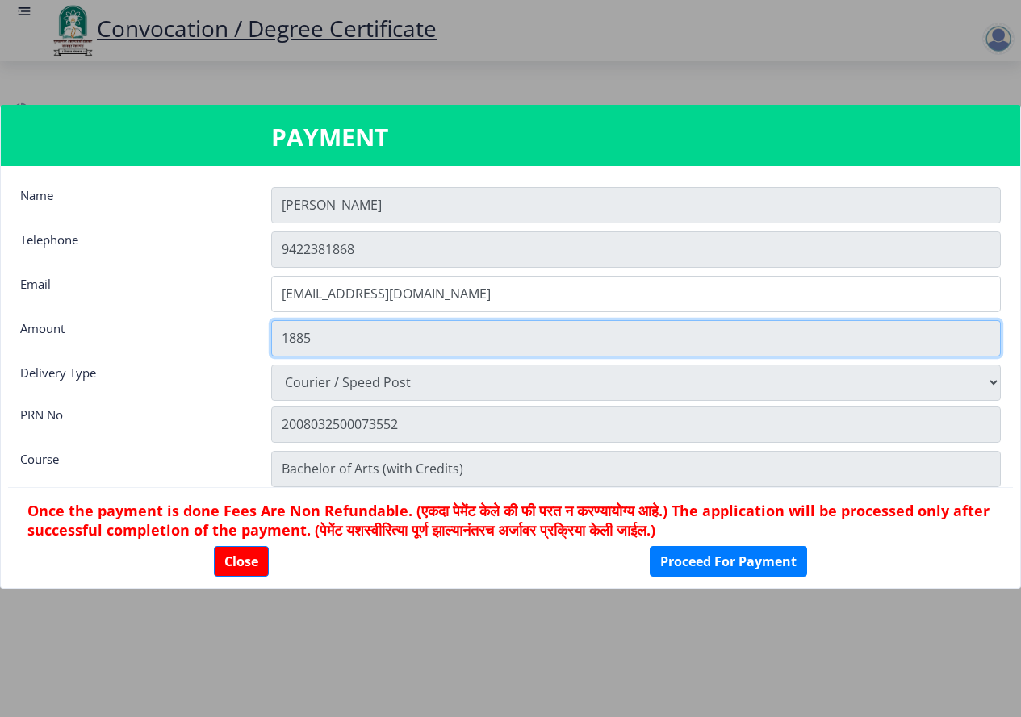
drag, startPoint x: 288, startPoint y: 340, endPoint x: 421, endPoint y: 335, distance: 133.2
click at [421, 335] on input "1885" at bounding box center [635, 338] width 729 height 36
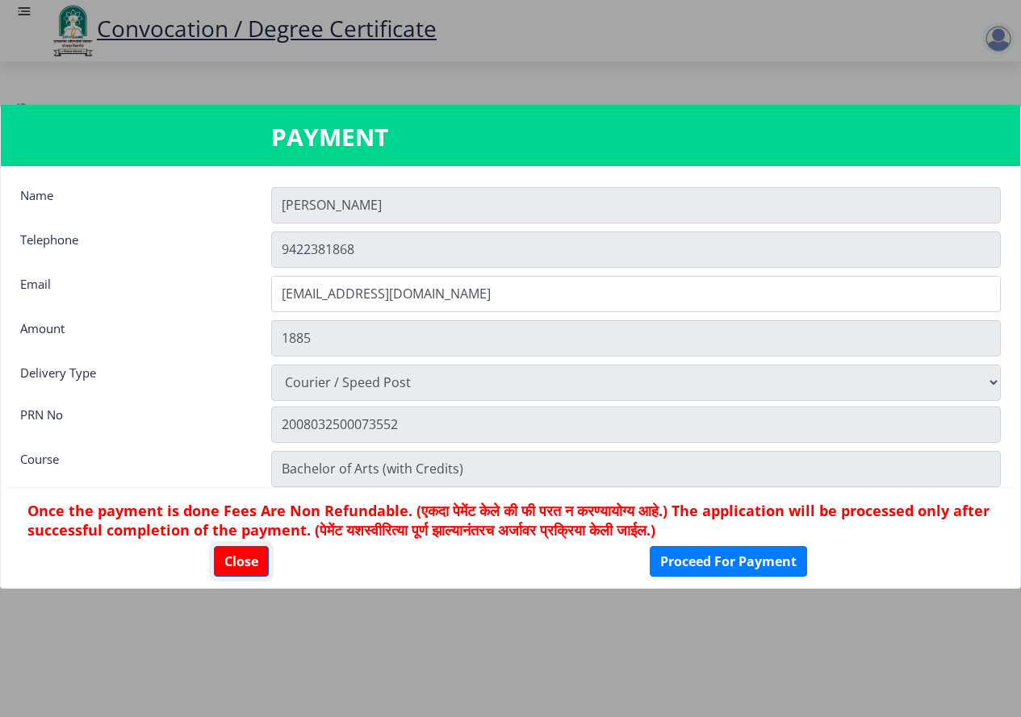
click at [244, 561] on button "Close" at bounding box center [241, 561] width 55 height 31
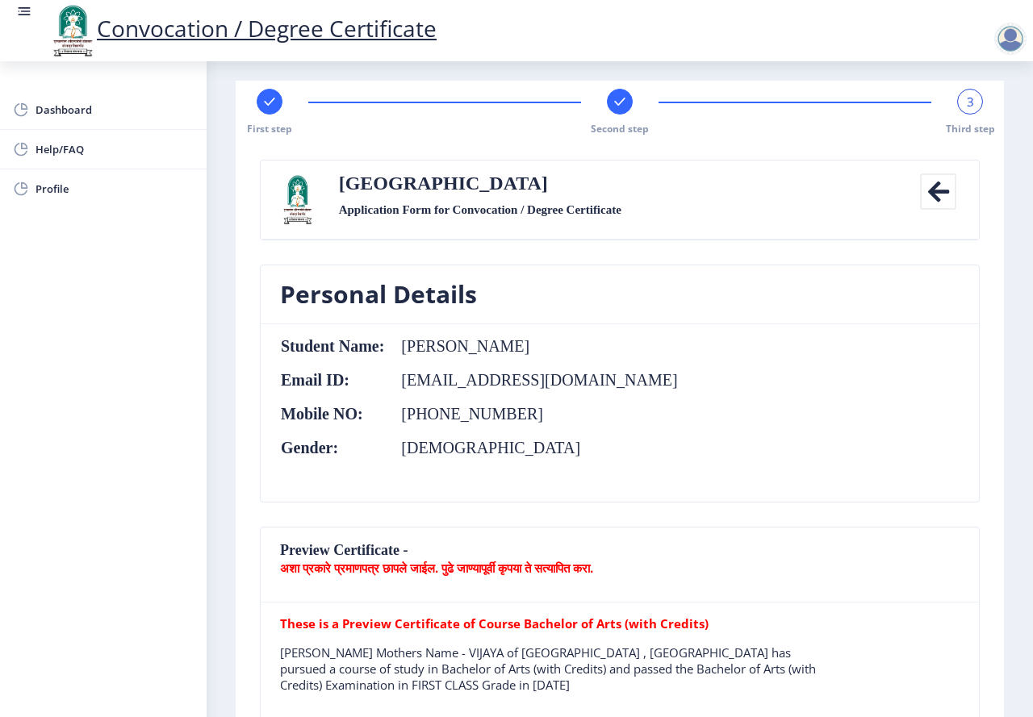
scroll to position [0, 0]
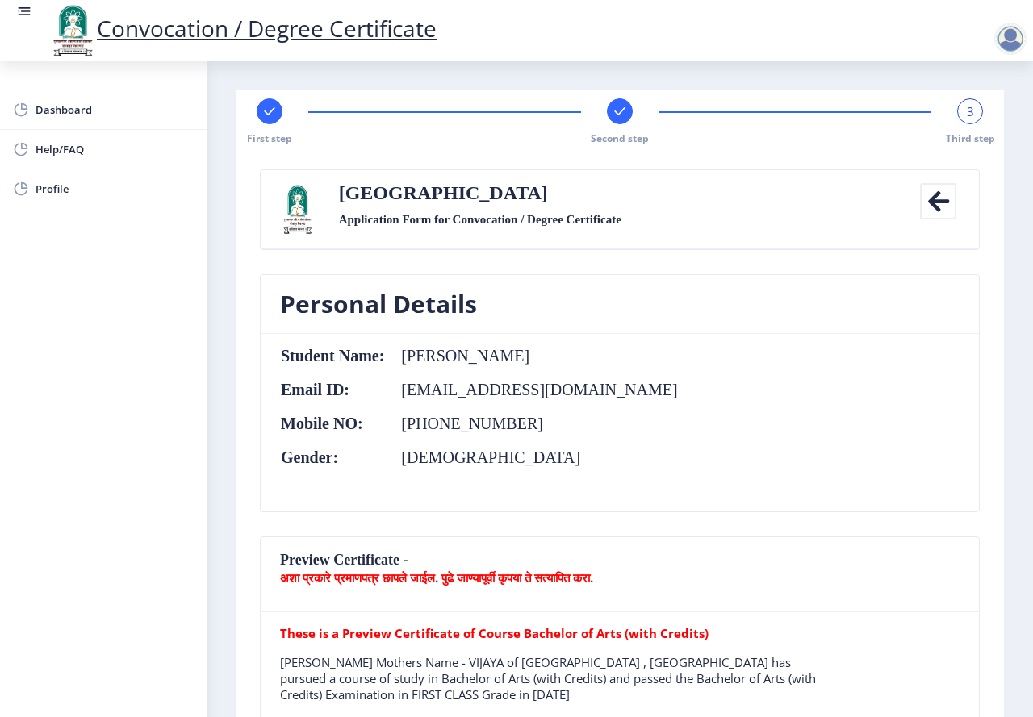
click at [1009, 40] on div at bounding box center [1010, 39] width 32 height 32
click at [948, 124] on span "Log out" at bounding box center [968, 125] width 103 height 19
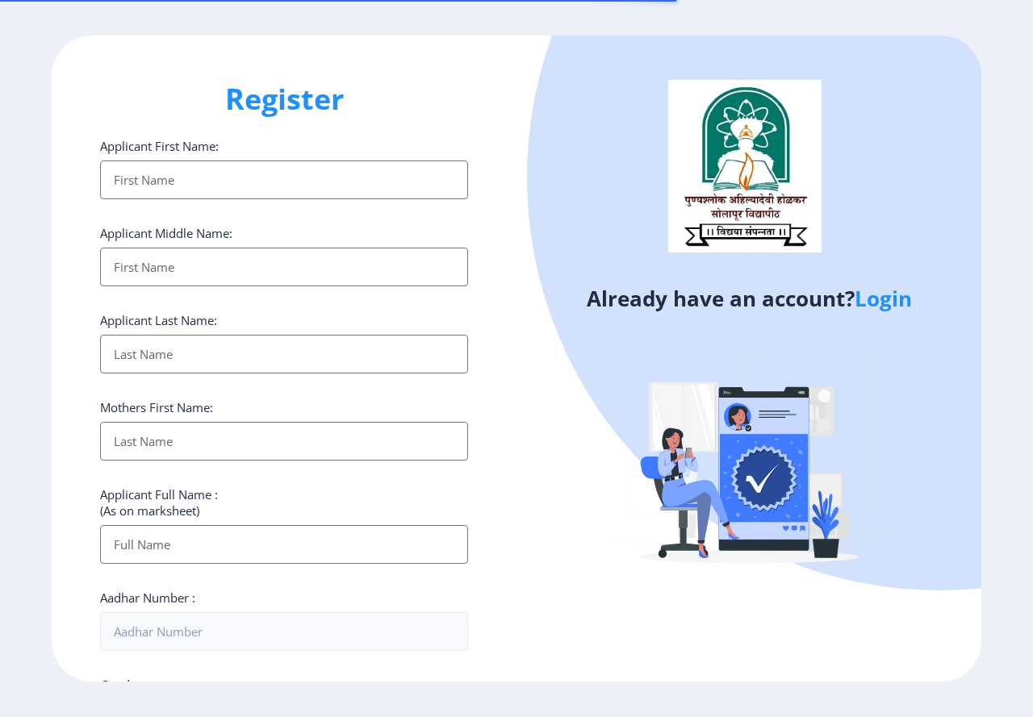
select select
click at [295, 182] on input "Applicant First Name:" at bounding box center [284, 180] width 368 height 39
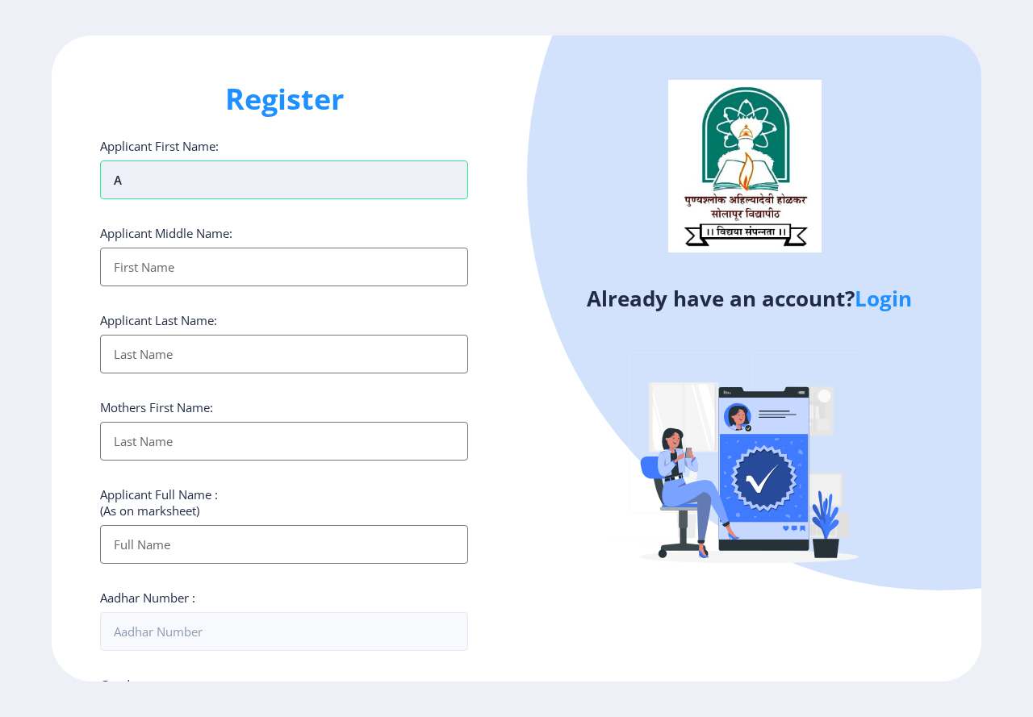
type input "a"
type input "b"
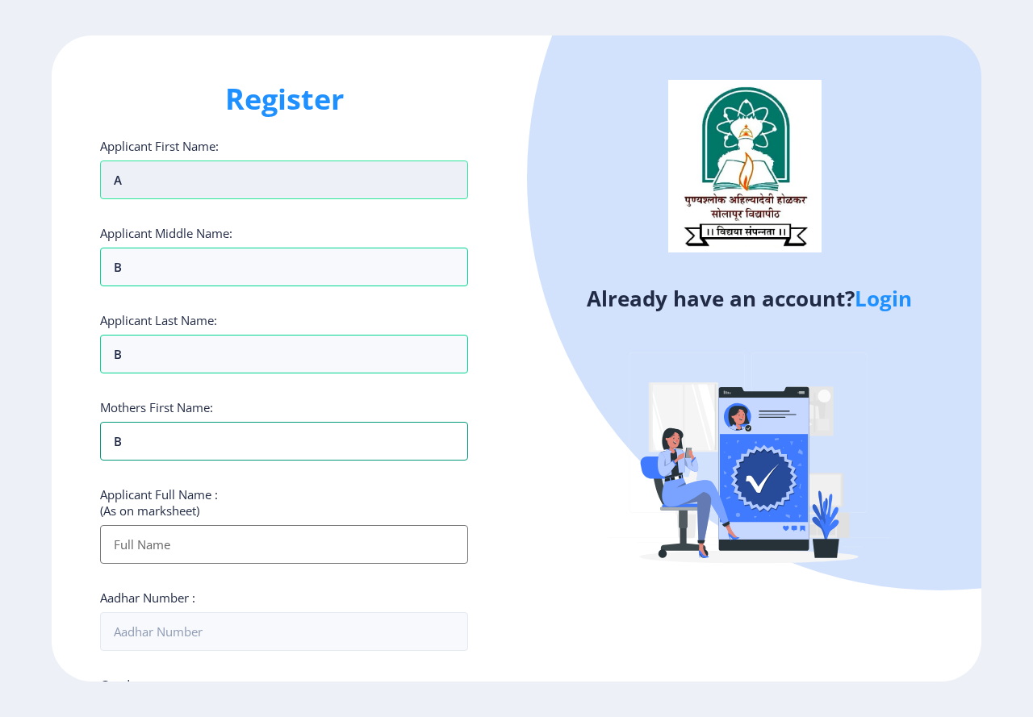
type input "b"
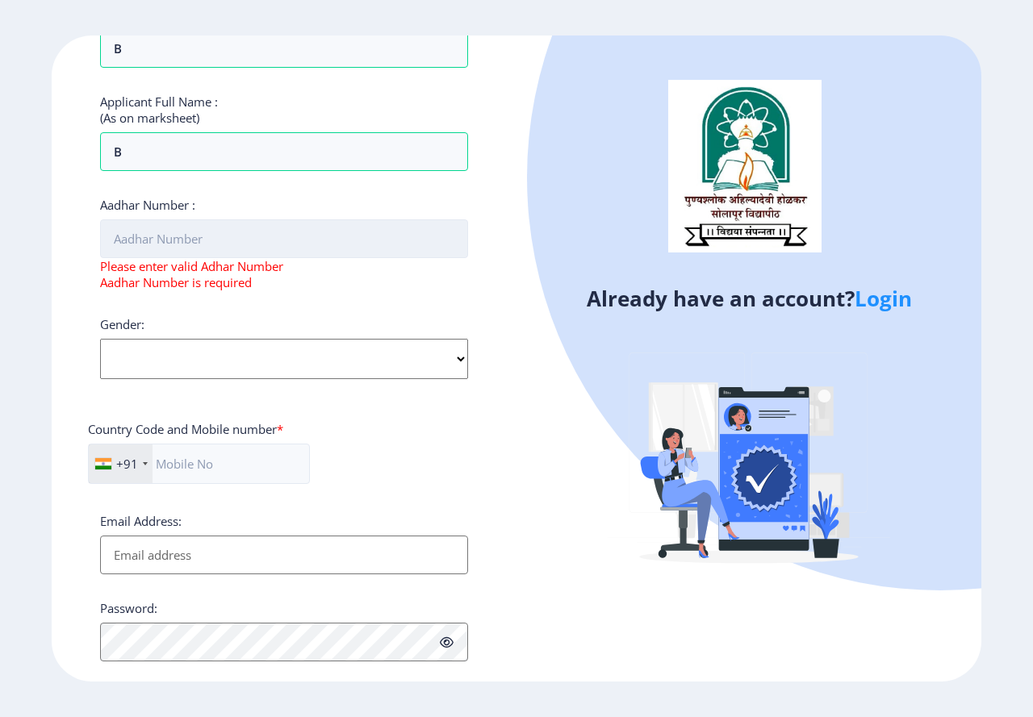
click at [348, 233] on input "Aadhar Number :" at bounding box center [284, 238] width 368 height 39
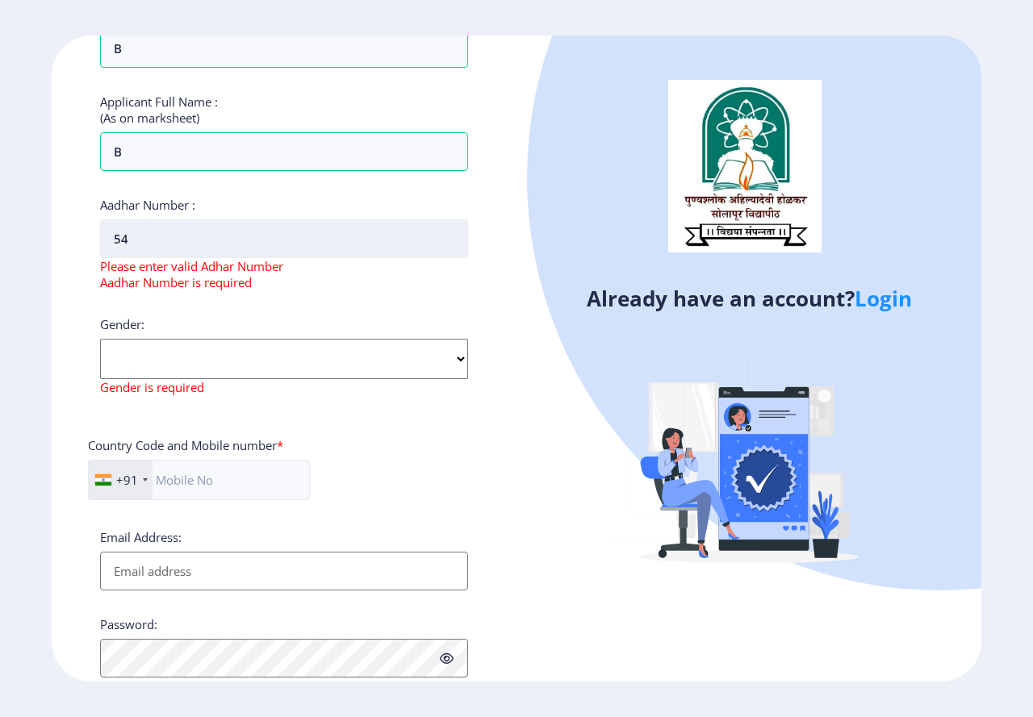
type input "5"
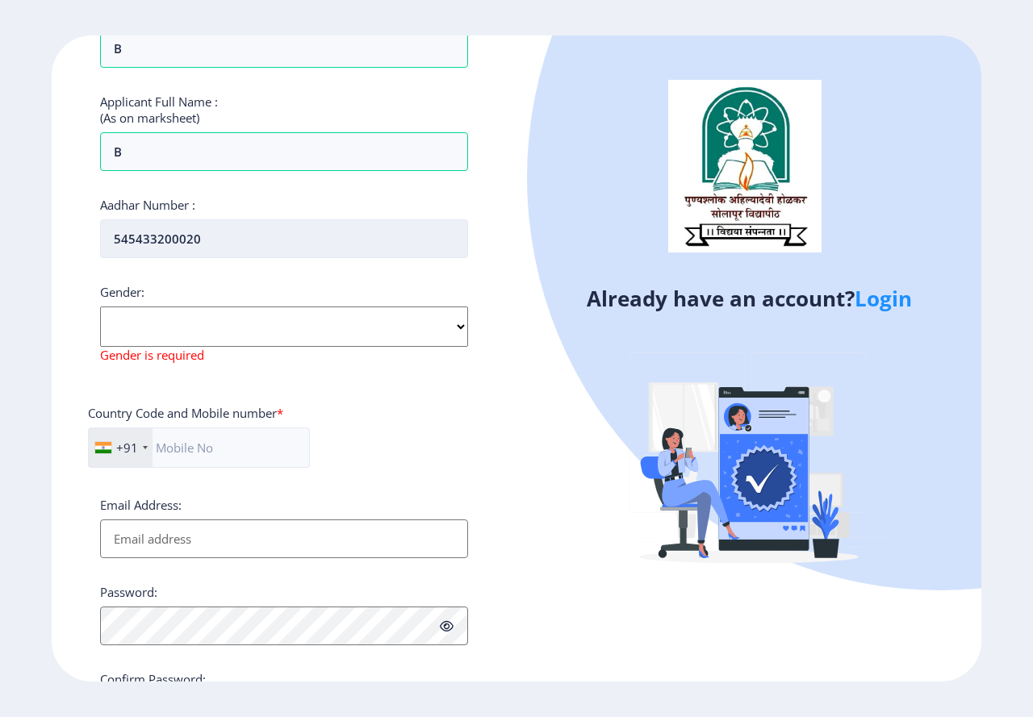
type input "545433200020"
select select "[DEMOGRAPHIC_DATA]"
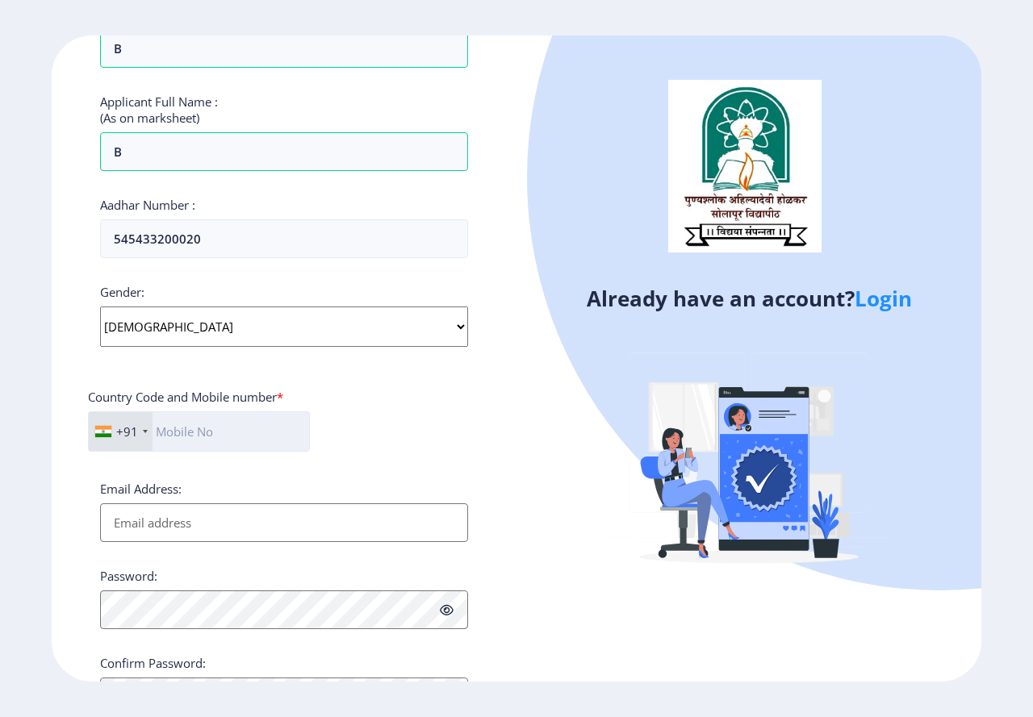
click at [266, 437] on input "text" at bounding box center [199, 431] width 222 height 40
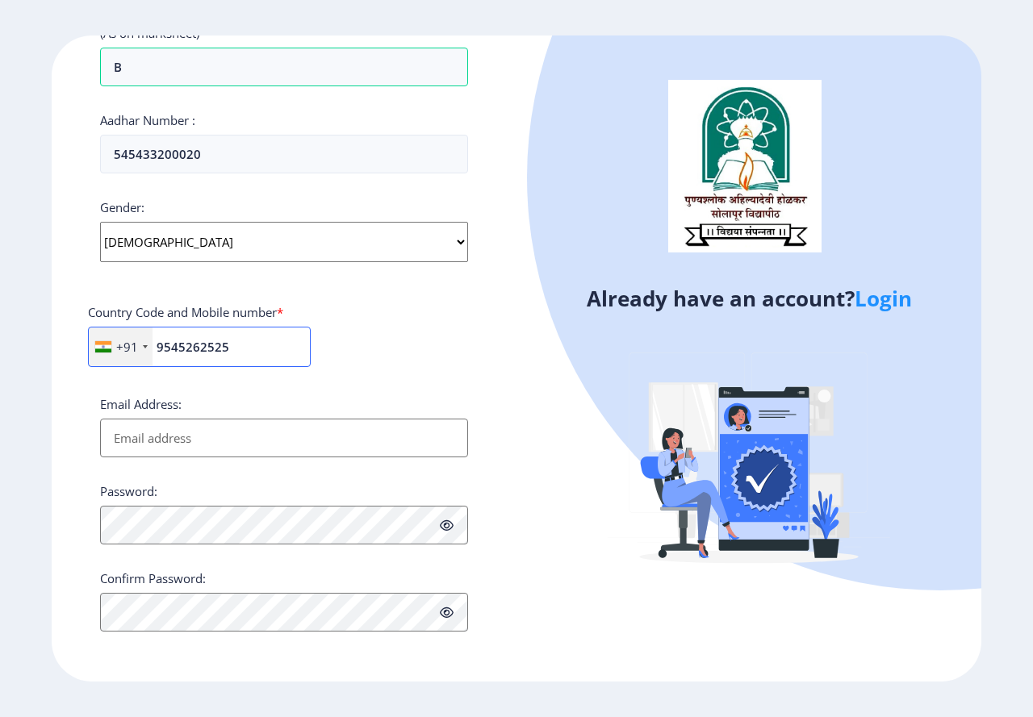
type input "9545262525"
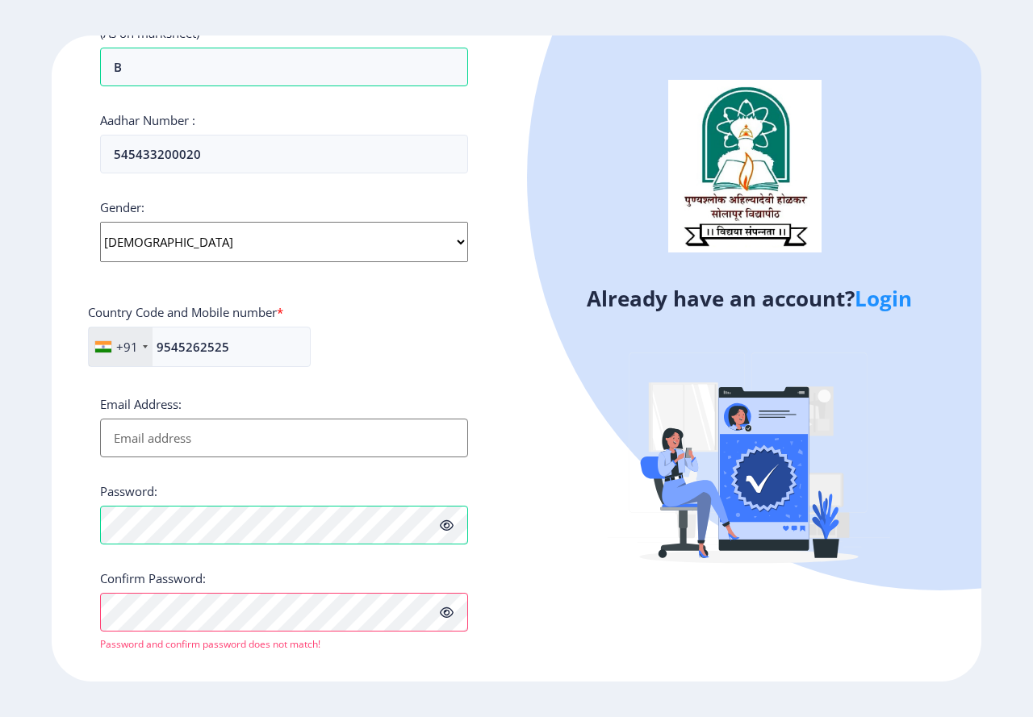
click at [441, 612] on icon at bounding box center [447, 613] width 14 height 12
click at [97, 603] on div "Register Applicant First Name: a Applicant Middle Name: b Applicant Last Name: …" at bounding box center [284, 357] width 465 height 645
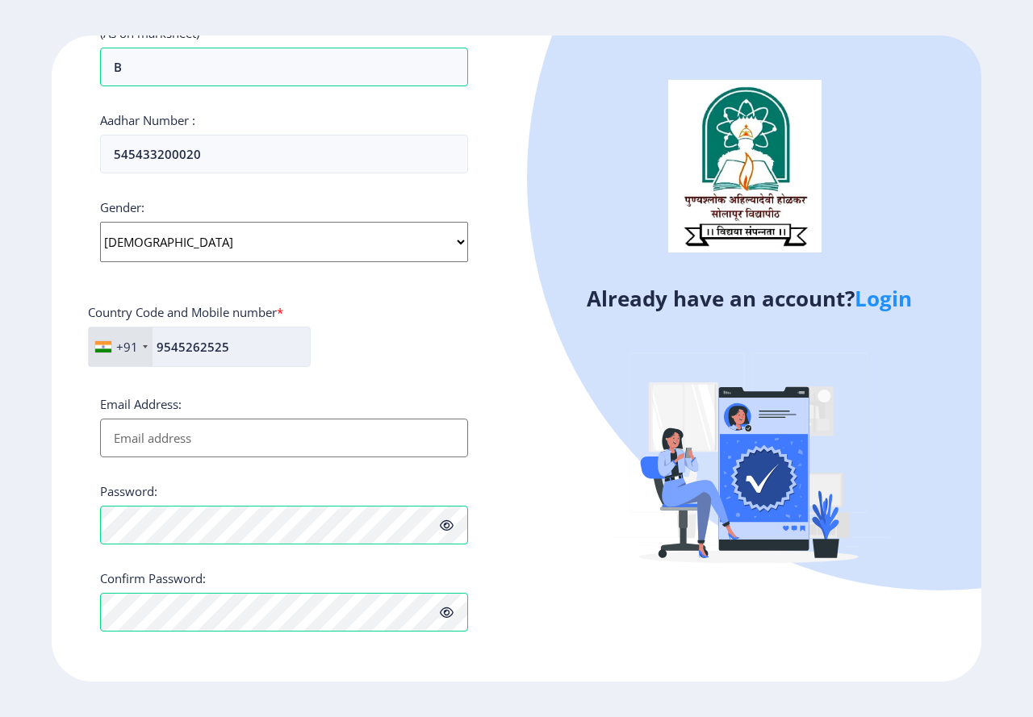
click at [246, 352] on input "9545262525" at bounding box center [199, 347] width 223 height 40
click at [569, 614] on div "Already have an account? Login" at bounding box center [748, 357] width 465 height 645
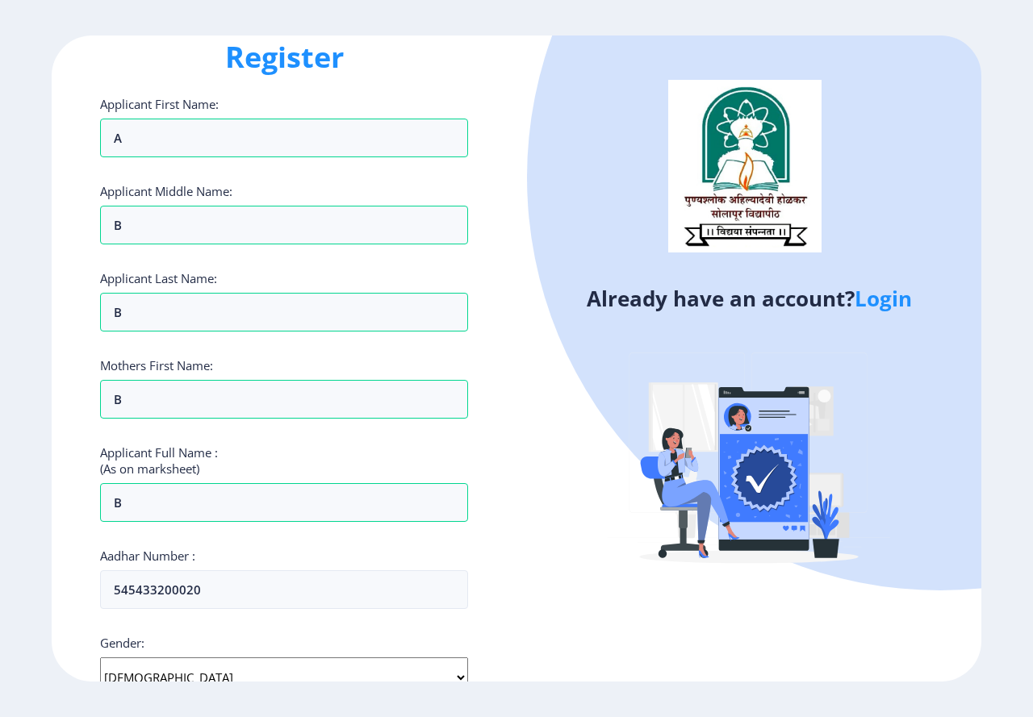
scroll to position [0, 0]
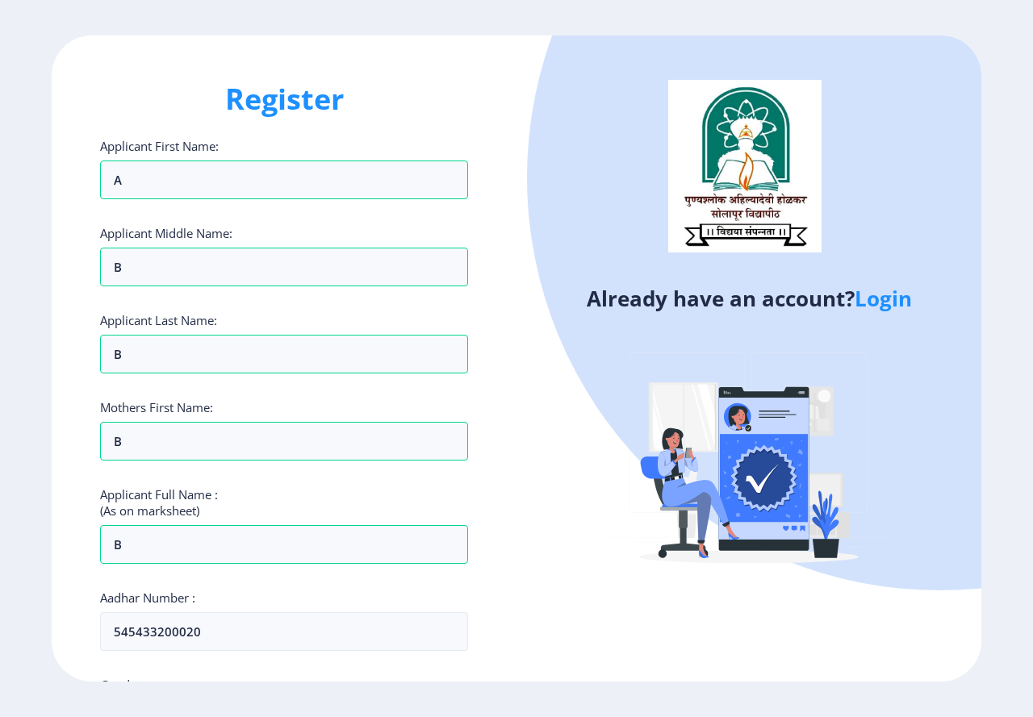
click at [289, 104] on h1 "Register" at bounding box center [284, 99] width 368 height 39
click at [506, 512] on div "Register Applicant First Name: a Applicant Middle Name: b Applicant Last Name: …" at bounding box center [284, 357] width 465 height 645
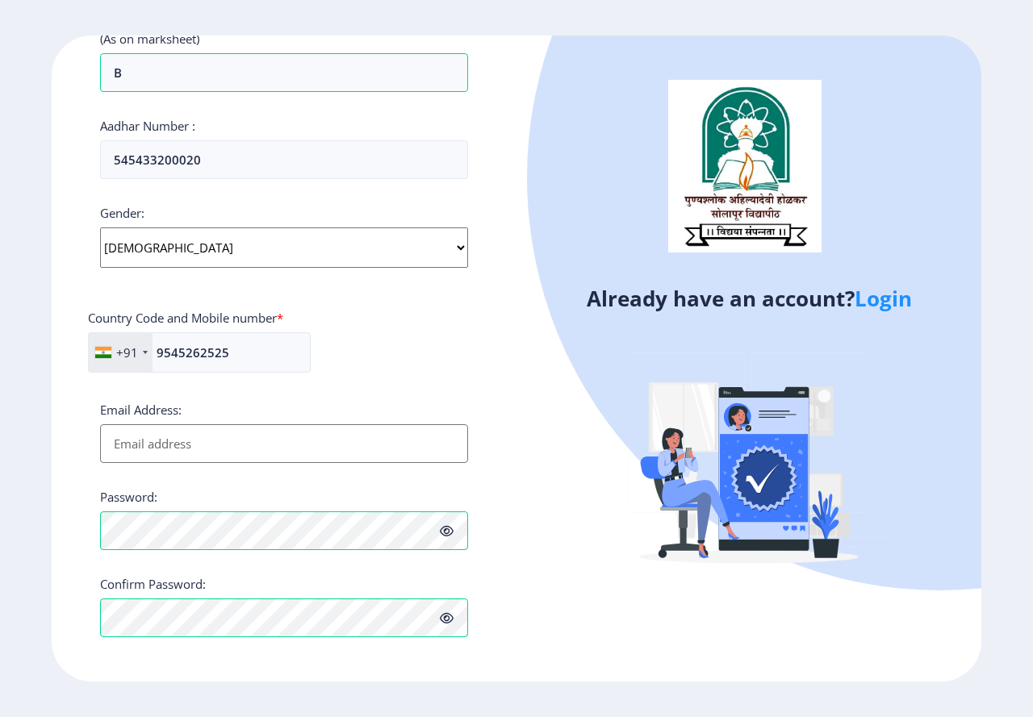
scroll to position [478, 0]
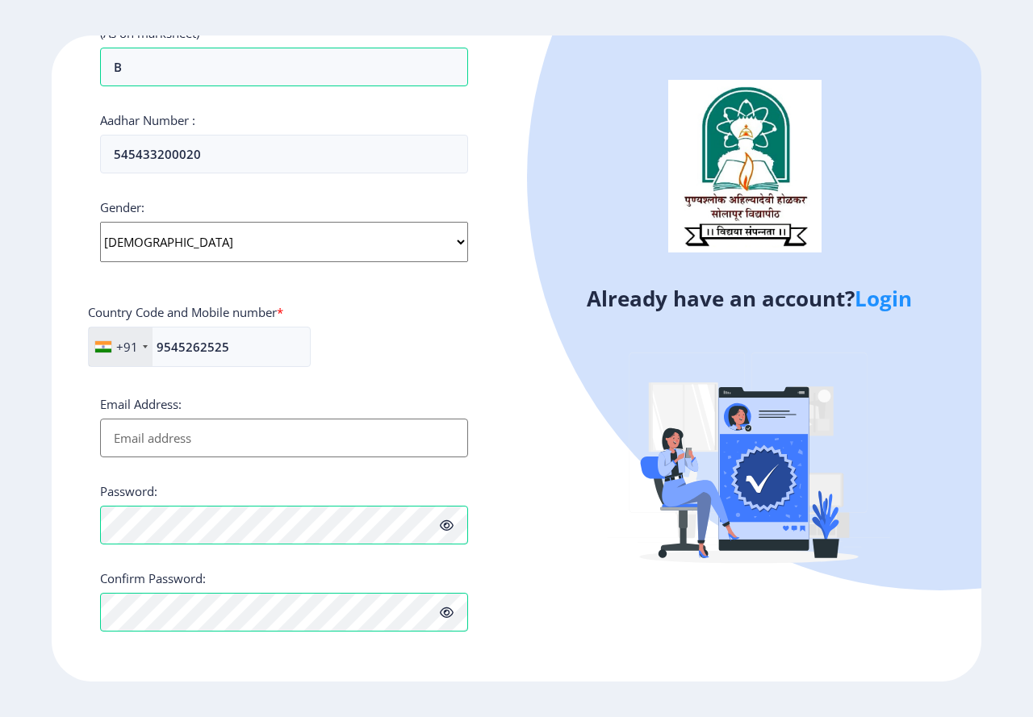
click at [567, 622] on div "Already have an account? Login" at bounding box center [748, 357] width 465 height 645
click at [257, 435] on input "Email Address:" at bounding box center [284, 438] width 368 height 39
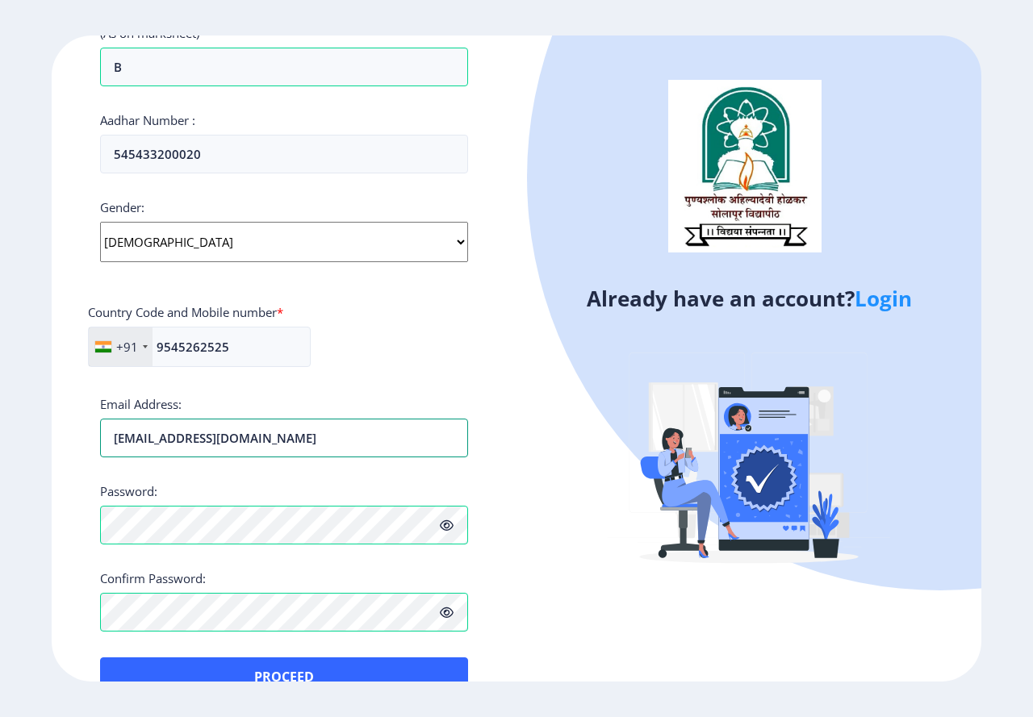
scroll to position [516, 0]
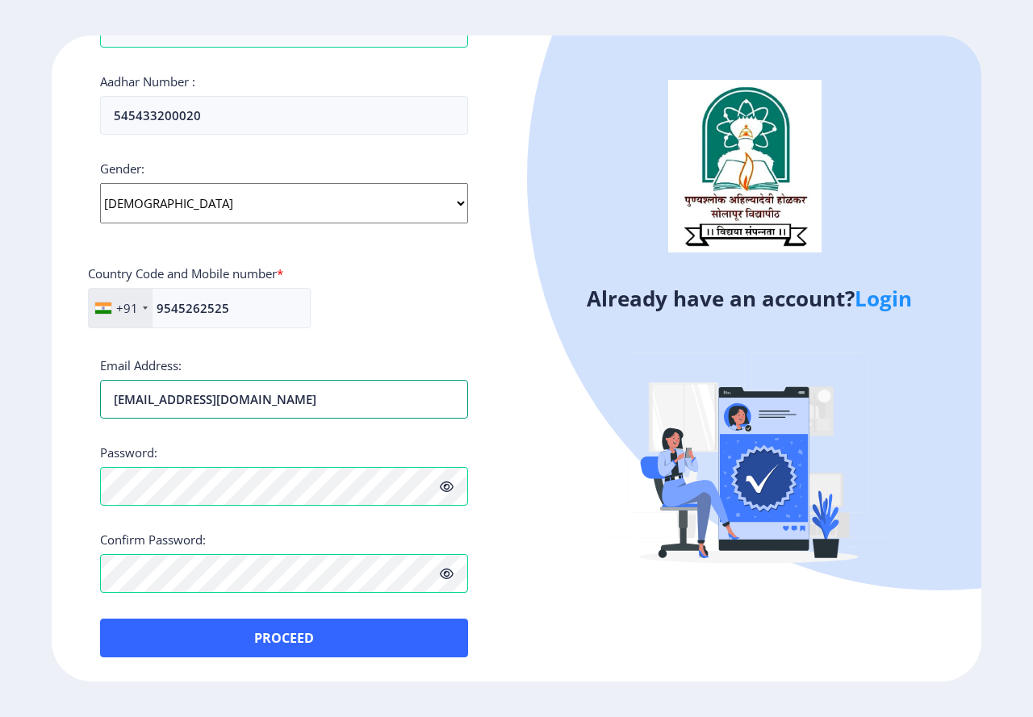
type input "ghhjgh@gmail.com"
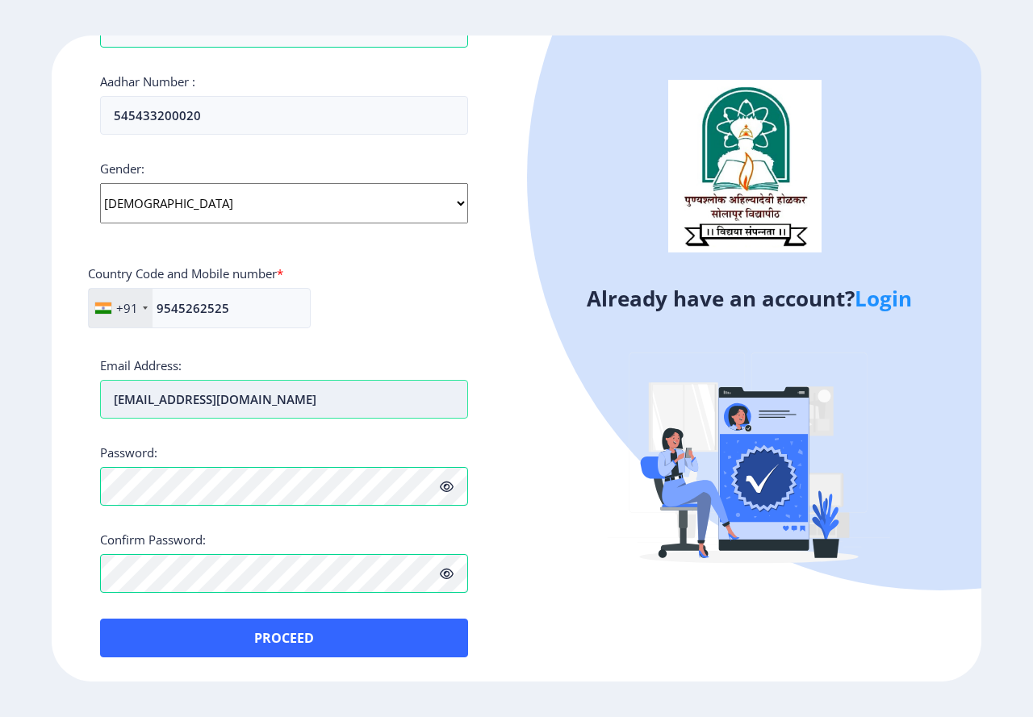
click at [269, 396] on input "ghhjgh@gmail.com" at bounding box center [284, 399] width 368 height 39
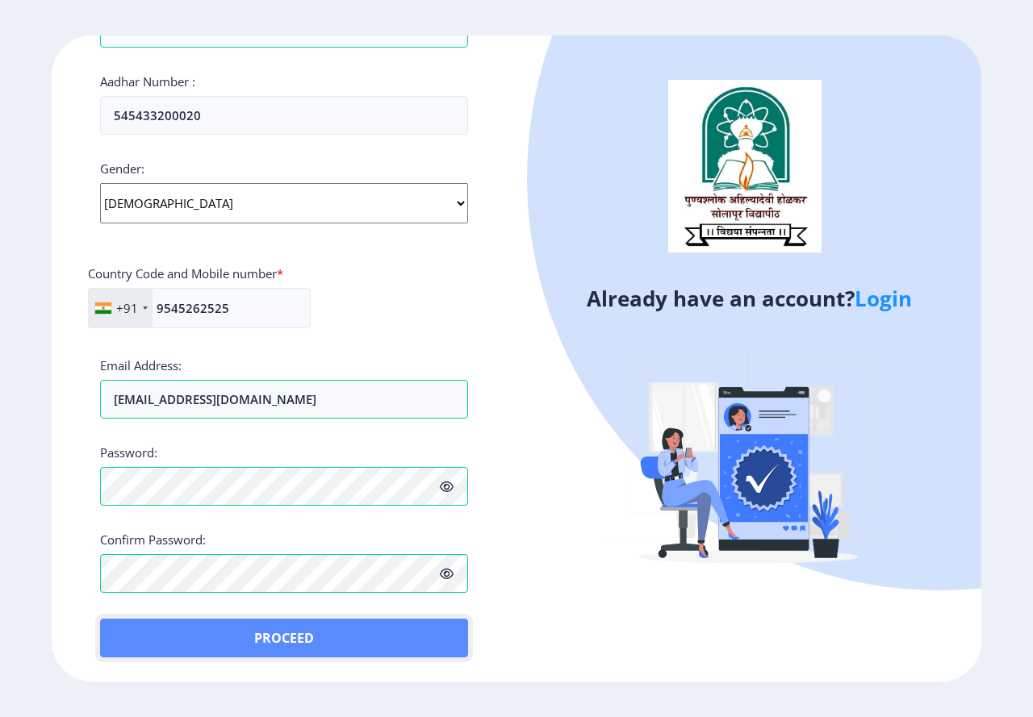
click at [309, 637] on button "Proceed" at bounding box center [284, 638] width 368 height 39
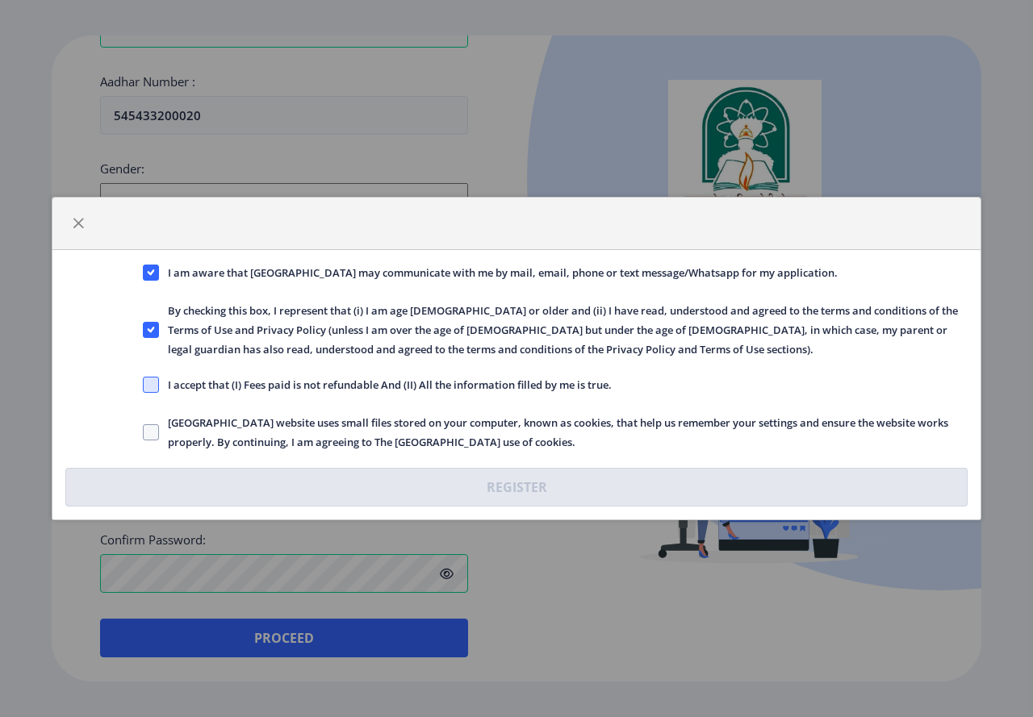
click at [156, 382] on span at bounding box center [151, 385] width 16 height 16
click at [144, 385] on input "I accept that (I) Fees paid is not refundable And (II) All the information fill…" at bounding box center [143, 385] width 1 height 1
checkbox input "true"
click at [148, 428] on span at bounding box center [151, 432] width 16 height 16
click at [144, 432] on input "[GEOGRAPHIC_DATA] website uses small files stored on your computer, known as co…" at bounding box center [143, 432] width 1 height 1
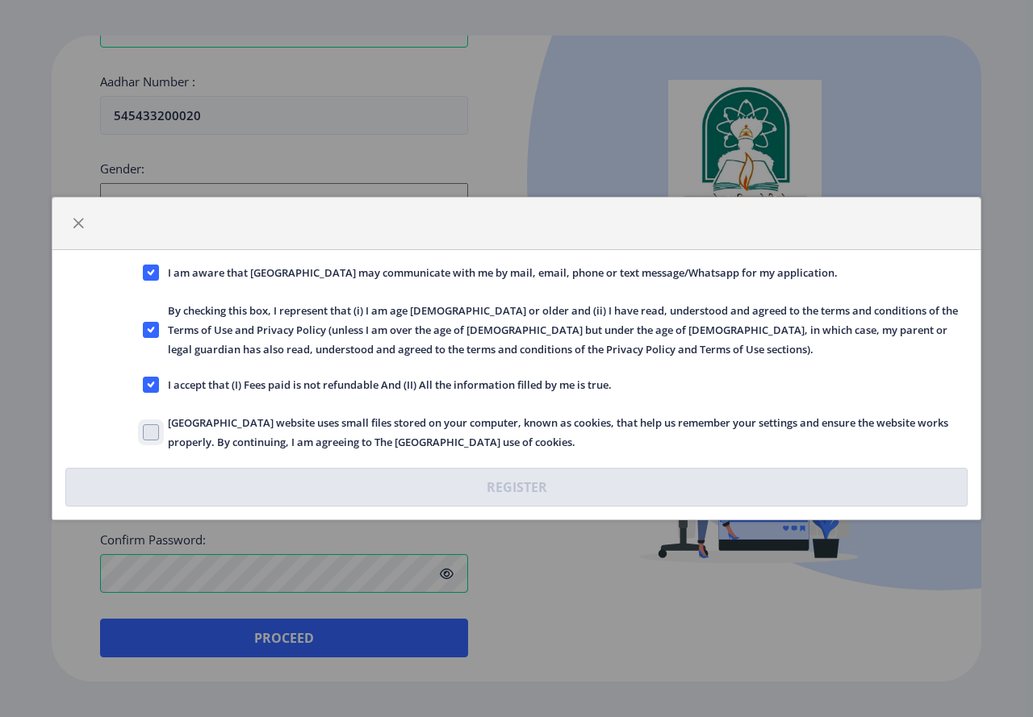
checkbox input "true"
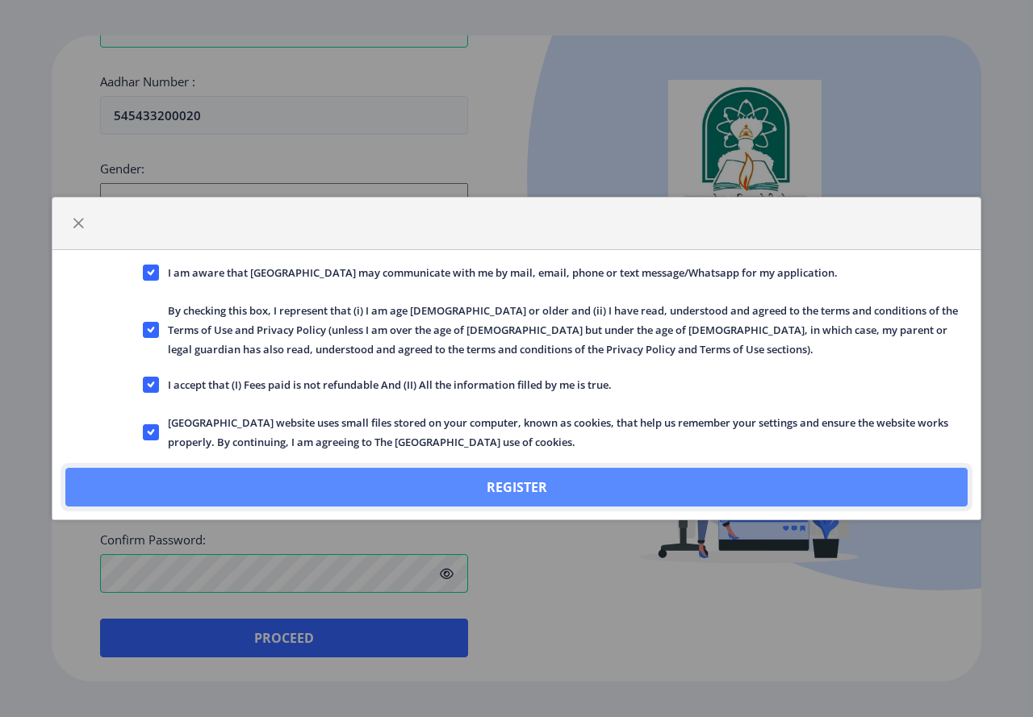
click at [489, 487] on button "Register" at bounding box center [516, 487] width 902 height 39
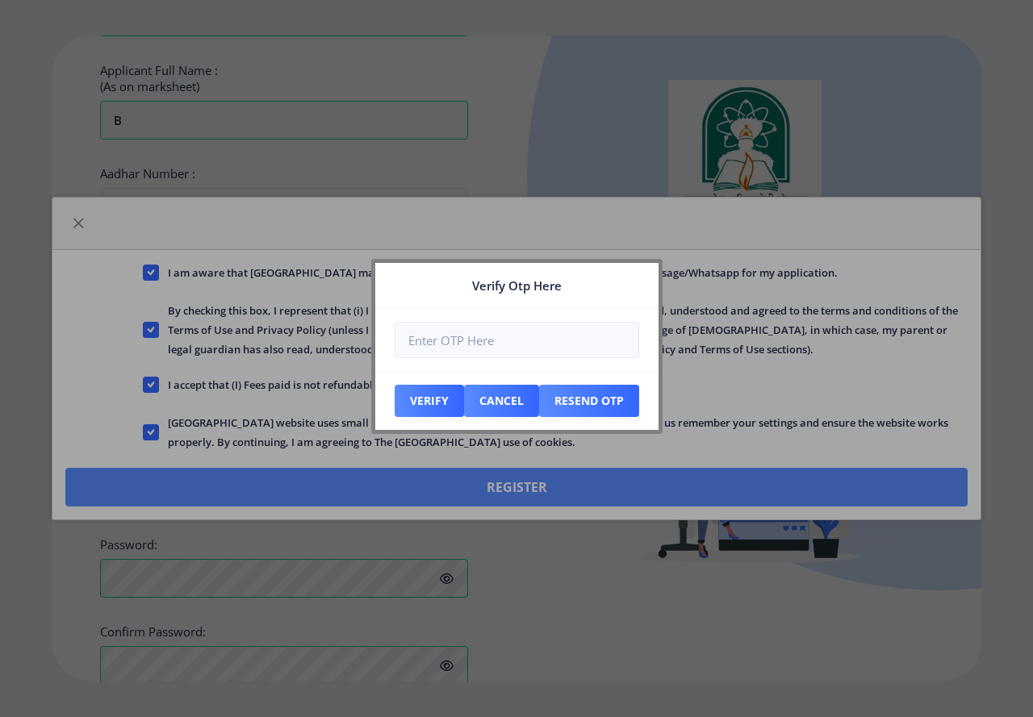
scroll to position [608, 0]
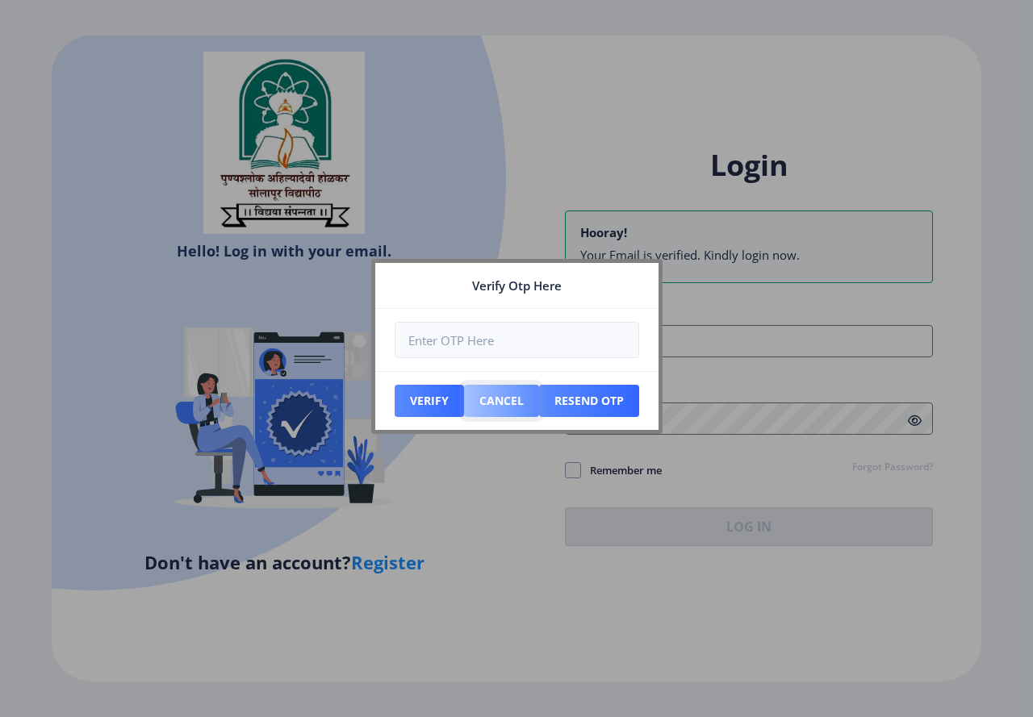
click at [464, 404] on button "Cancel" at bounding box center [429, 401] width 69 height 32
